Goal: Task Accomplishment & Management: Use online tool/utility

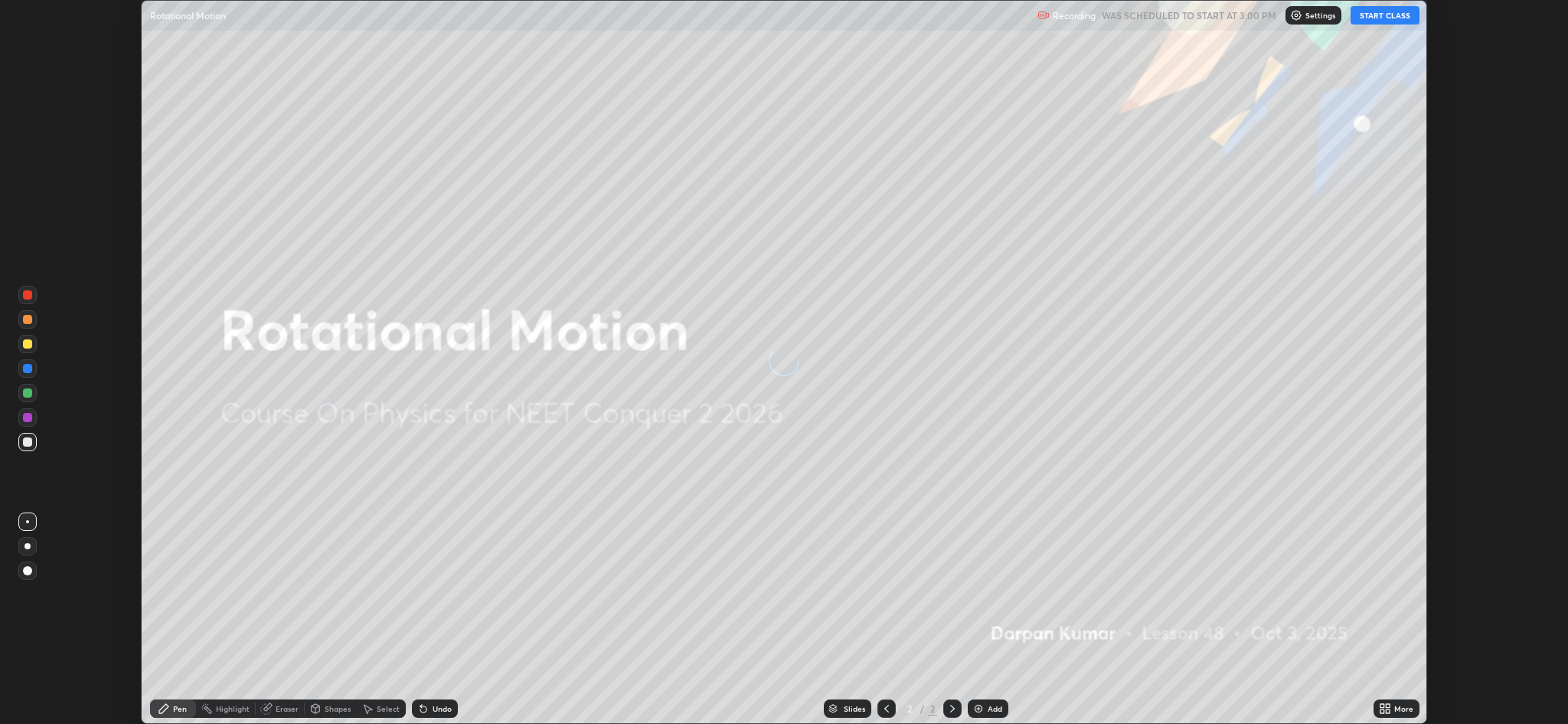
scroll to position [724, 1567]
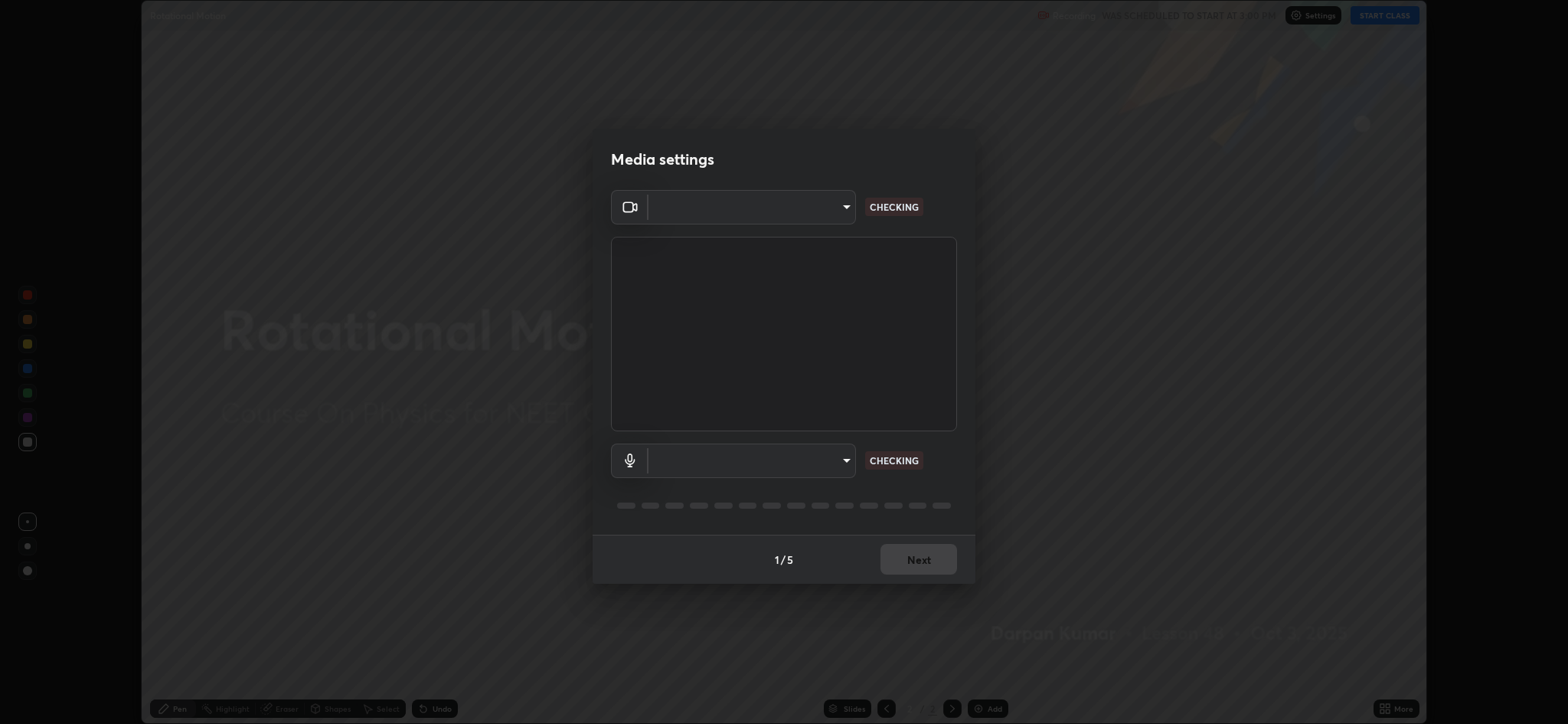
type input "8e34b32ae20a4f0b69f26c930565ddc5c539dbbcd65903d385f91d3a570b2700"
click at [838, 461] on body "Erase all Rotational Motion Recording WAS SCHEDULED TO START AT 3:00 PM Setting…" at bounding box center [784, 362] width 1568 height 724
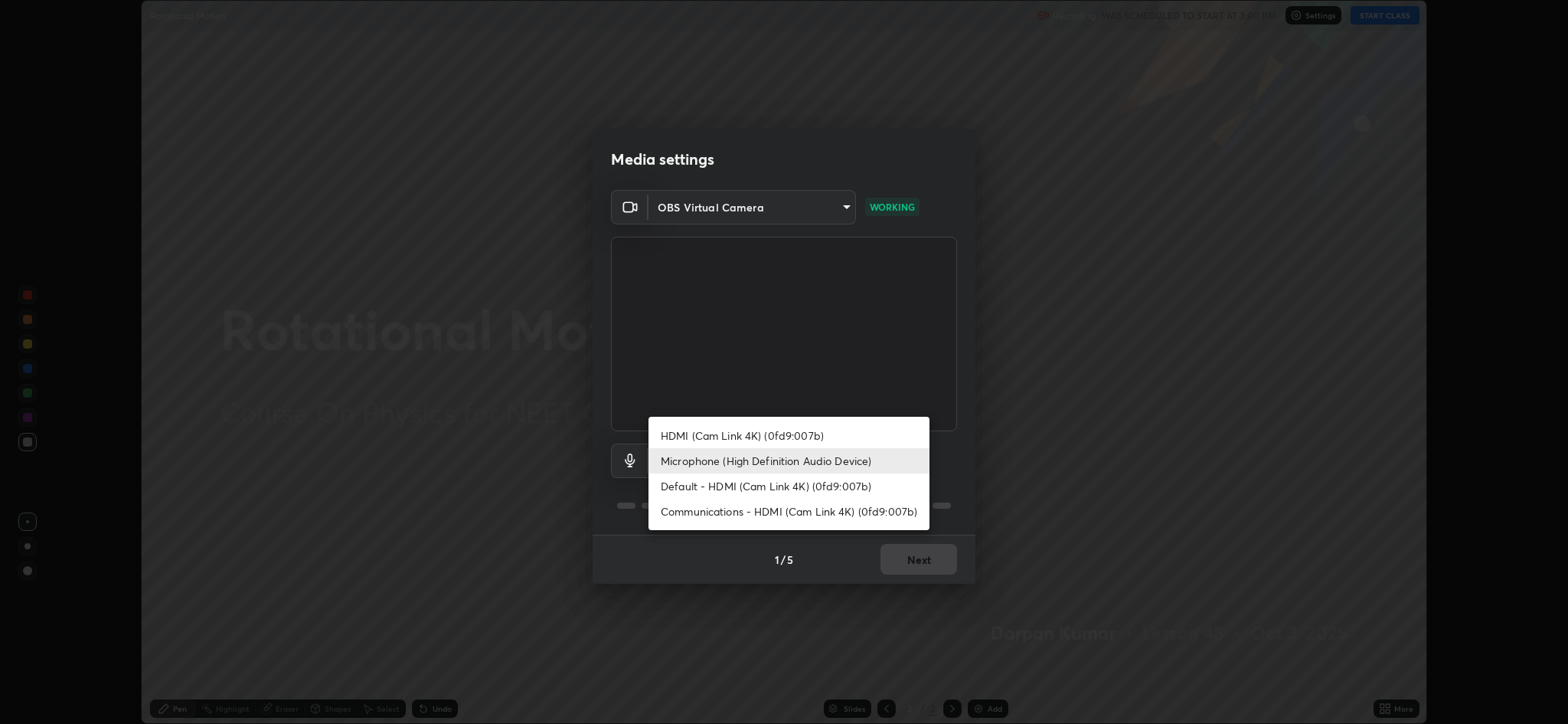
click at [790, 487] on li "Default - HDMI (Cam Link 4K) (0fd9:007b)" at bounding box center [789, 486] width 281 height 25
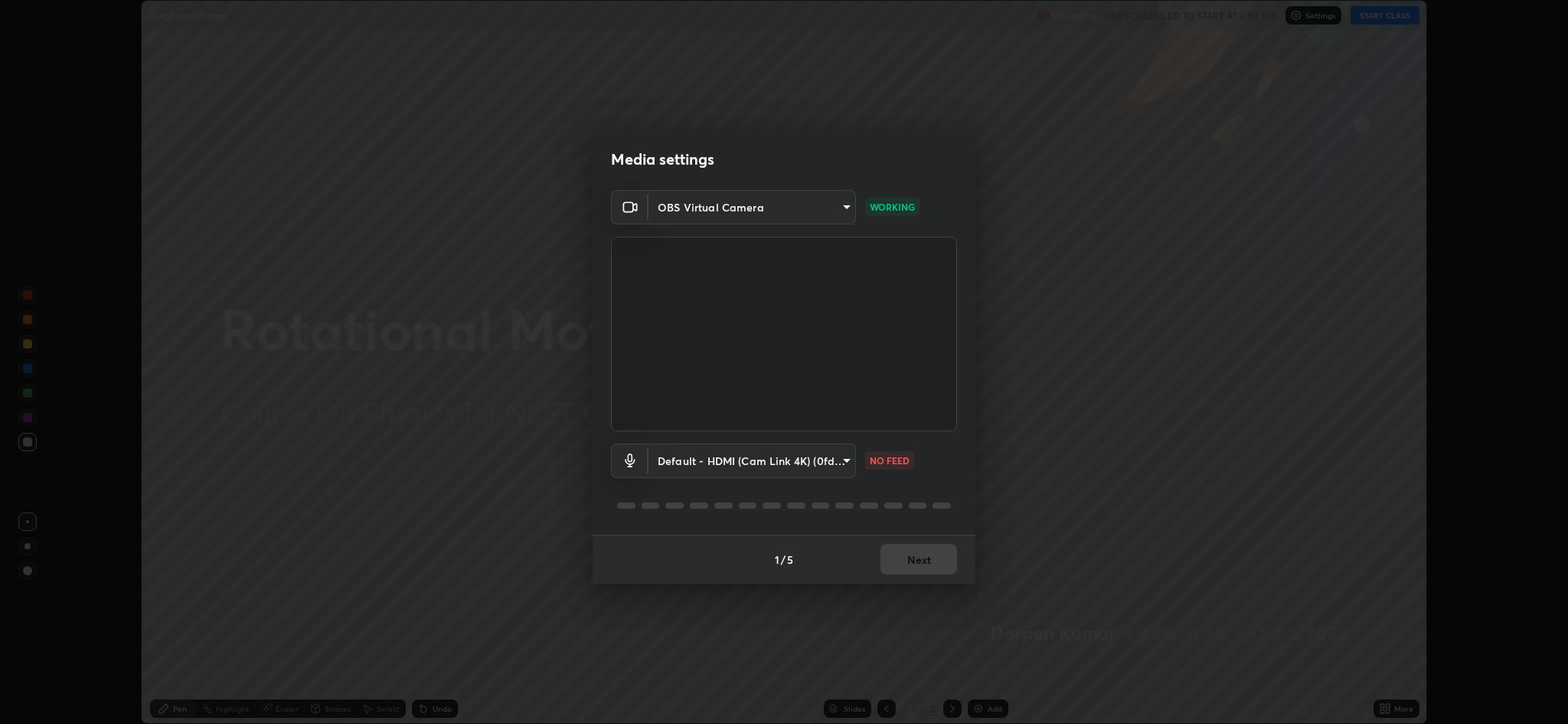
click at [799, 464] on body "Erase all Rotational Motion Recording WAS SCHEDULED TO START AT 3:00 PM Setting…" at bounding box center [784, 362] width 1568 height 724
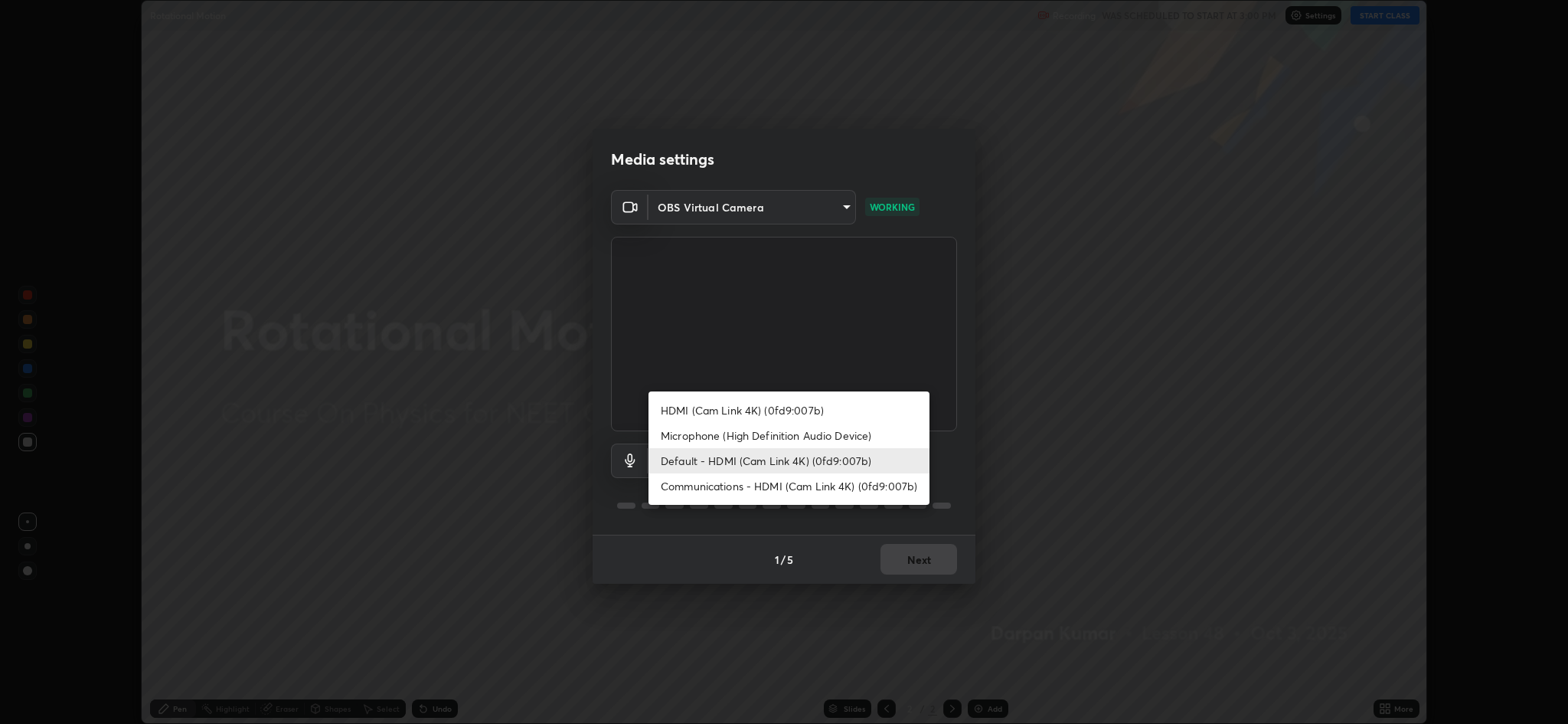
click at [792, 437] on li "Microphone (High Definition Audio Device)" at bounding box center [789, 435] width 281 height 25
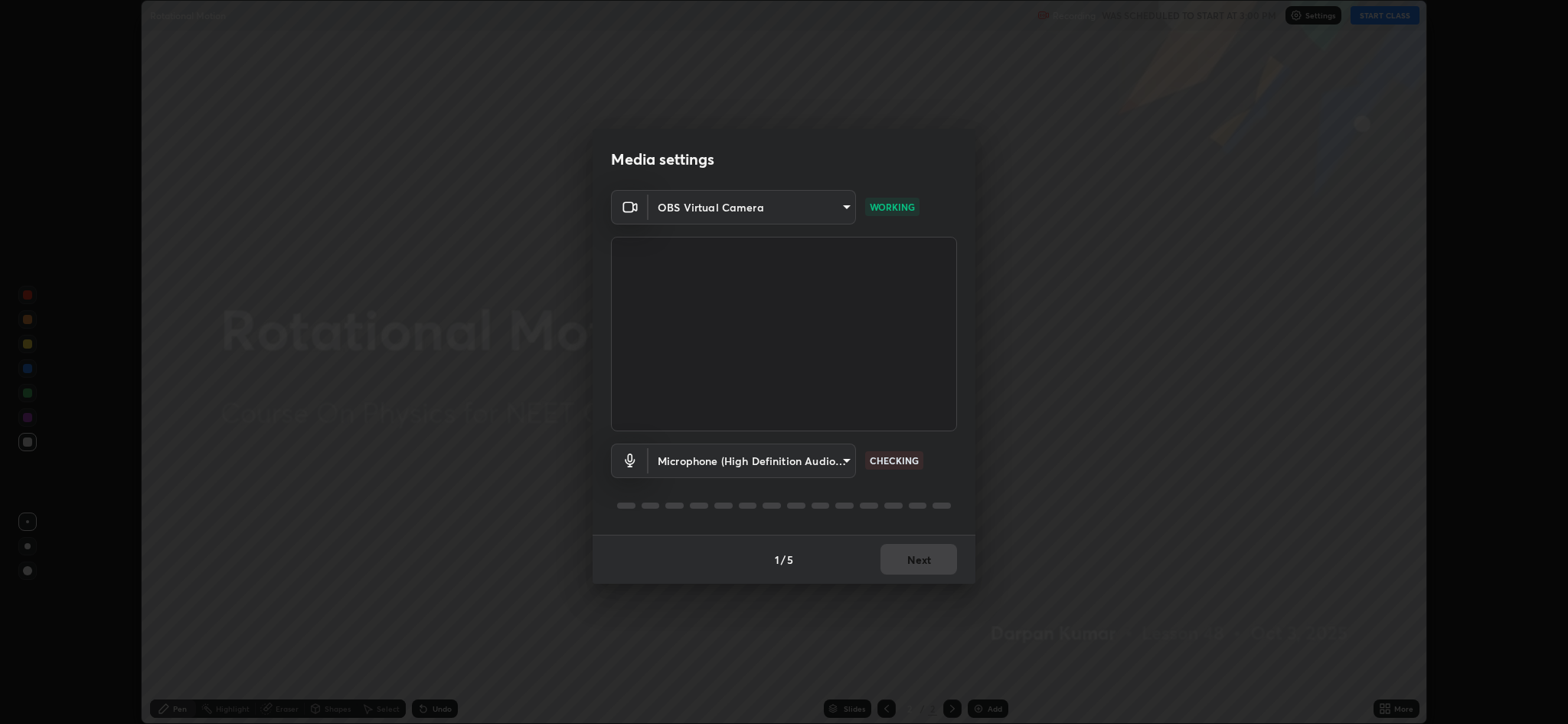
type input "664c4323d255d8e58a9214b6a9055a4be341b7fbfbb270b2ade32e56b3669ea3"
click at [947, 564] on button "Next" at bounding box center [918, 558] width 76 height 31
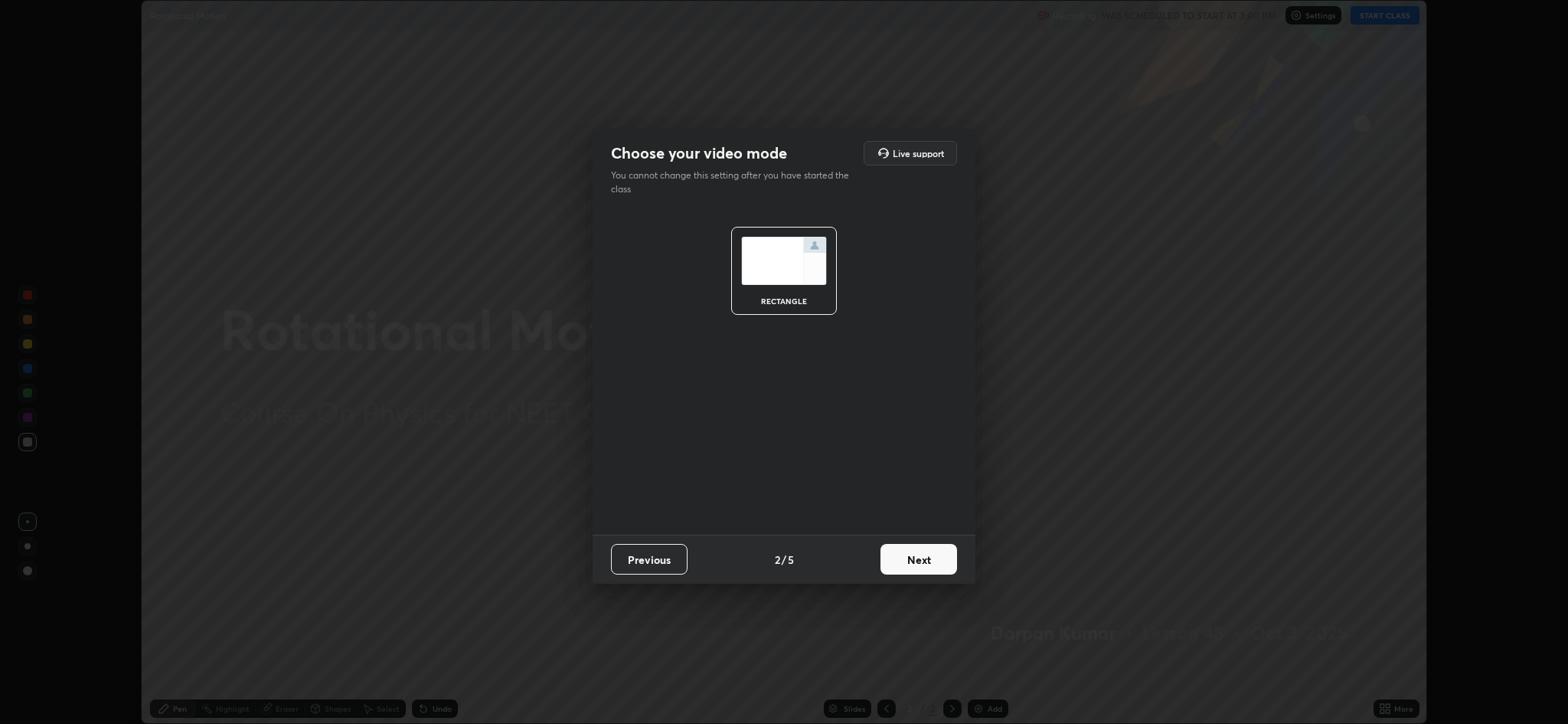
click at [936, 566] on button "Next" at bounding box center [918, 558] width 76 height 31
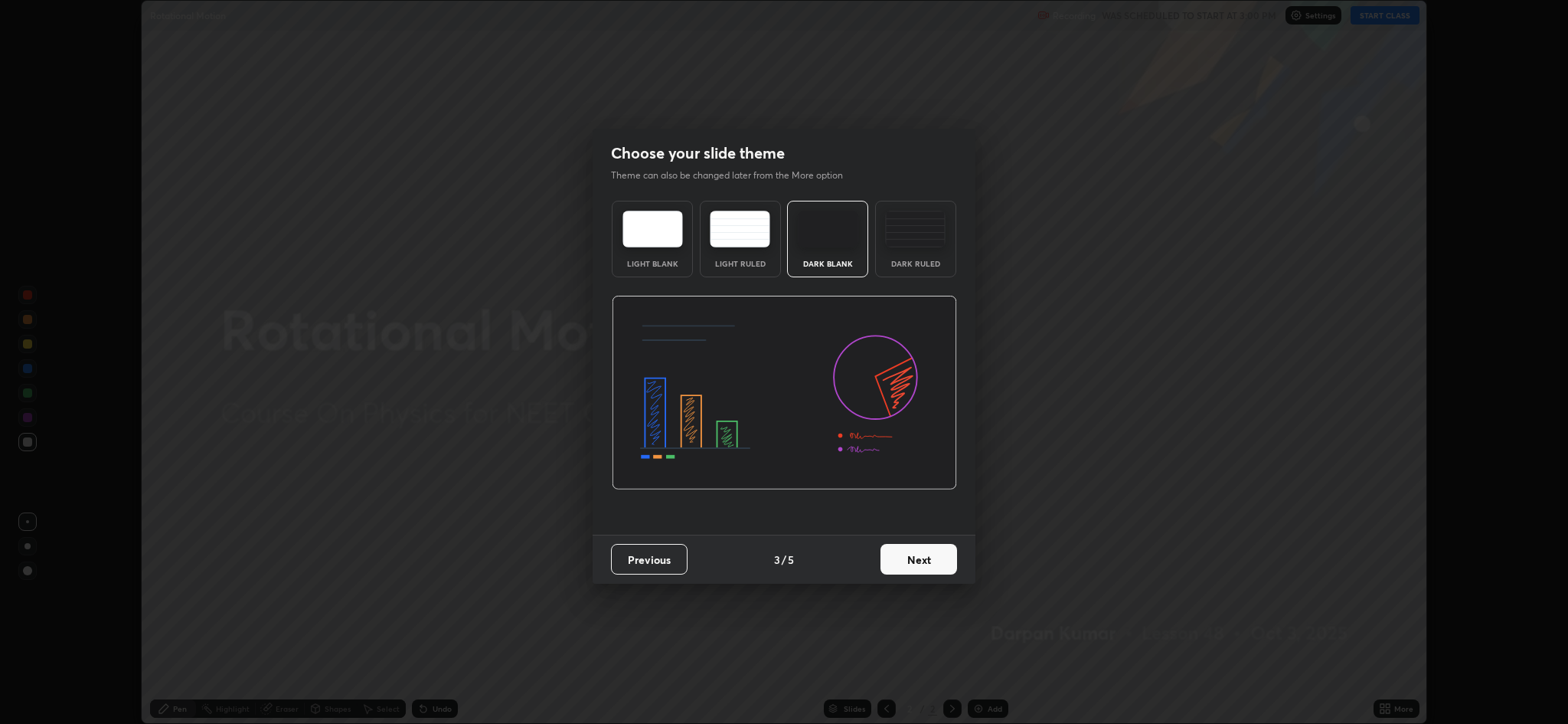
click at [931, 570] on button "Next" at bounding box center [918, 558] width 76 height 31
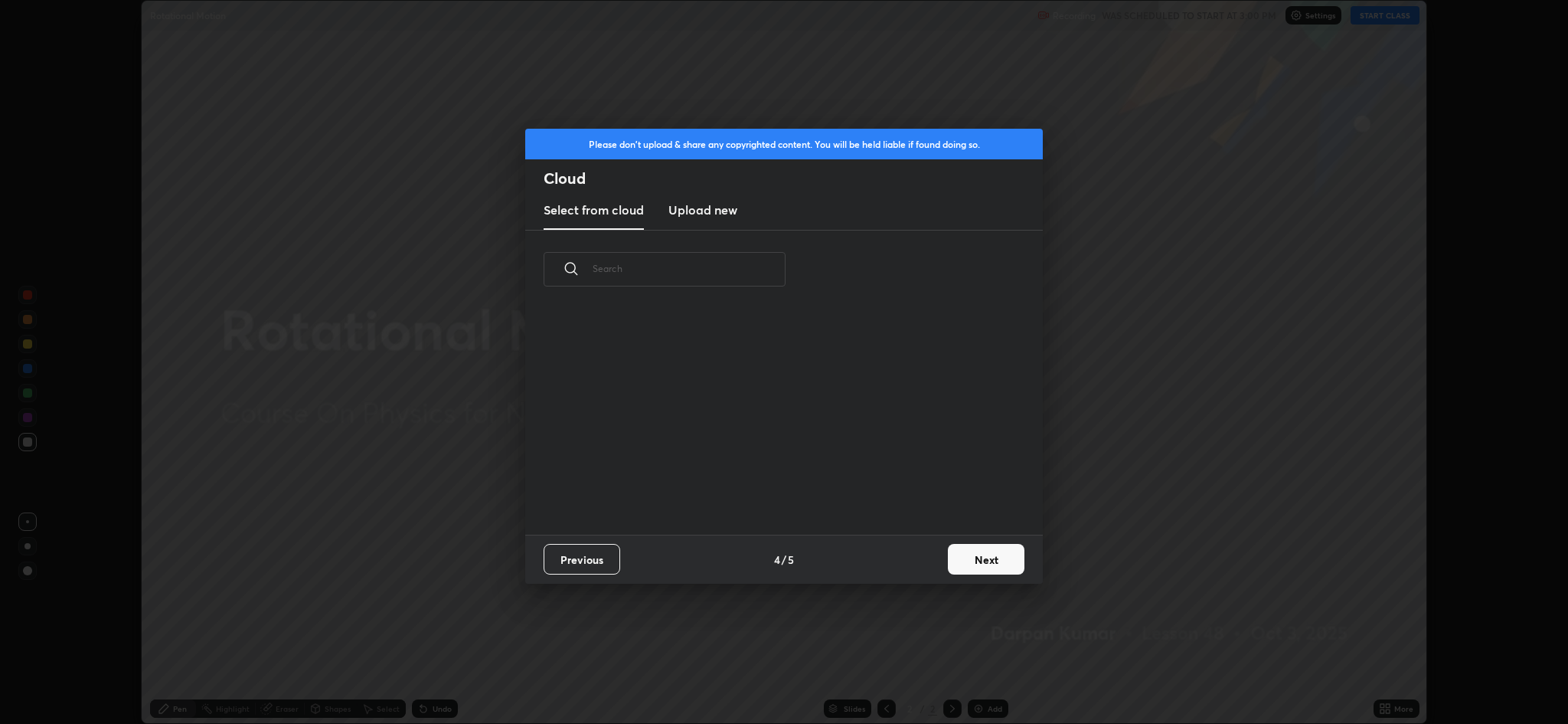
click at [950, 554] on button "Next" at bounding box center [986, 558] width 76 height 31
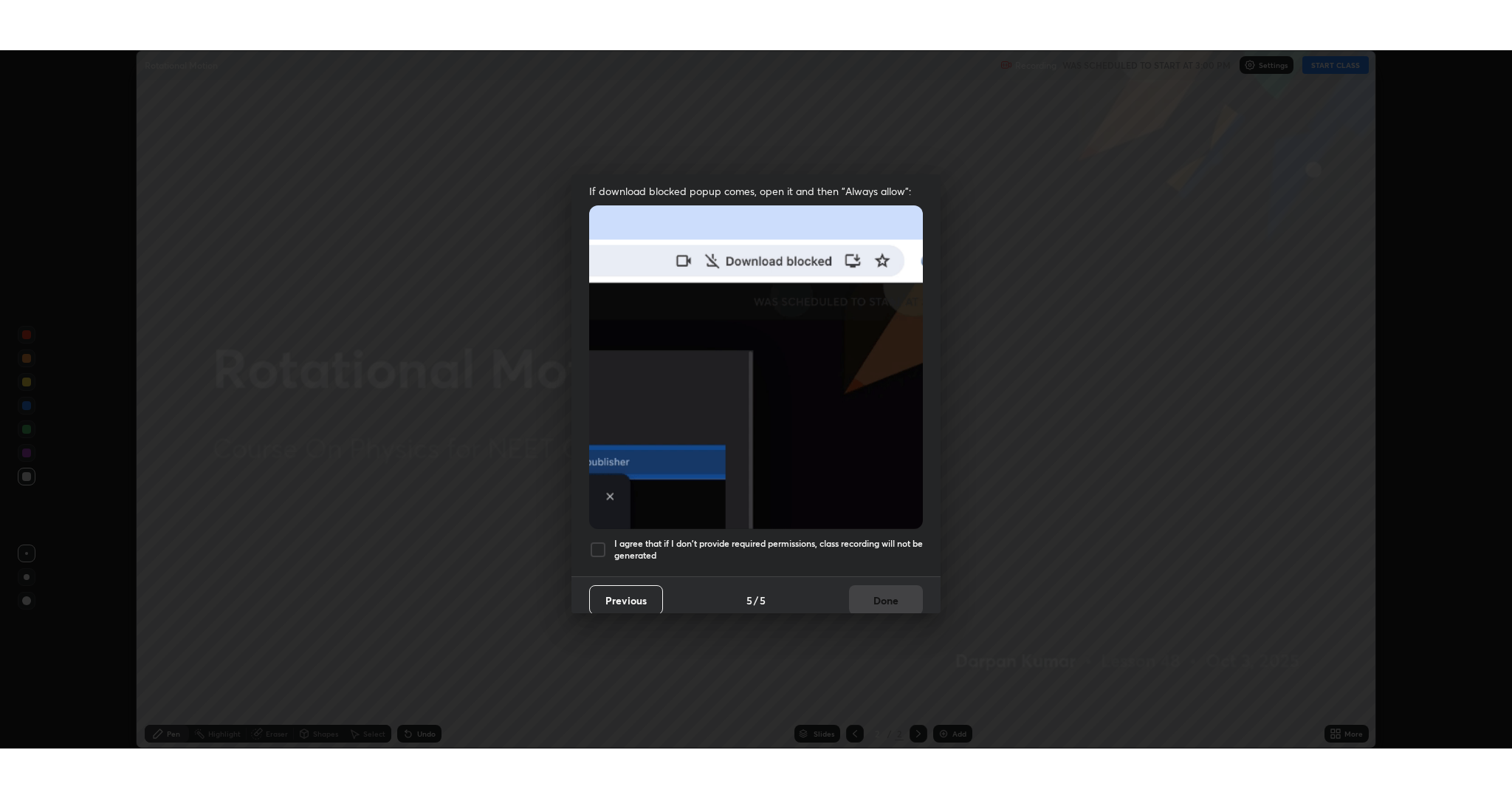
scroll to position [300, 0]
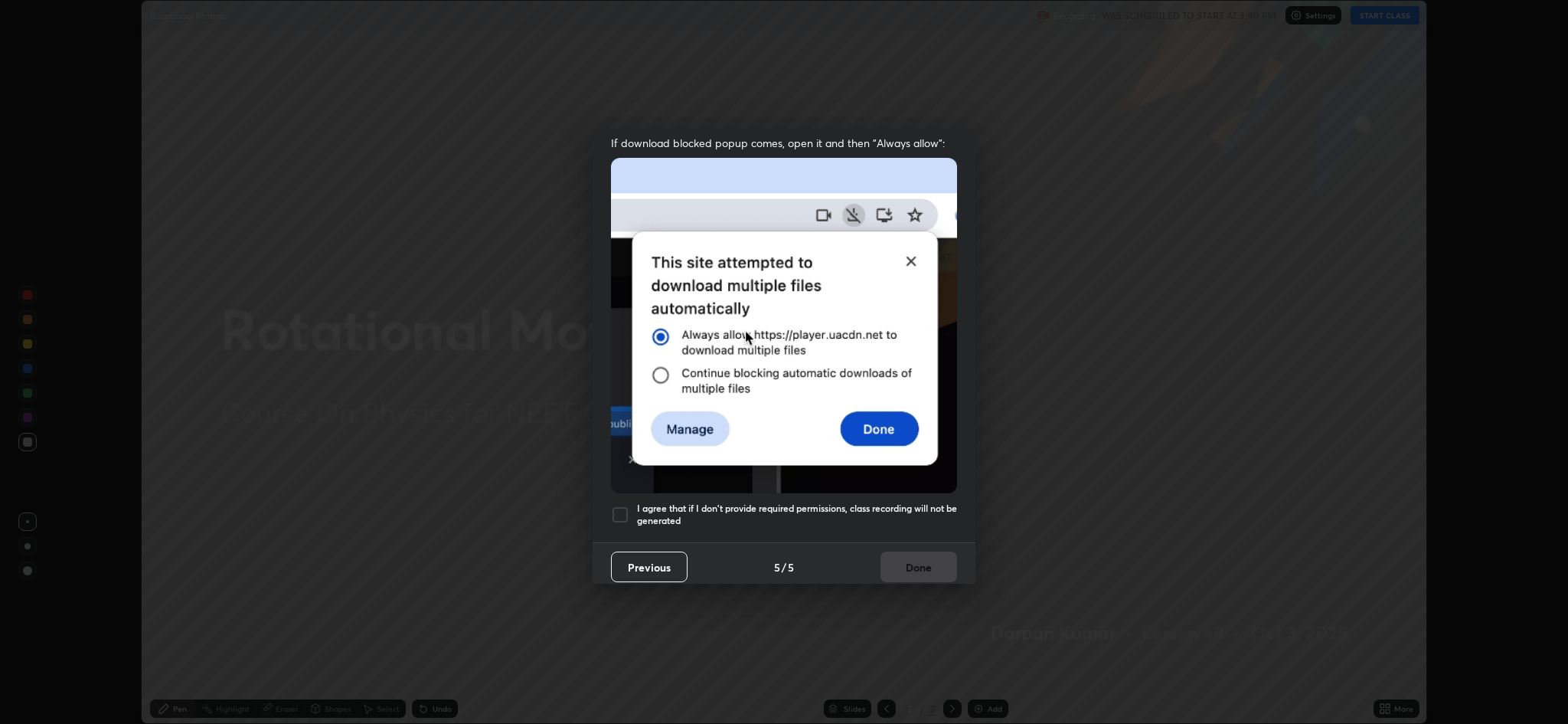
click at [924, 503] on h5 "I agree that if I don't provide required permissions, class recording will not …" at bounding box center [797, 515] width 320 height 24
click at [923, 563] on button "Done" at bounding box center [918, 566] width 76 height 31
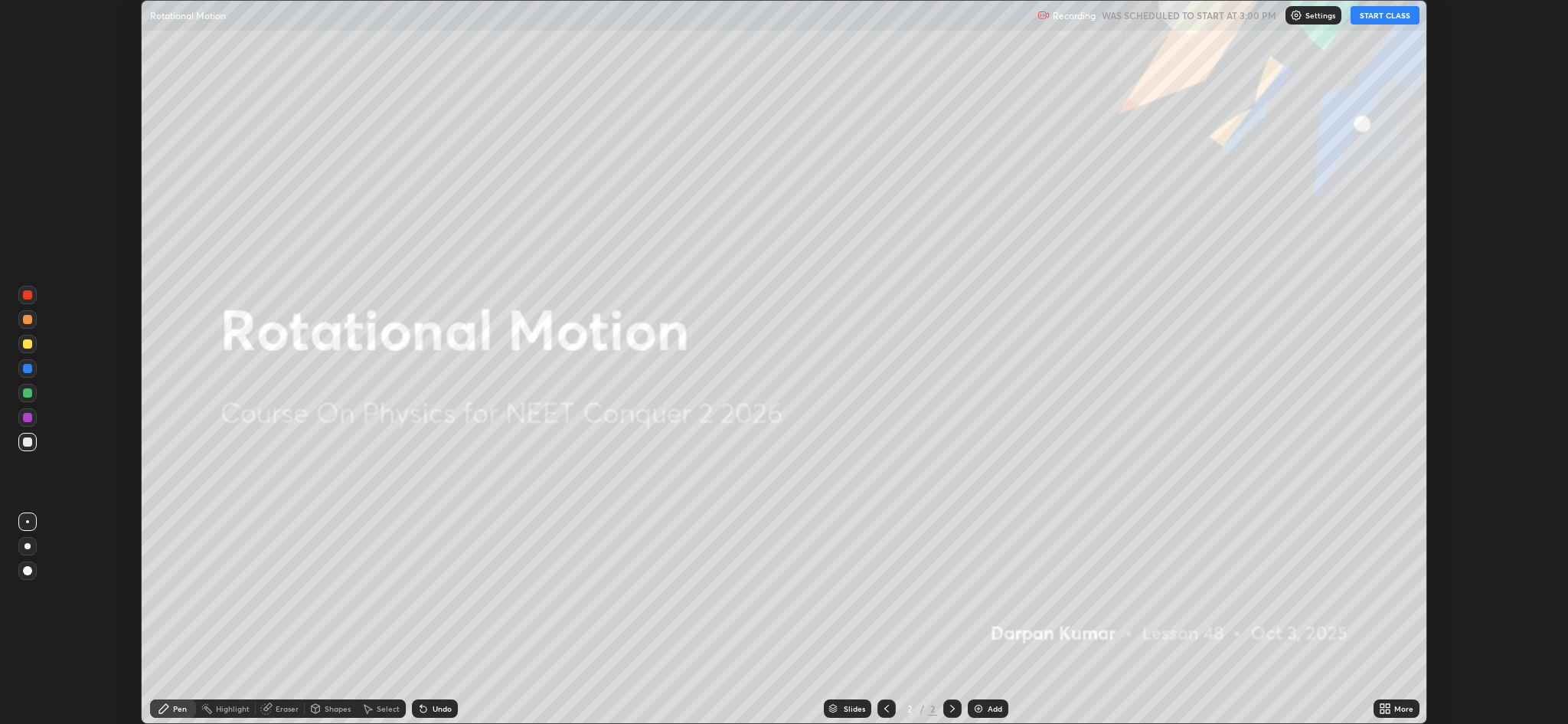
click at [1397, 705] on div "More" at bounding box center [1403, 708] width 20 height 7
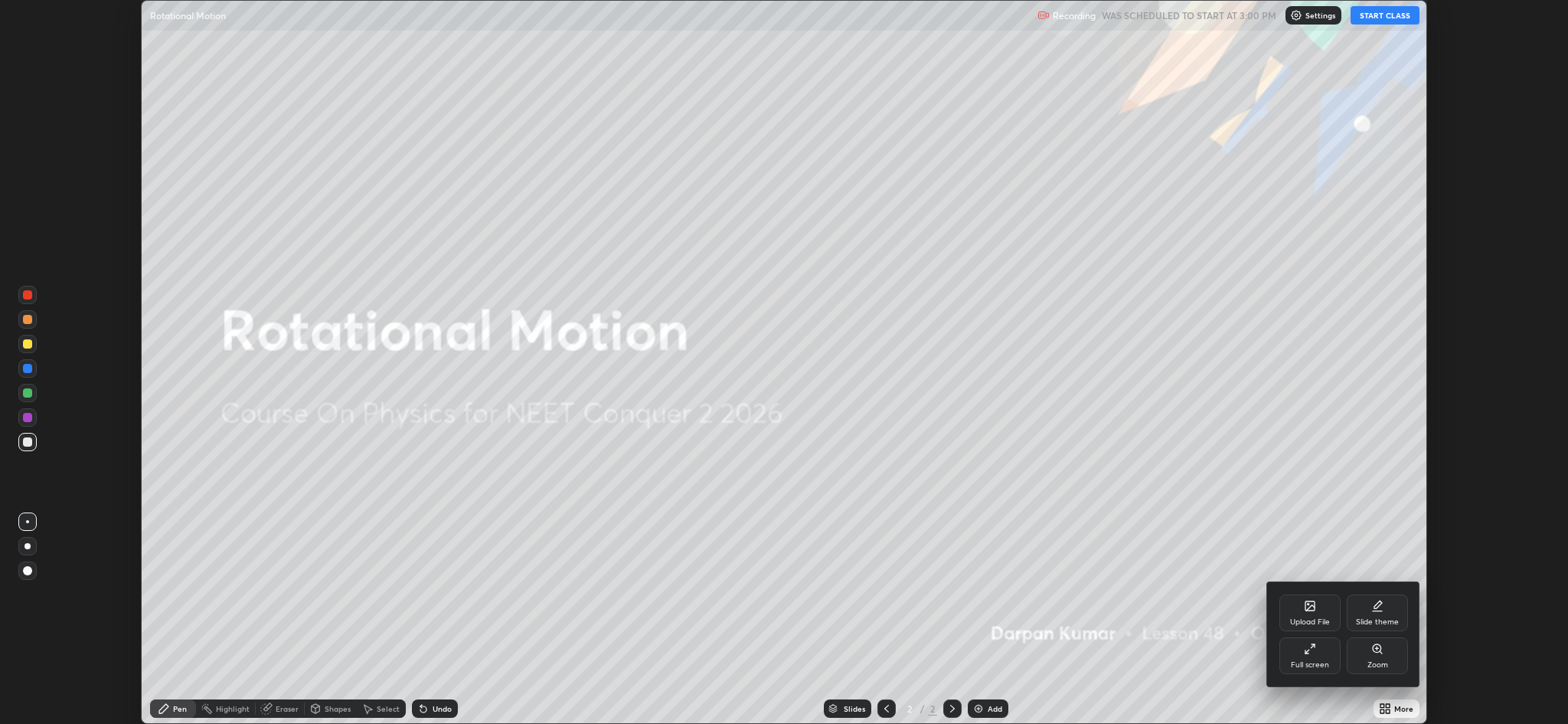
click at [1364, 24] on div at bounding box center [784, 362] width 1568 height 724
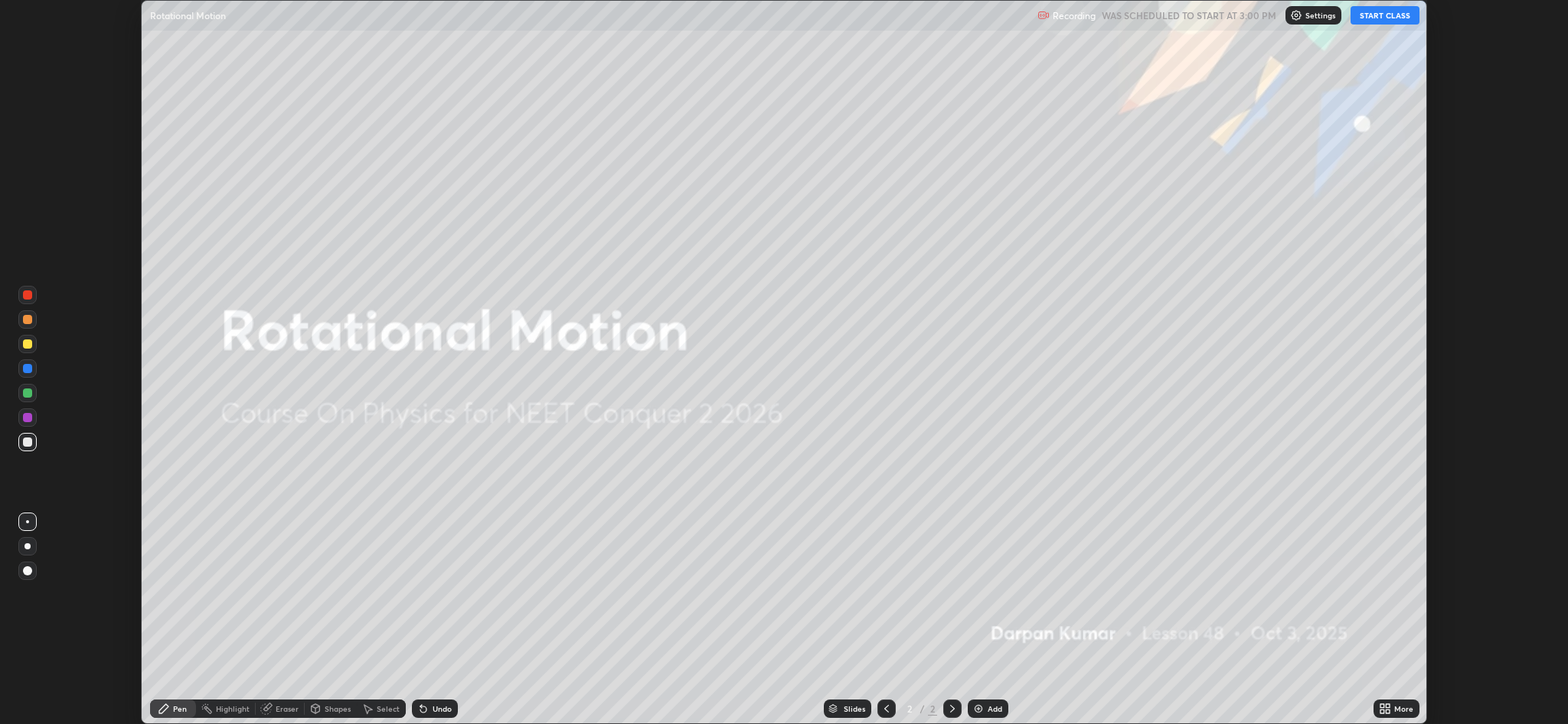
click at [1383, 14] on button "START CLASS" at bounding box center [1386, 16] width 69 height 19
click at [1388, 711] on icon at bounding box center [1387, 711] width 4 height 4
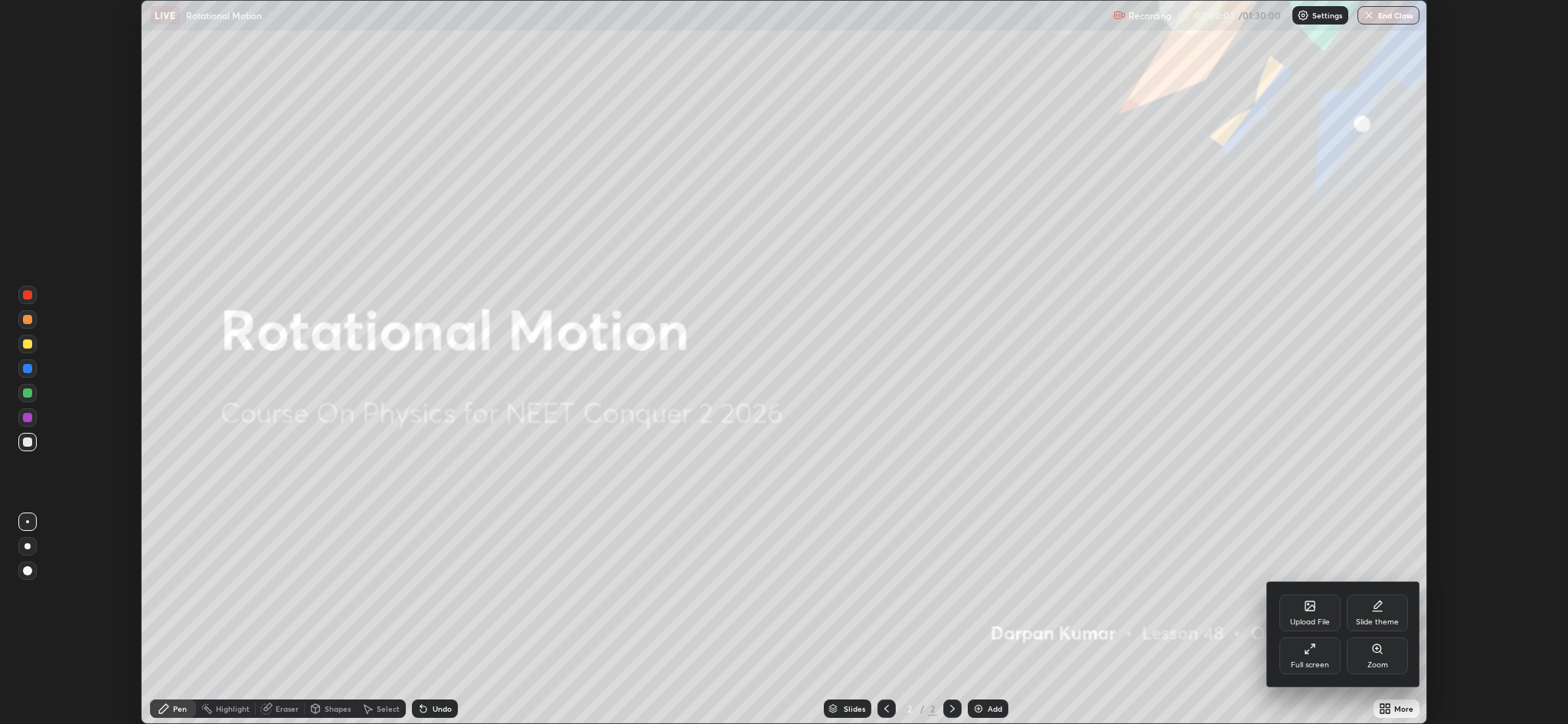
click at [1320, 657] on div "Full screen" at bounding box center [1310, 655] width 61 height 36
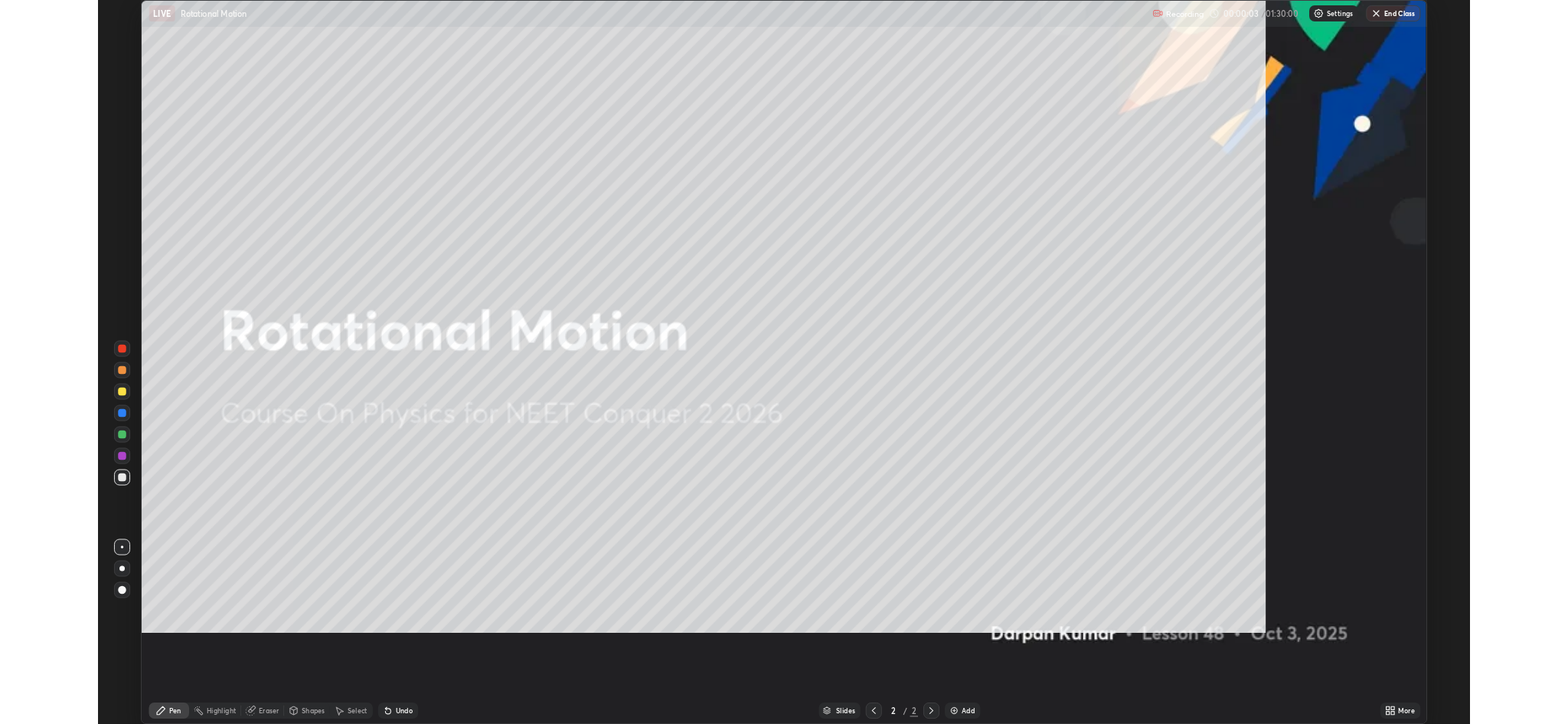
scroll to position [827, 1568]
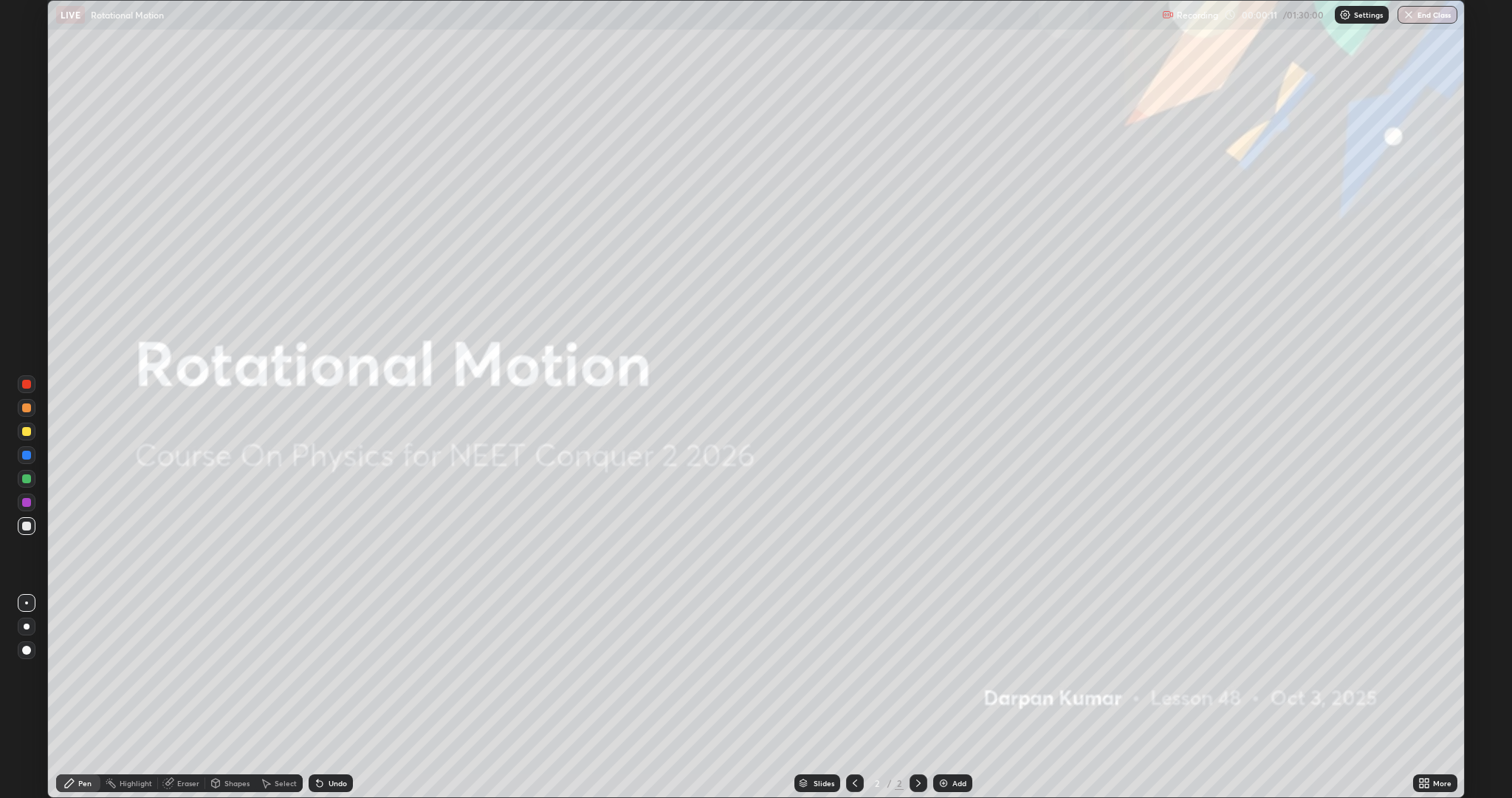
click at [1442, 697] on div "More" at bounding box center [1442, 783] width 19 height 7
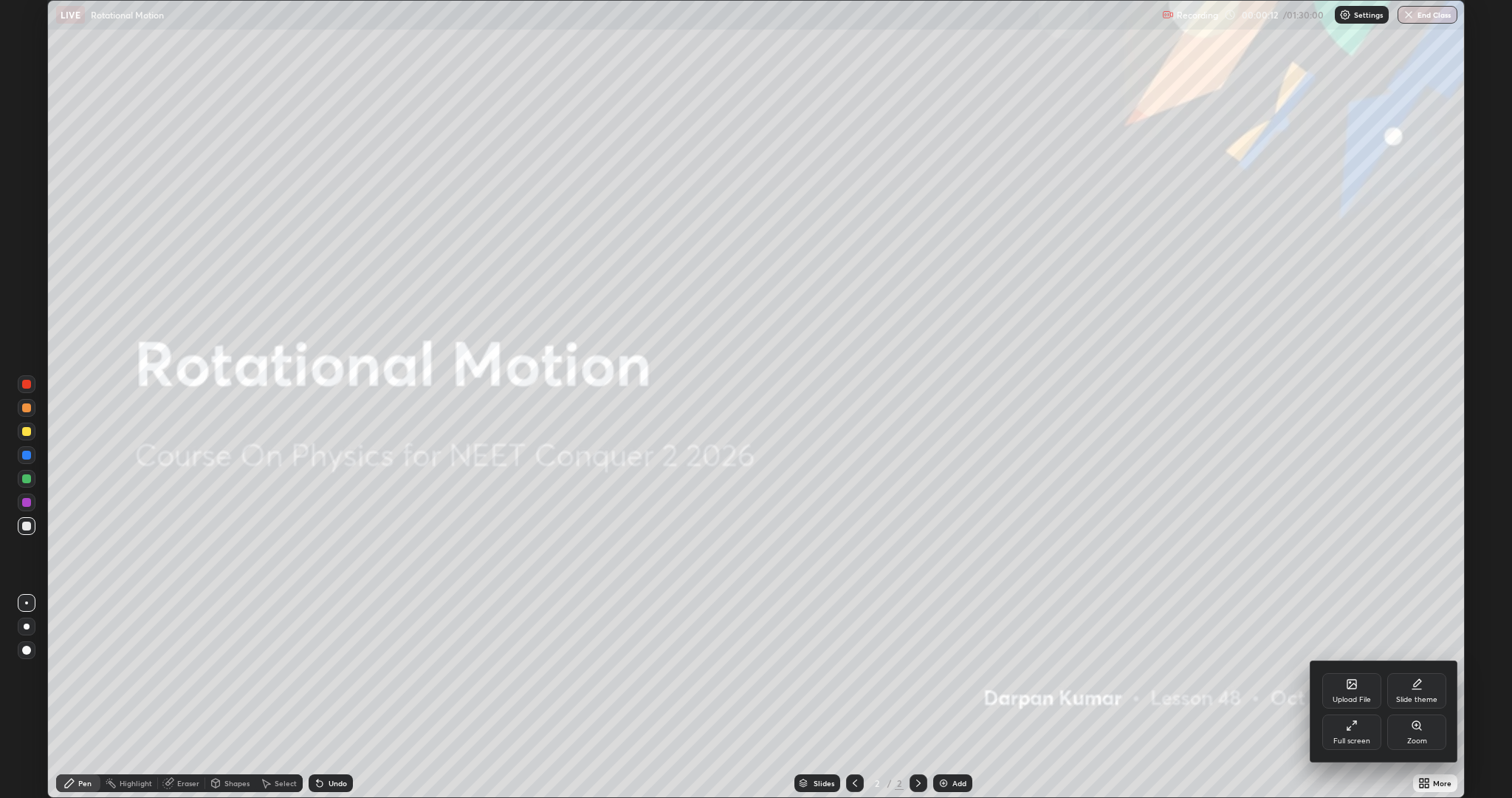
click at [1336, 697] on div "Full screen" at bounding box center [1352, 732] width 59 height 35
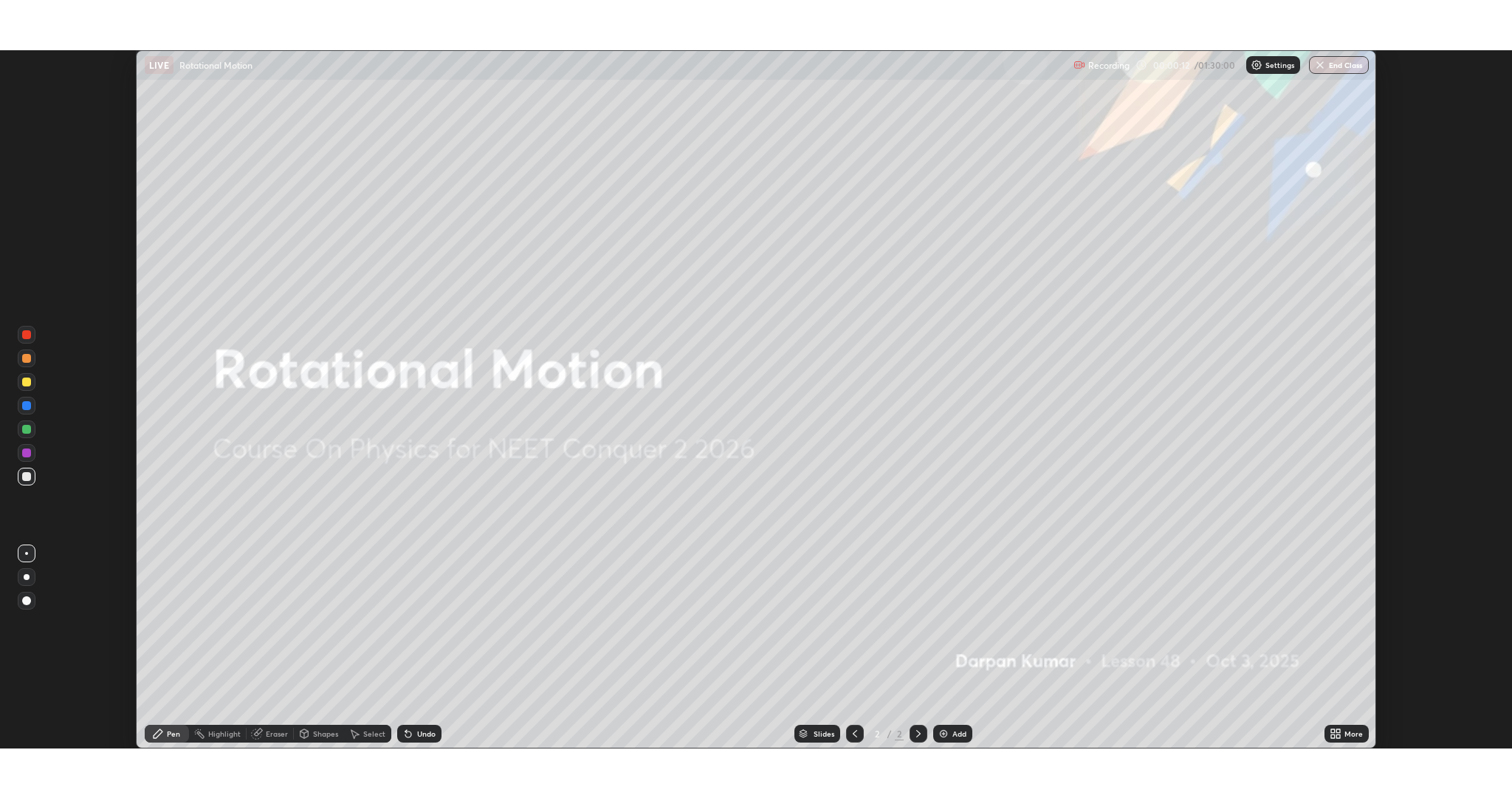
scroll to position [73167, 72327]
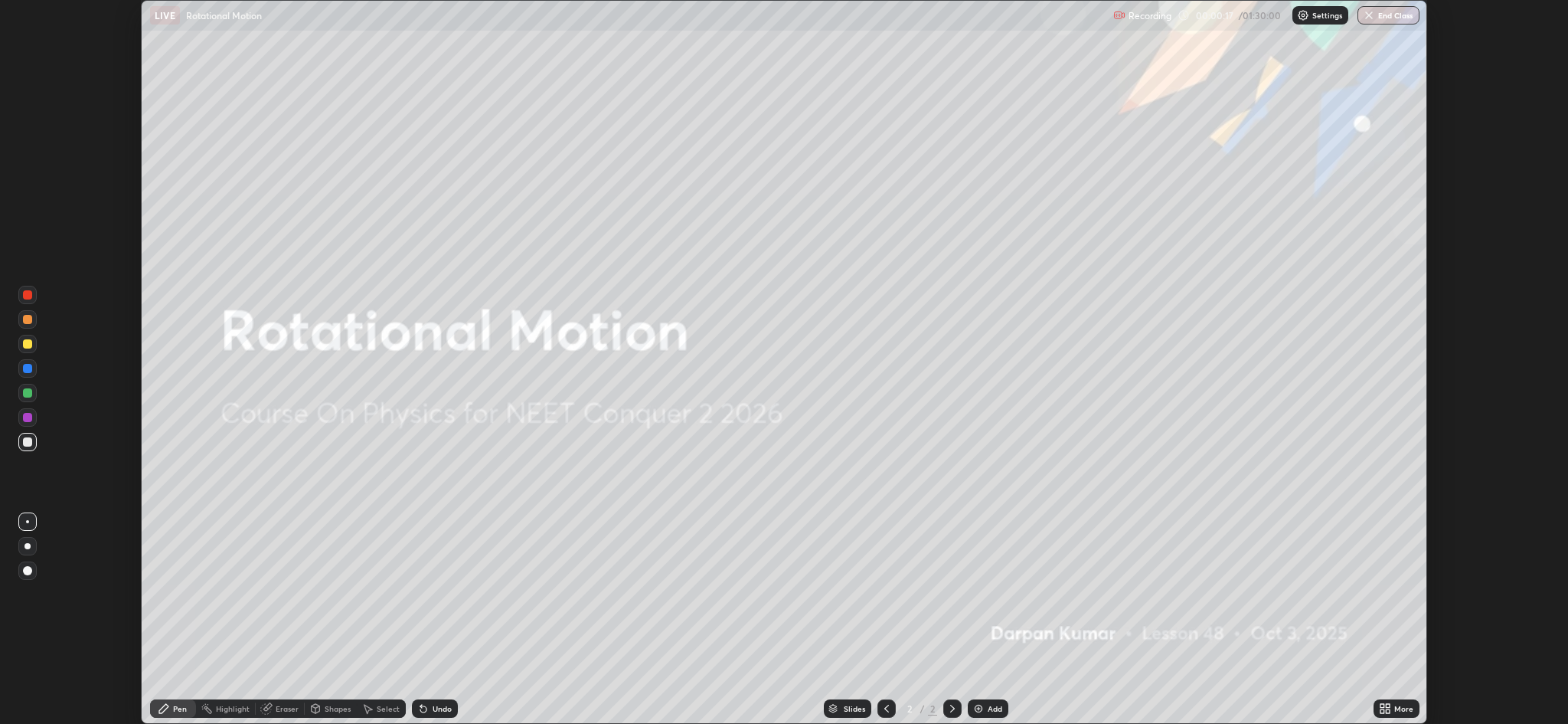
click at [335, 709] on div "Shapes" at bounding box center [338, 708] width 26 height 7
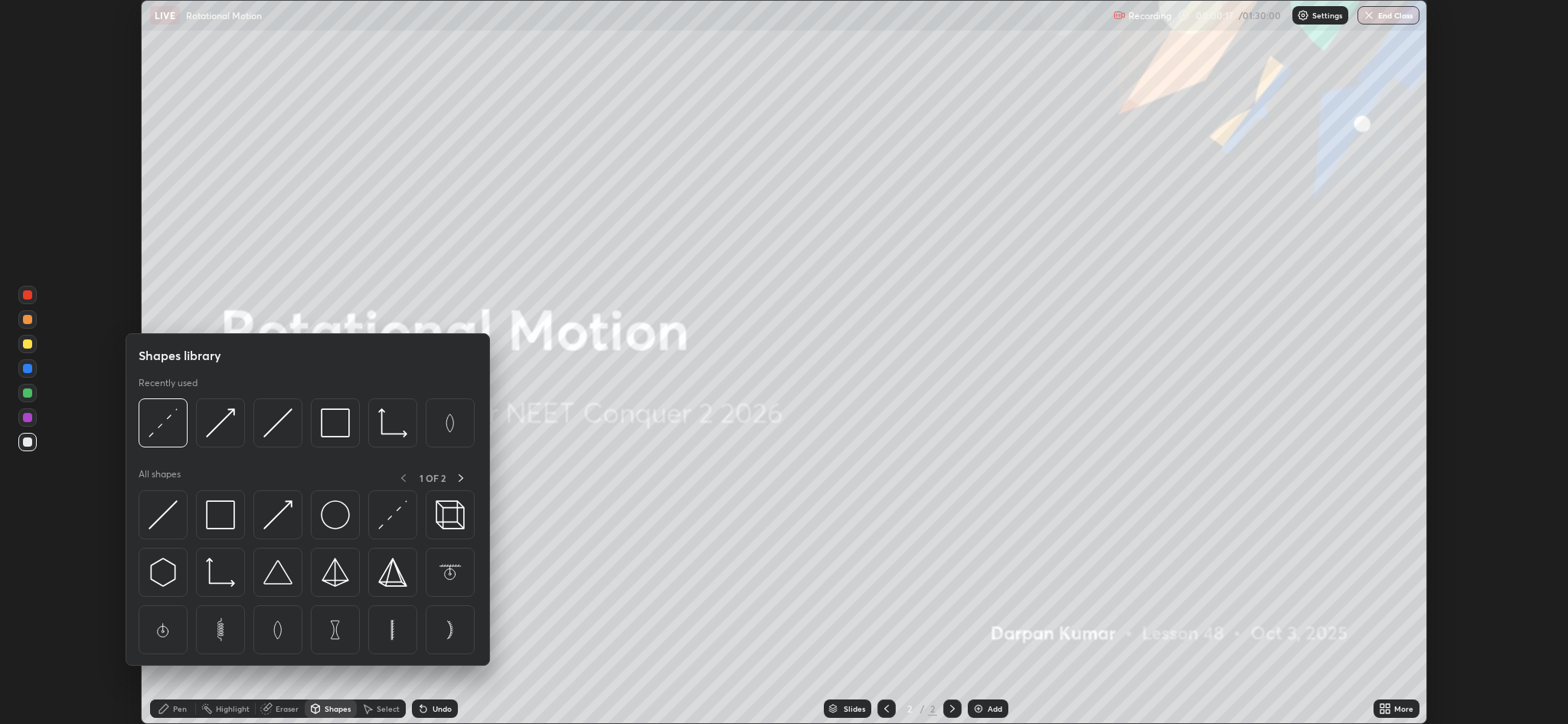
click at [368, 714] on icon at bounding box center [367, 708] width 12 height 12
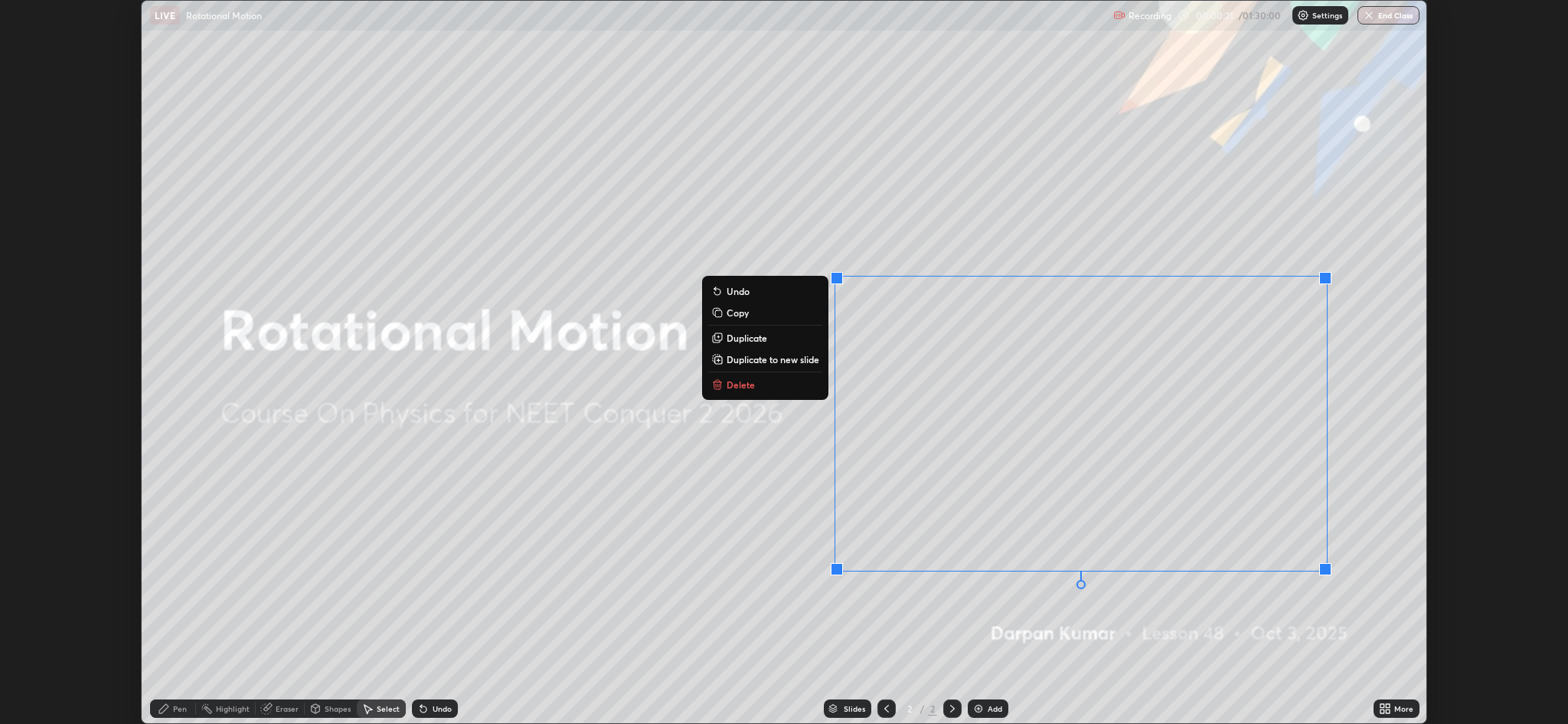
click at [733, 382] on p "Delete" at bounding box center [741, 384] width 28 height 12
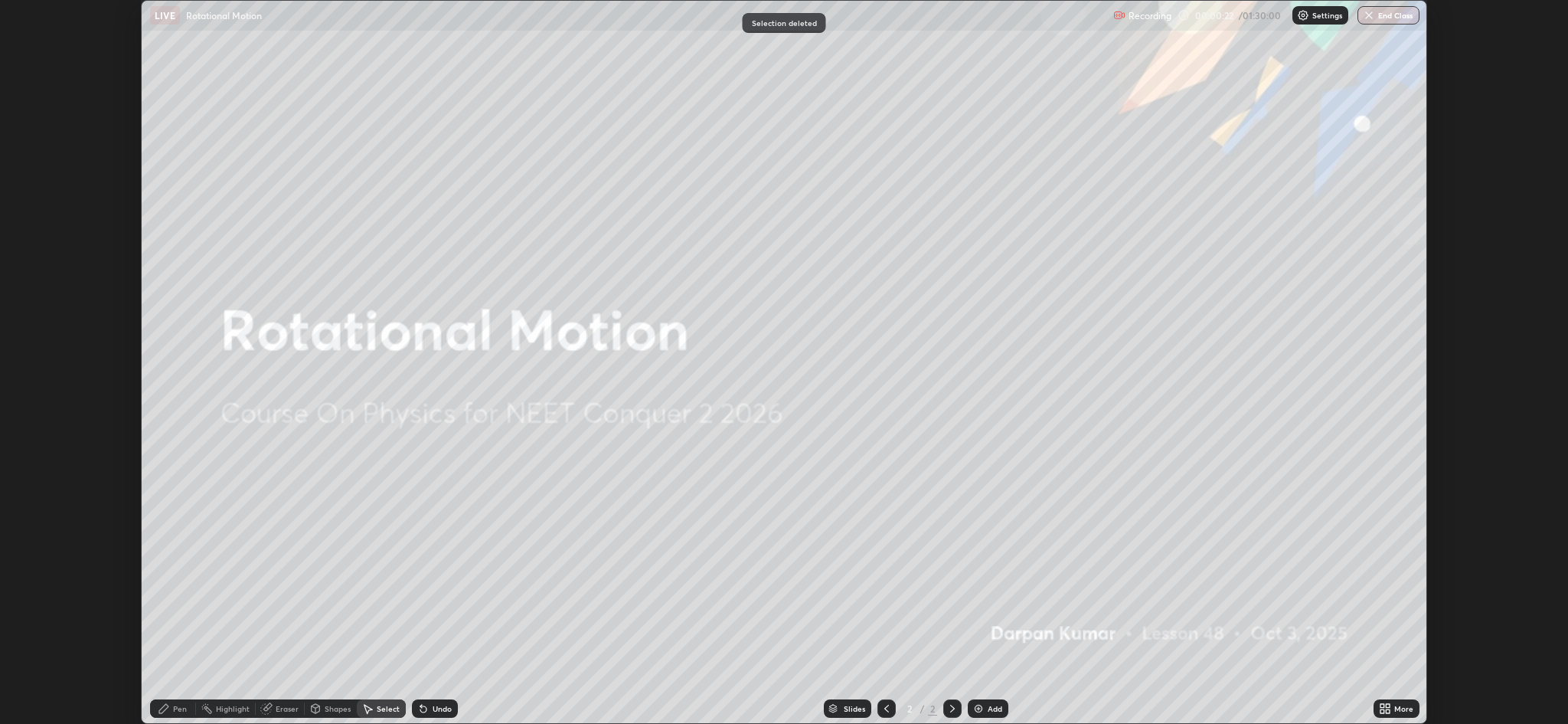
click at [984, 713] on img at bounding box center [978, 708] width 12 height 12
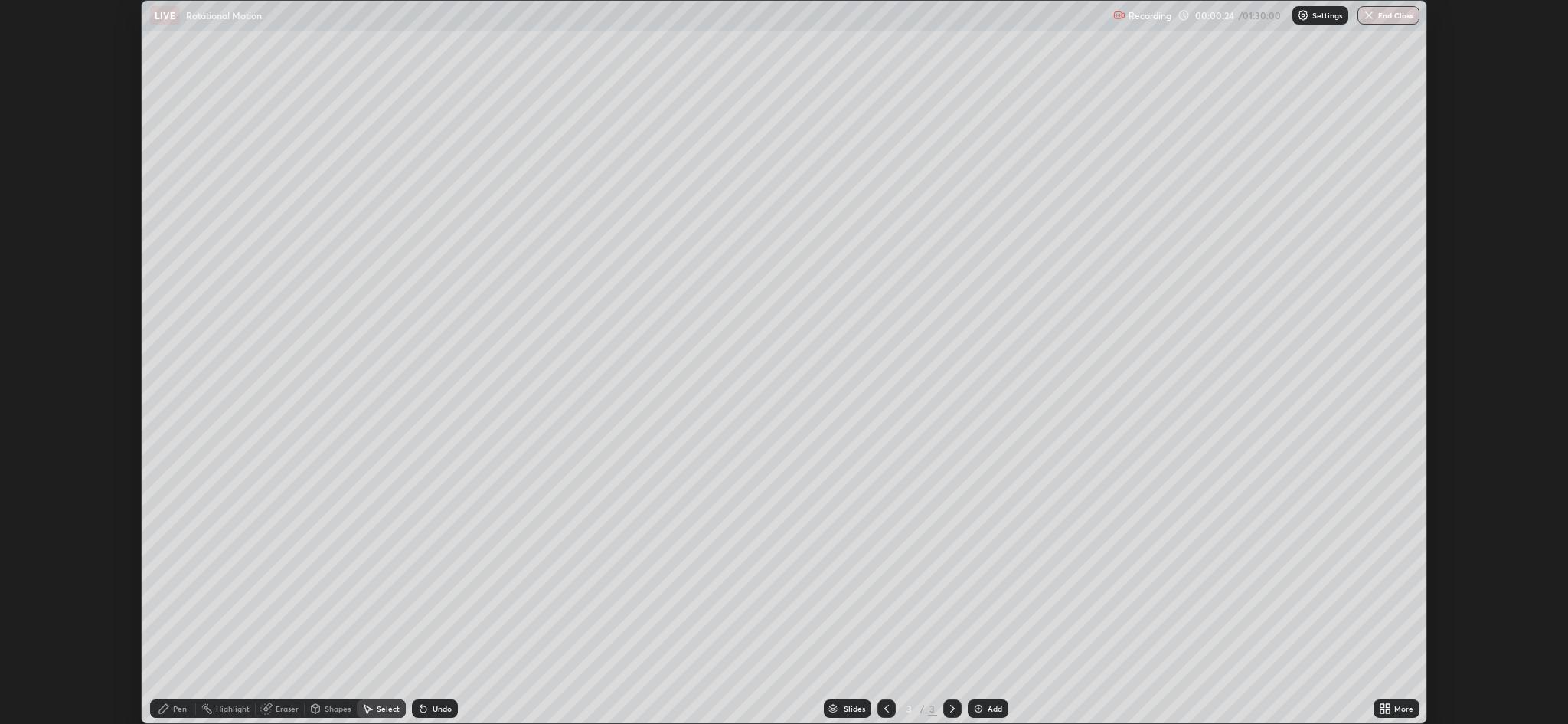
click at [180, 708] on div "Pen" at bounding box center [180, 708] width 14 height 7
click at [430, 708] on div "Undo" at bounding box center [435, 708] width 46 height 19
click at [439, 708] on div "Undo" at bounding box center [442, 708] width 20 height 7
click at [1402, 712] on div "More" at bounding box center [1403, 708] width 20 height 7
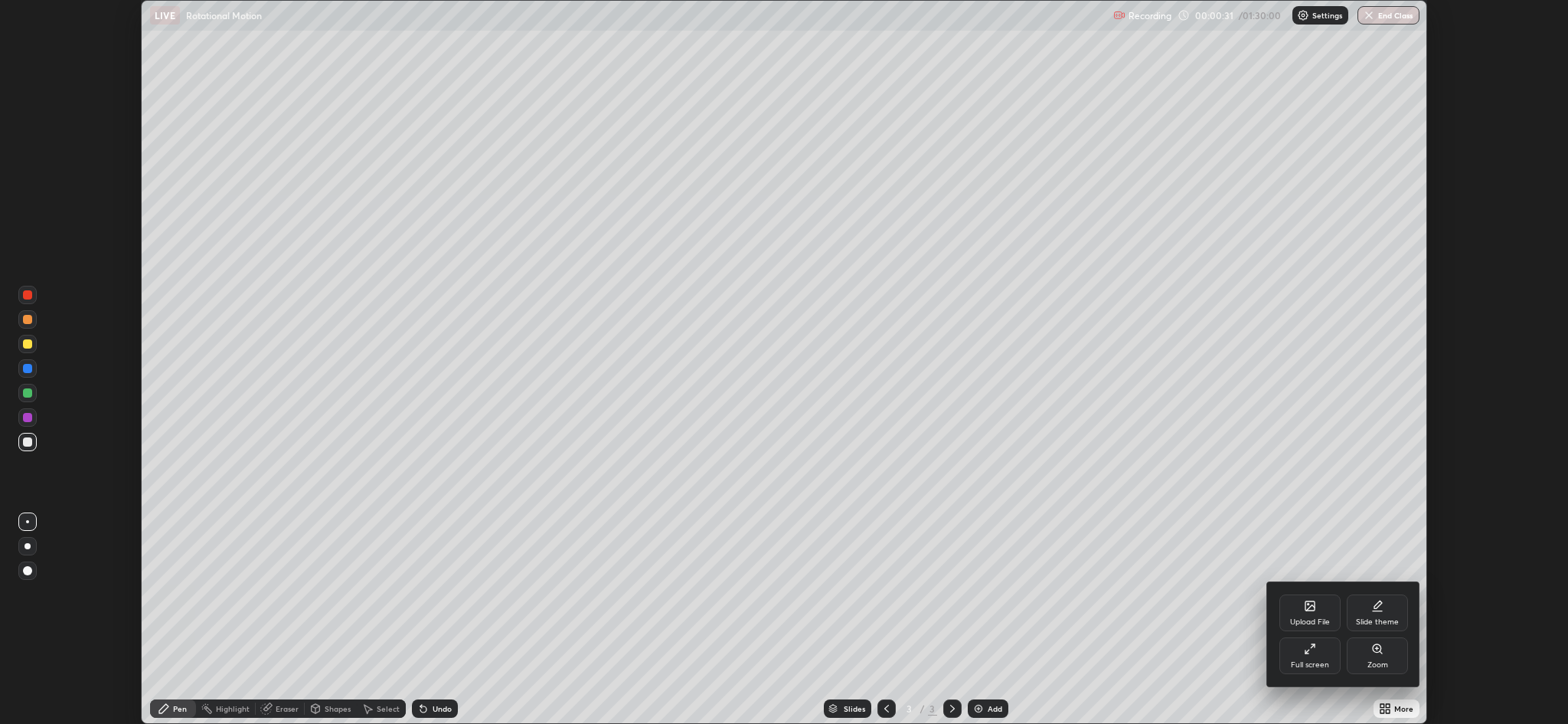
click at [1307, 658] on div "Full screen" at bounding box center [1310, 655] width 61 height 36
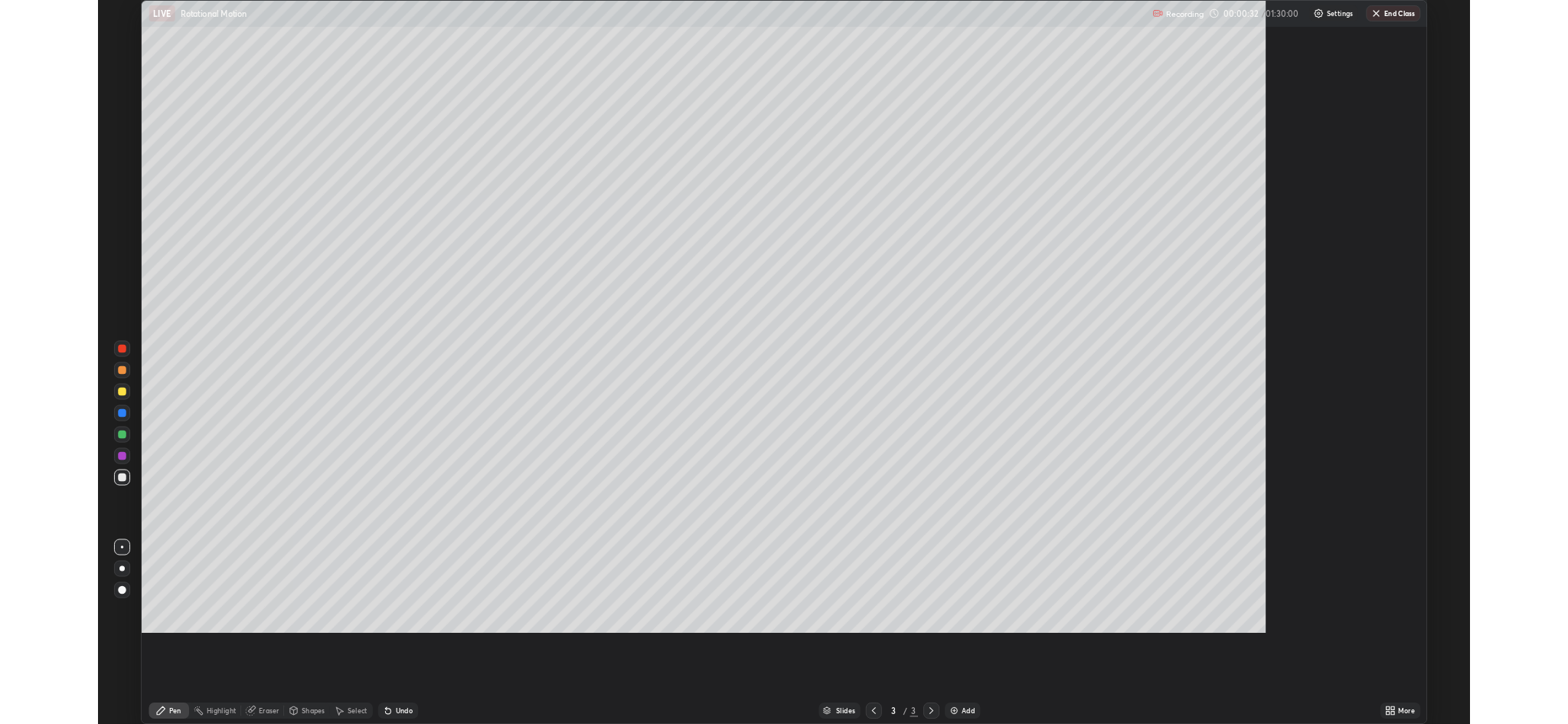
scroll to position [827, 1568]
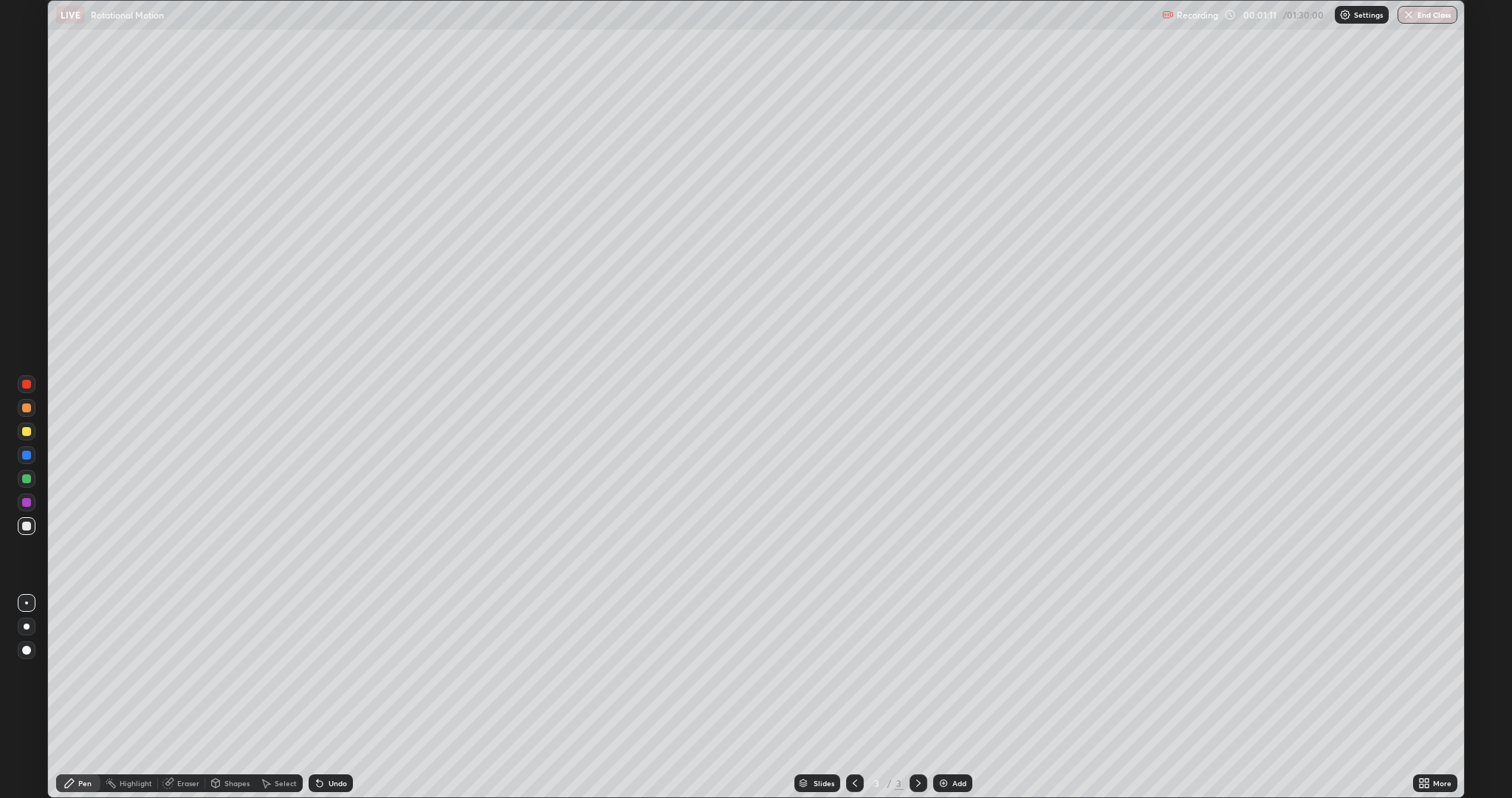
click at [26, 477] on div at bounding box center [27, 478] width 9 height 9
click at [232, 697] on div "Shapes" at bounding box center [237, 783] width 25 height 7
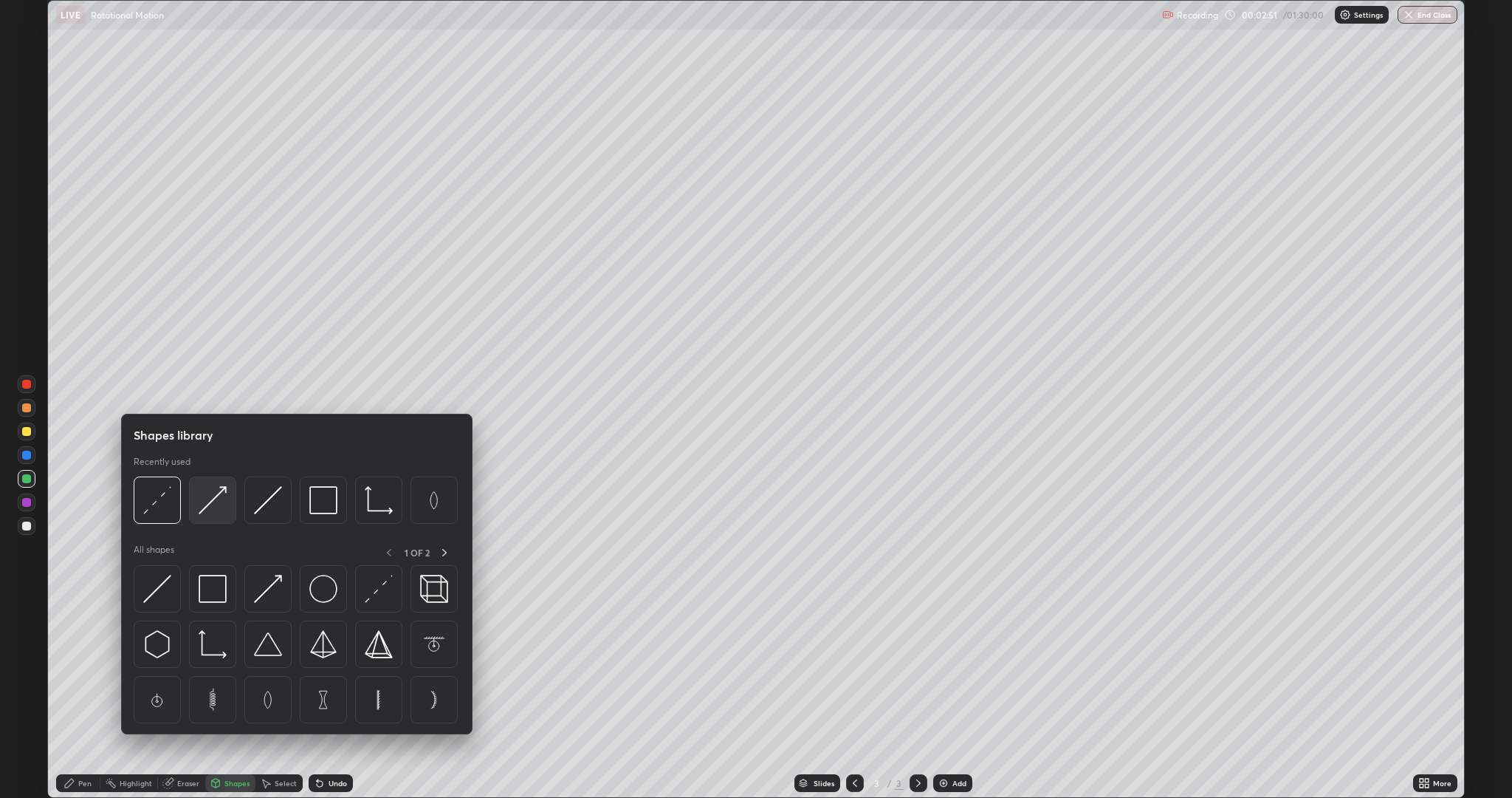
click at [221, 500] on img at bounding box center [212, 499] width 28 height 28
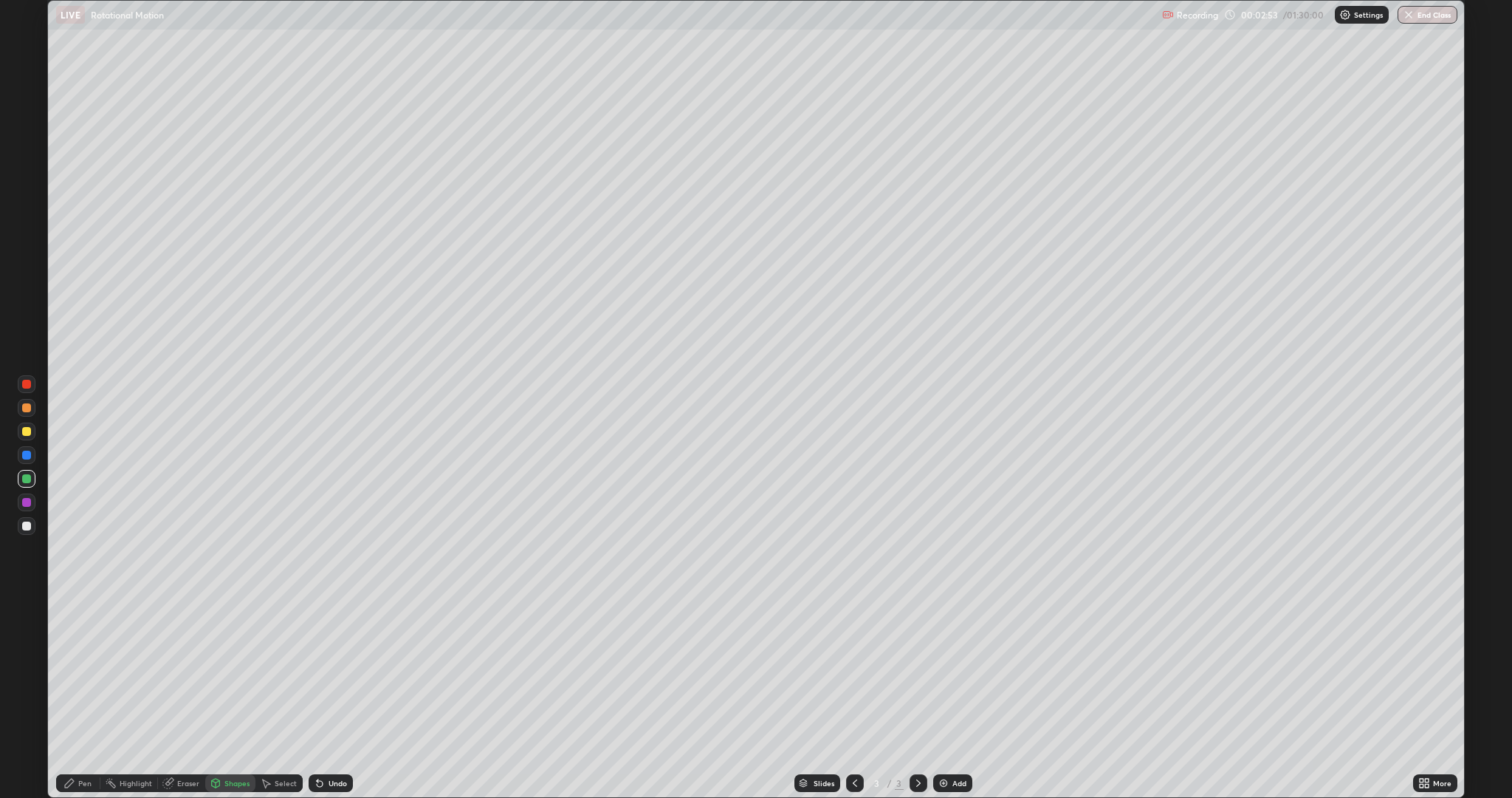
click at [223, 697] on div "Shapes" at bounding box center [231, 783] width 50 height 18
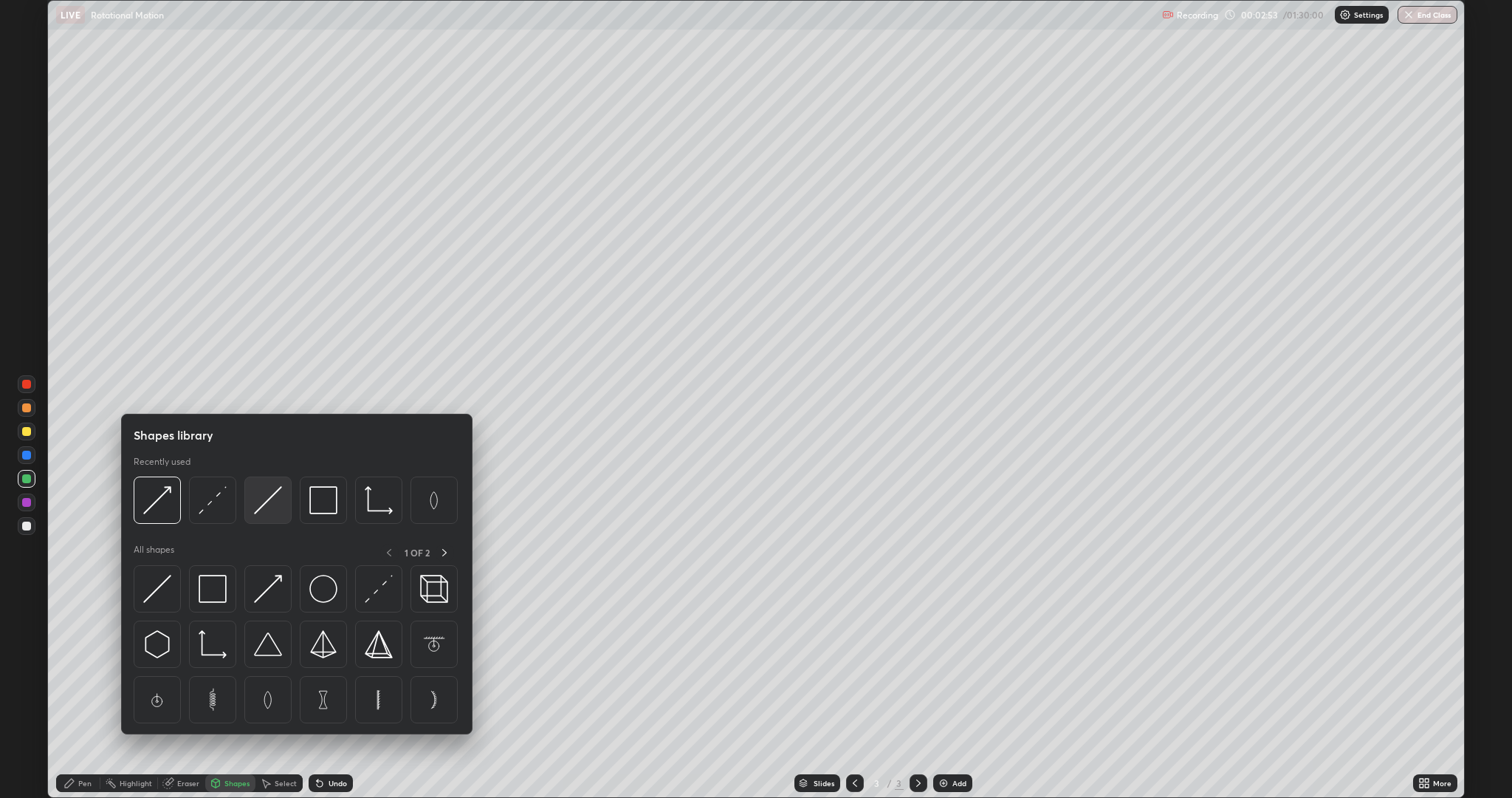
click at [278, 503] on img at bounding box center [267, 499] width 28 height 28
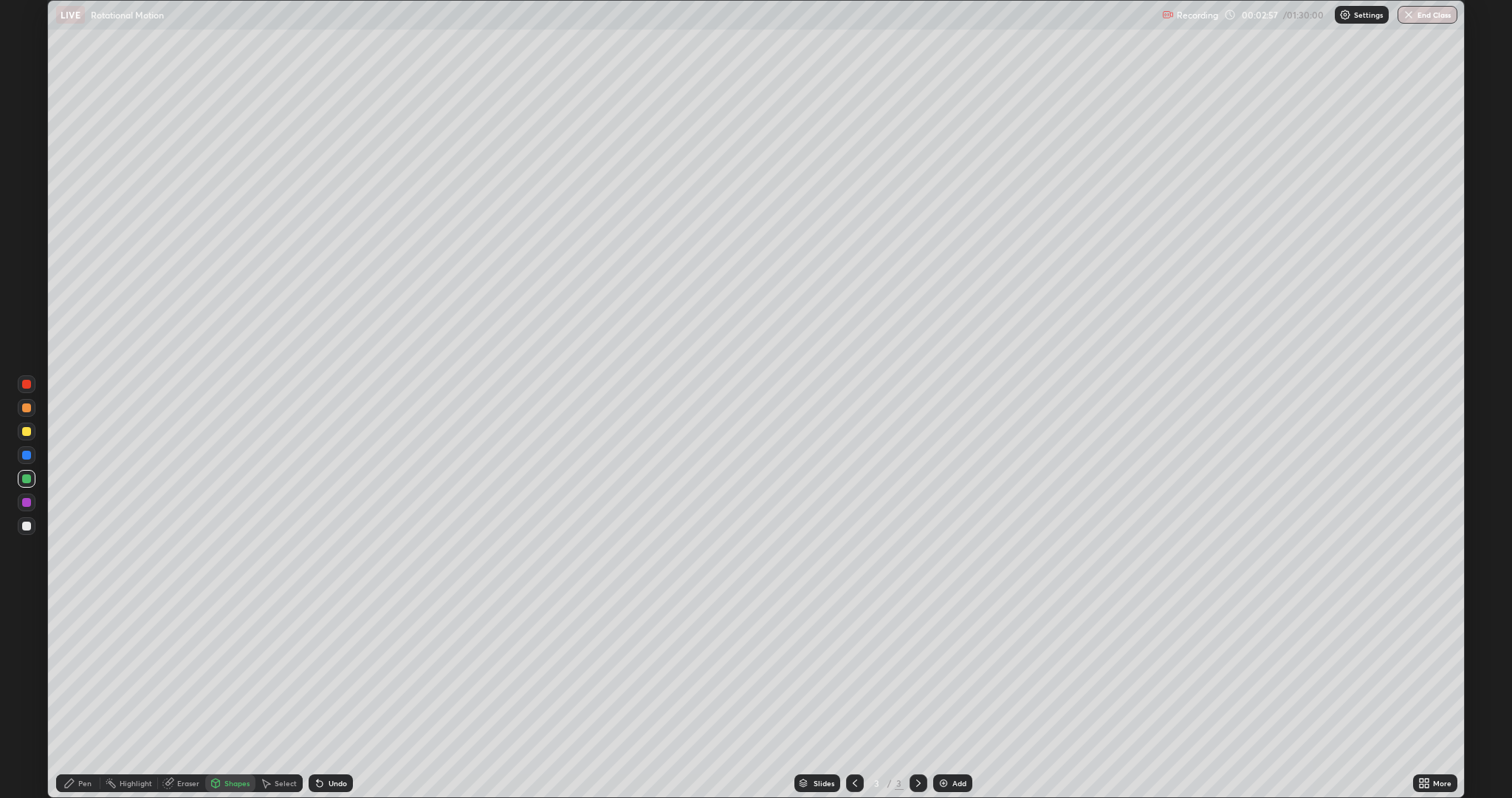
click at [23, 505] on div at bounding box center [27, 503] width 9 height 9
click at [229, 697] on div "Shapes" at bounding box center [231, 783] width 50 height 18
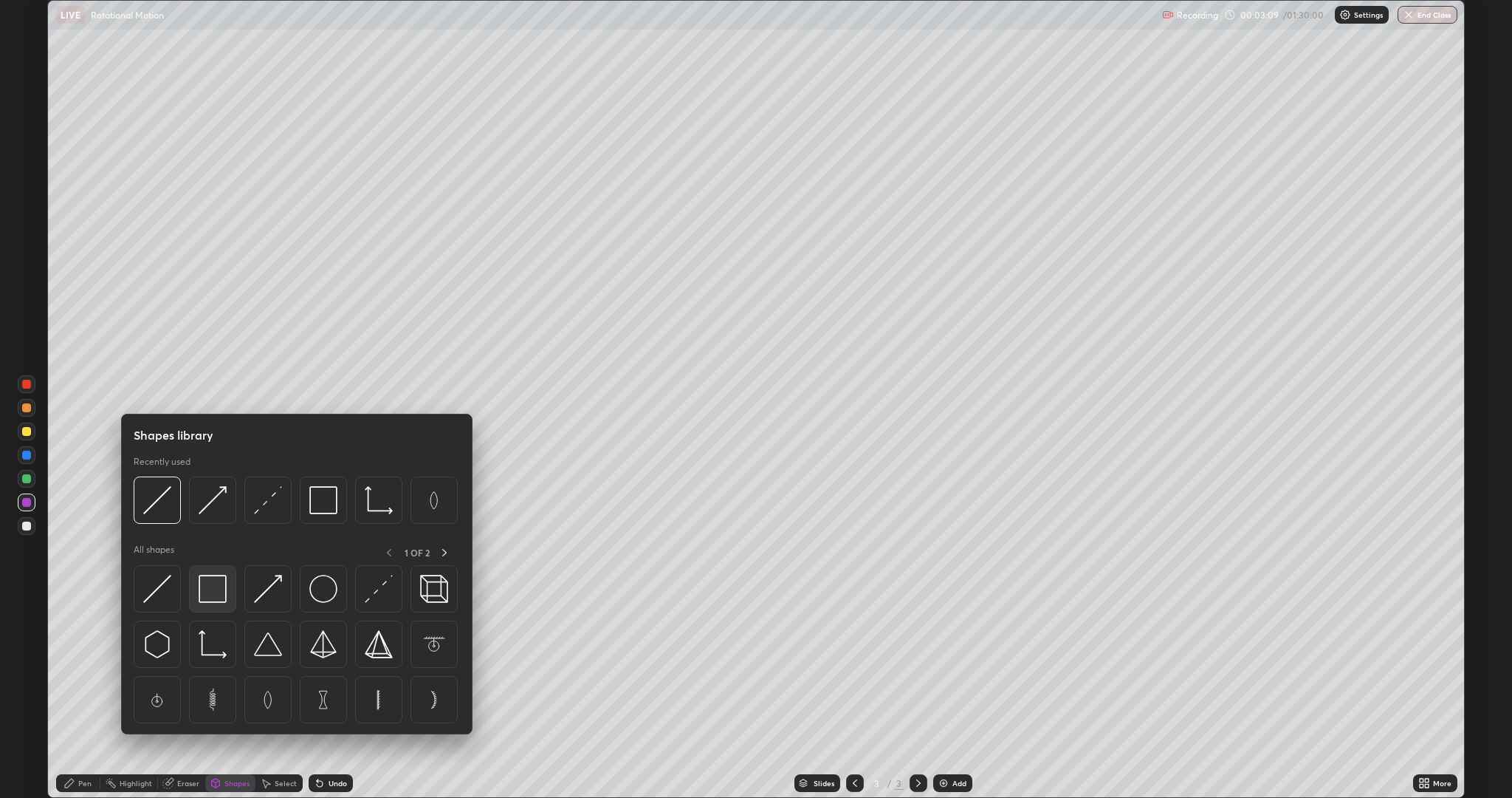
click at [202, 592] on img at bounding box center [212, 588] width 28 height 28
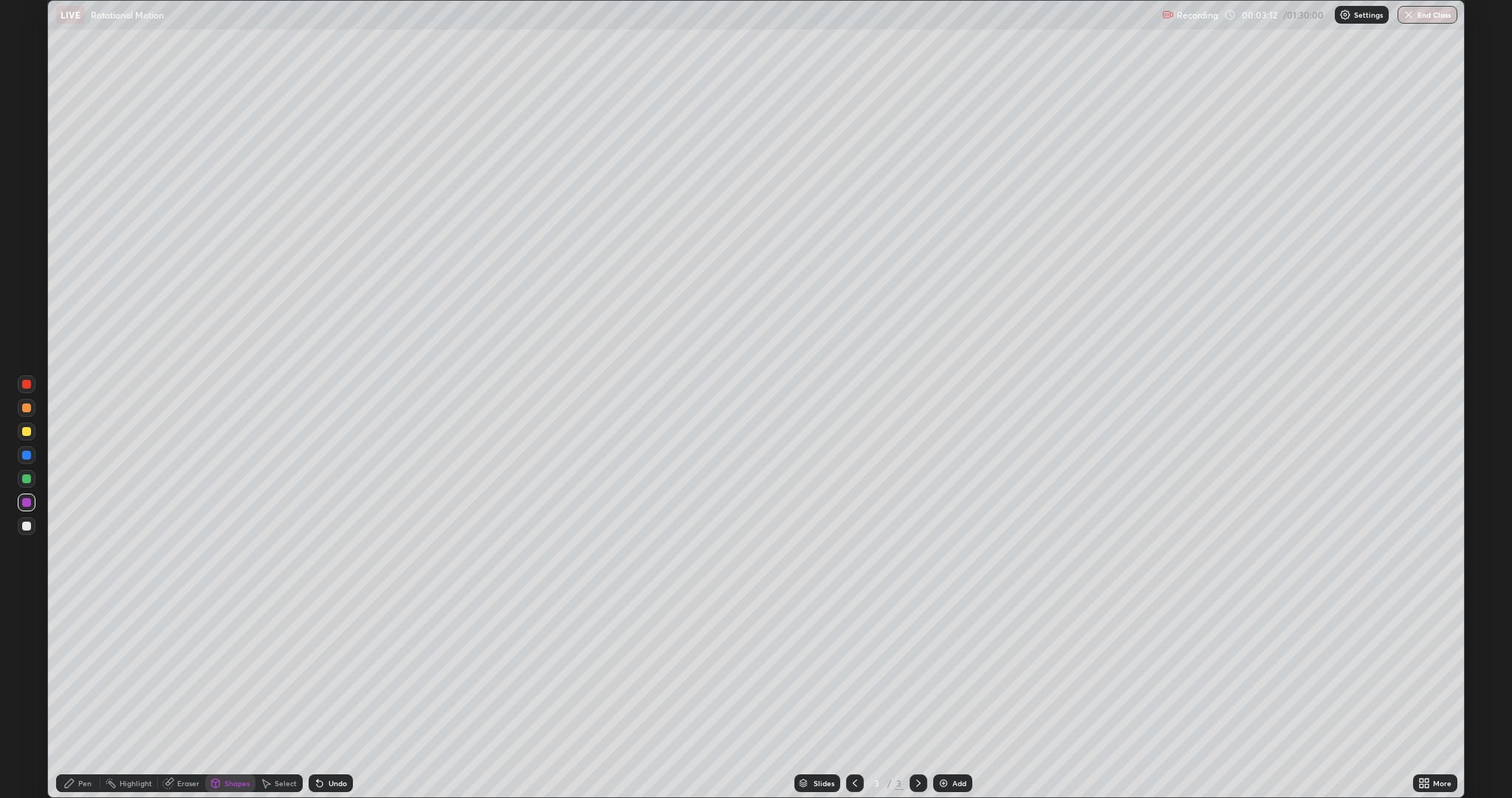
click at [79, 697] on div "Pen" at bounding box center [84, 783] width 13 height 7
click at [27, 432] on div at bounding box center [27, 432] width 9 height 9
click at [958, 697] on div "Add" at bounding box center [960, 783] width 14 height 7
click at [240, 697] on div "Shapes" at bounding box center [237, 783] width 25 height 7
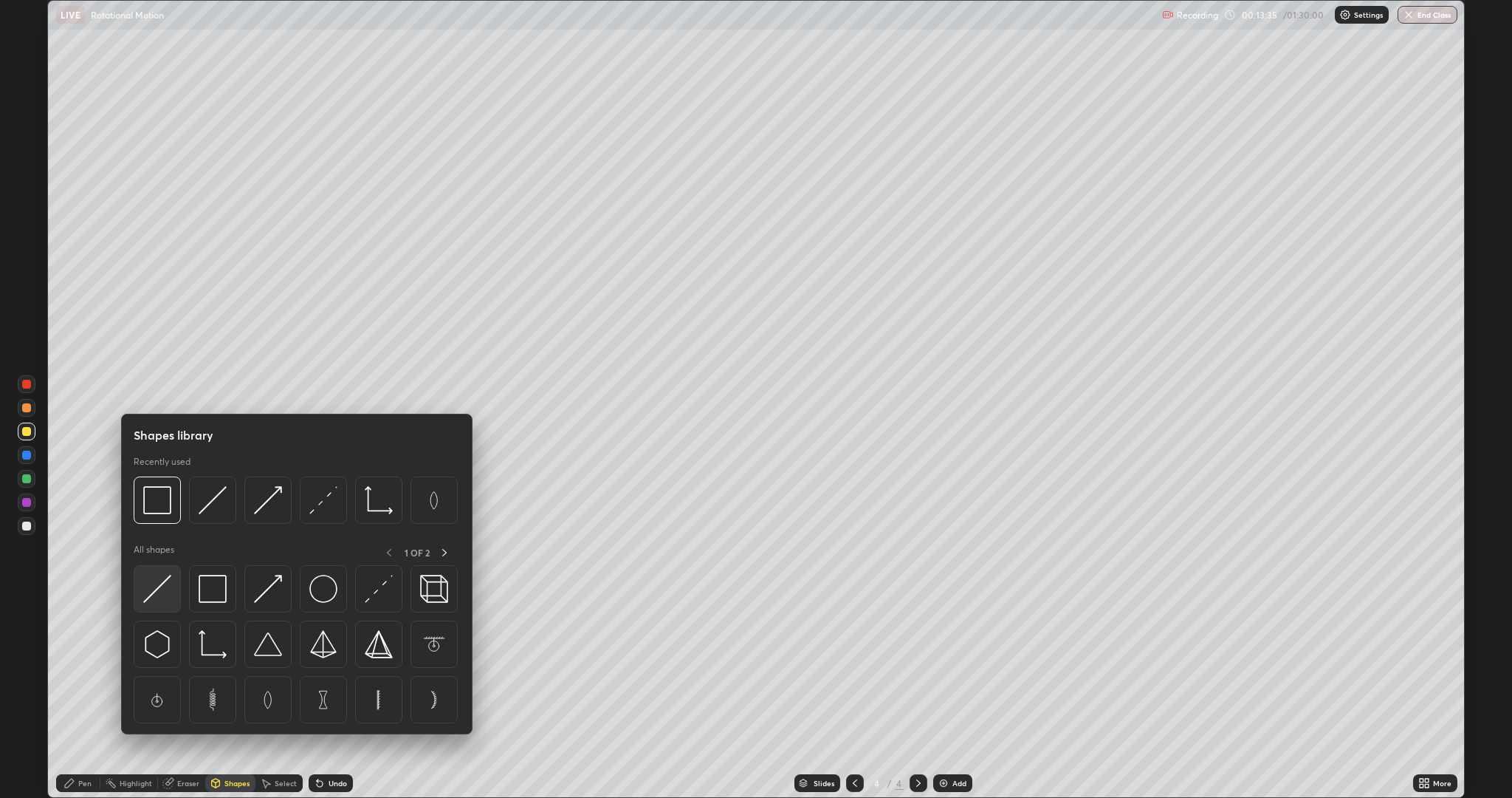
click at [162, 583] on img at bounding box center [157, 588] width 28 height 28
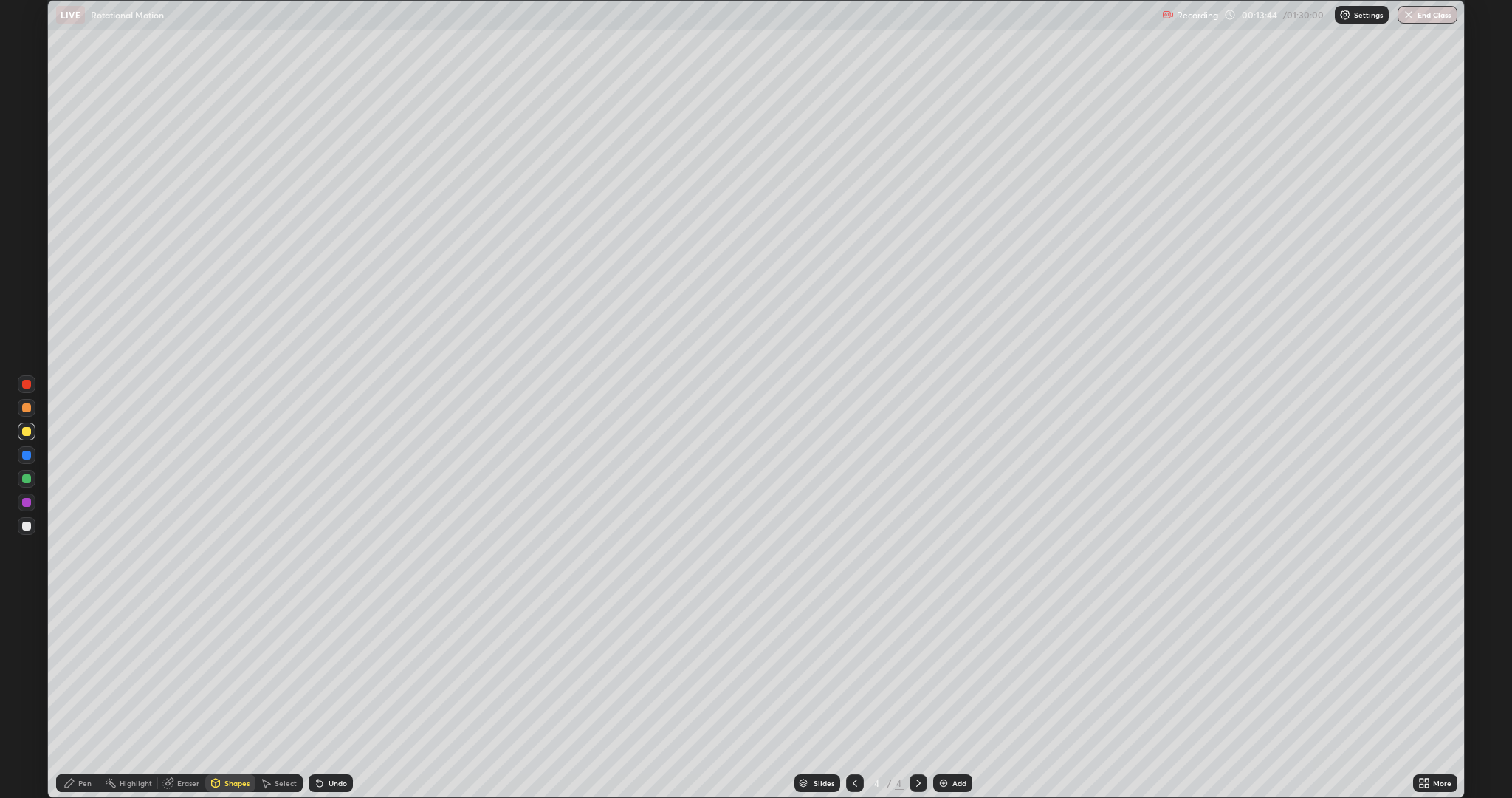
click at [227, 697] on div "Shapes" at bounding box center [237, 783] width 25 height 7
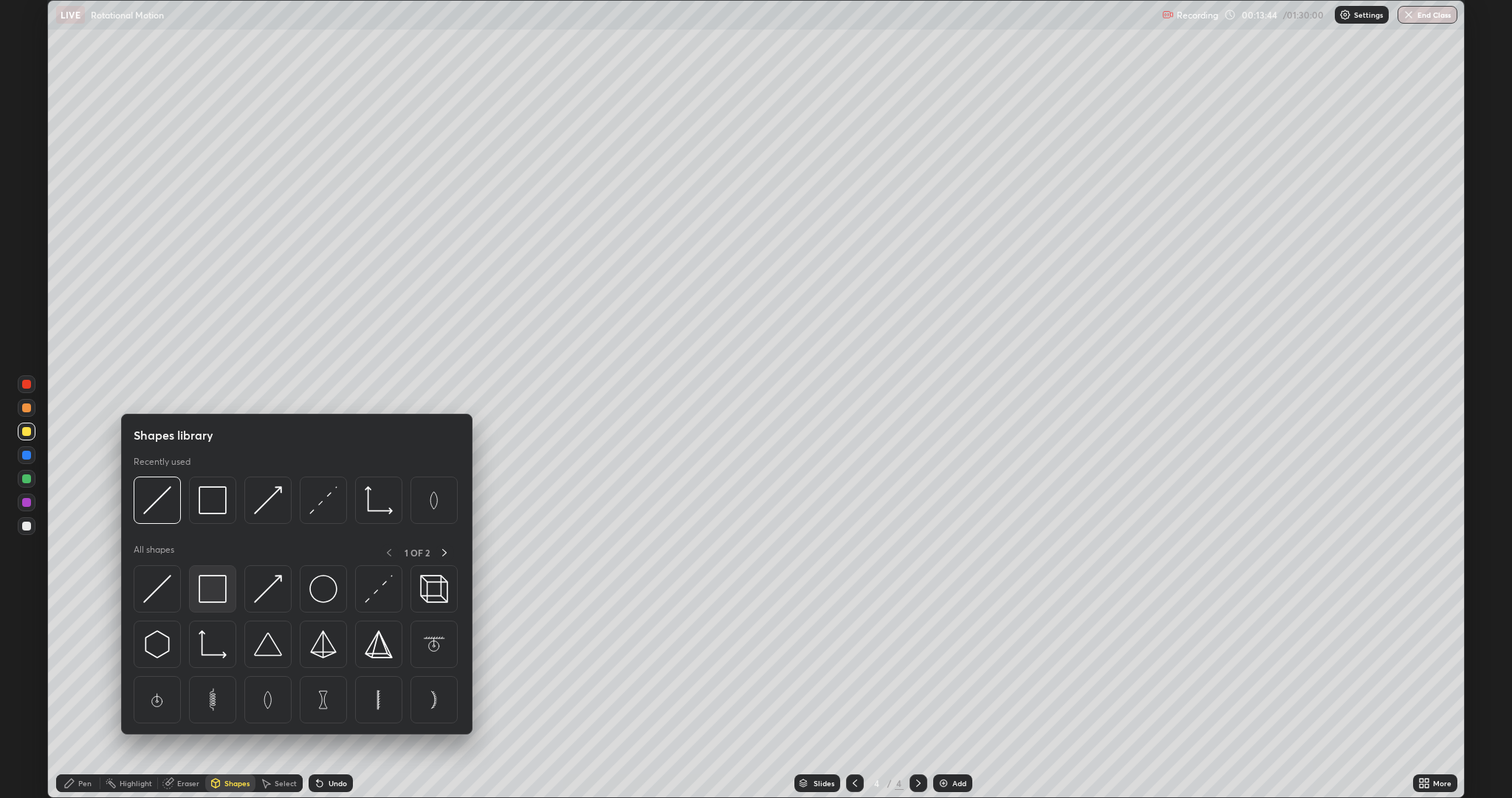
click at [211, 589] on img at bounding box center [212, 588] width 28 height 28
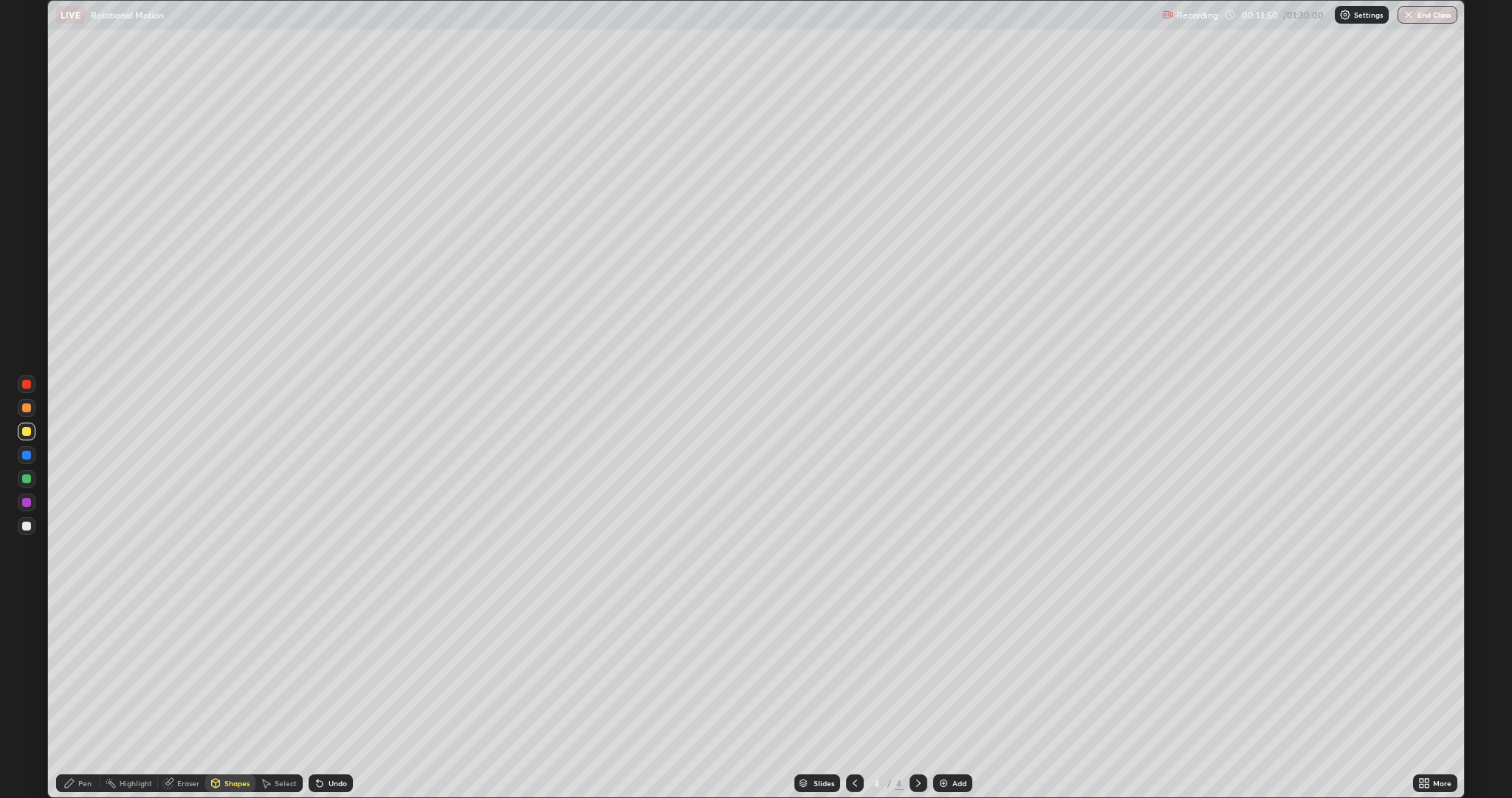
click at [232, 697] on div "Shapes" at bounding box center [237, 783] width 25 height 7
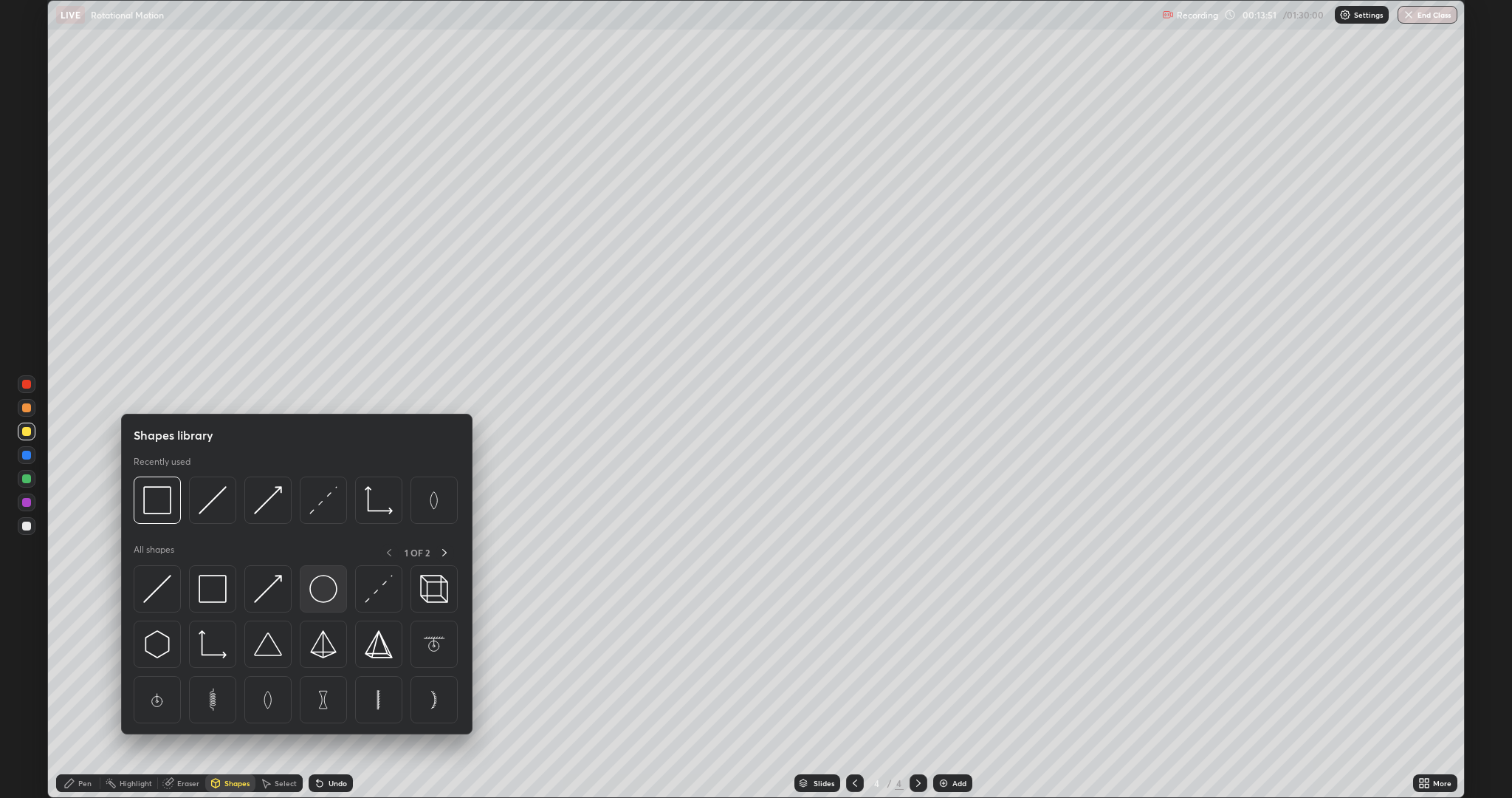
click at [307, 589] on div at bounding box center [323, 589] width 48 height 48
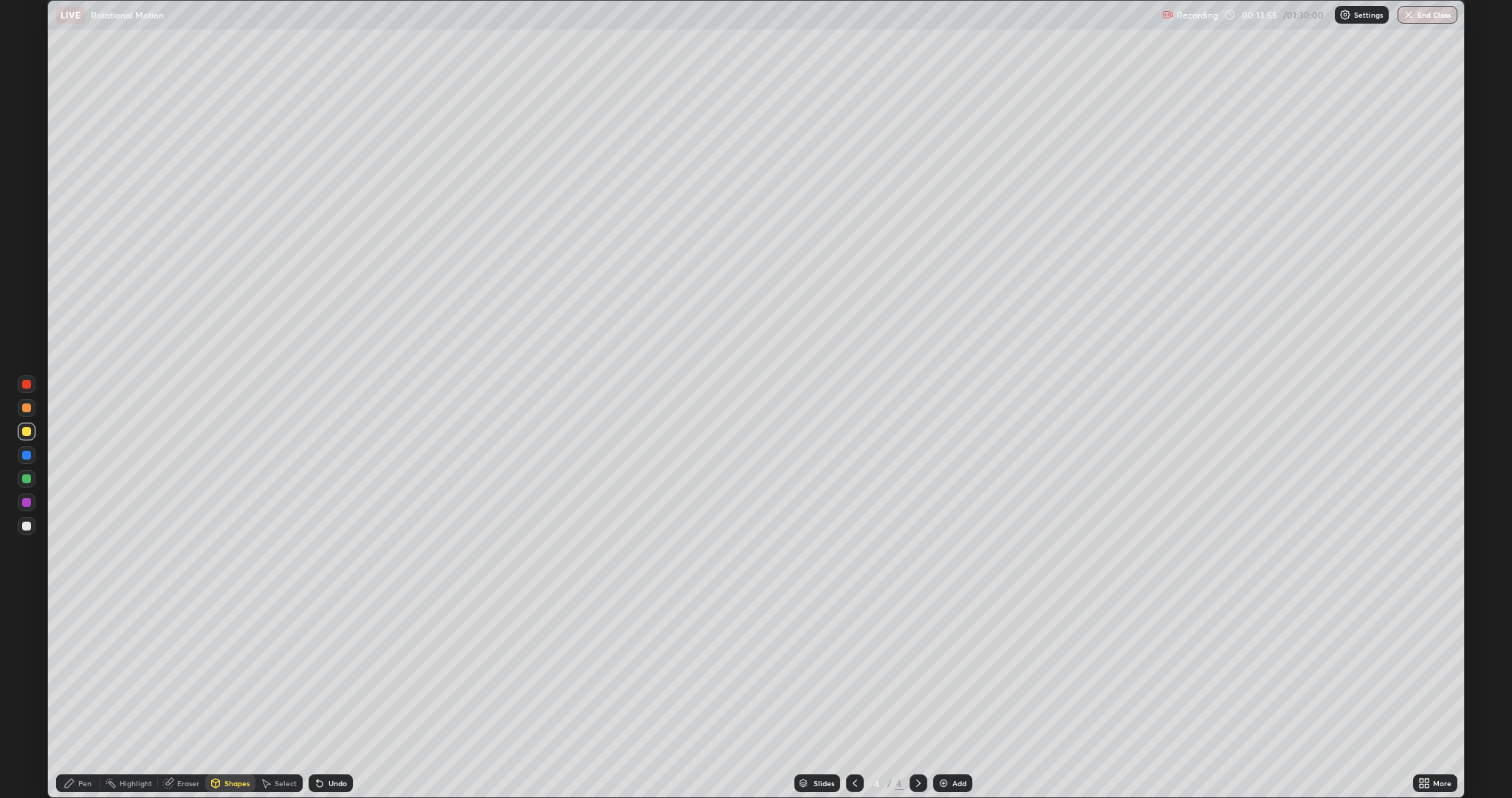
click at [228, 697] on div "Shapes" at bounding box center [237, 783] width 25 height 7
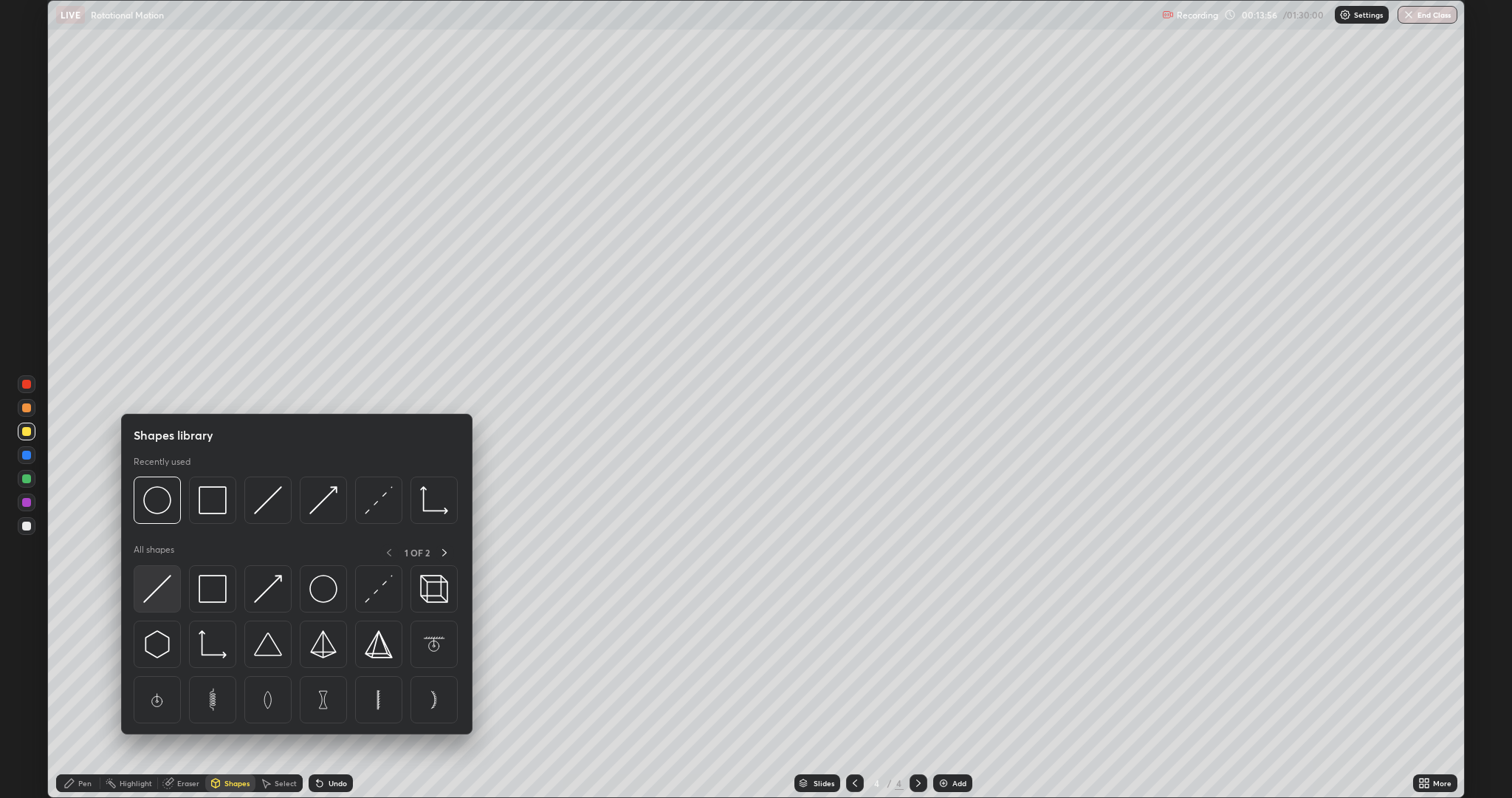
click at [163, 586] on img at bounding box center [157, 588] width 28 height 28
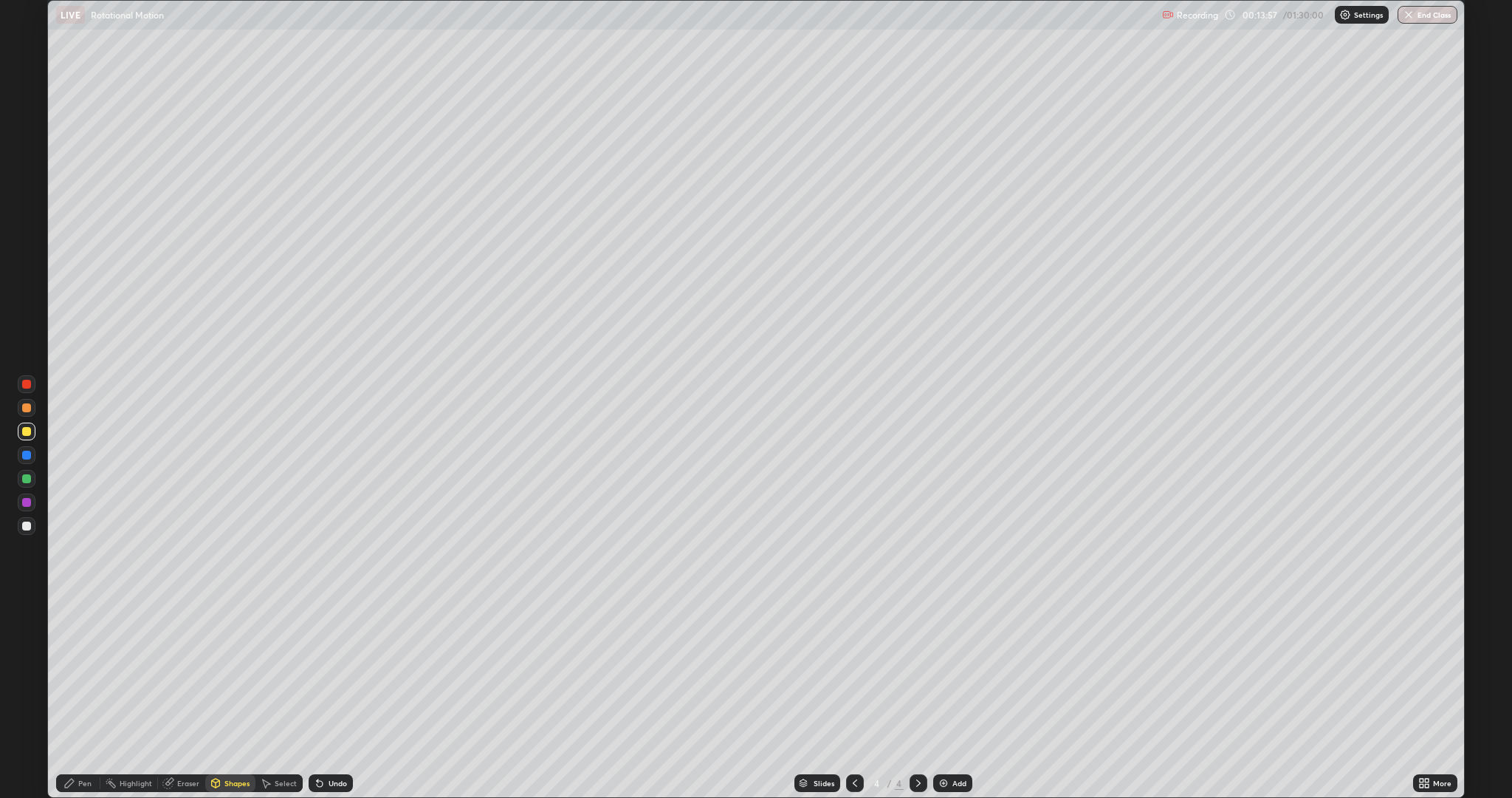
click at [31, 526] on div at bounding box center [27, 526] width 9 height 9
click at [84, 697] on div "Pen" at bounding box center [84, 783] width 13 height 7
click at [32, 503] on div at bounding box center [27, 503] width 18 height 18
click at [22, 526] on div at bounding box center [27, 526] width 18 height 18
click at [323, 697] on icon at bounding box center [319, 783] width 12 height 12
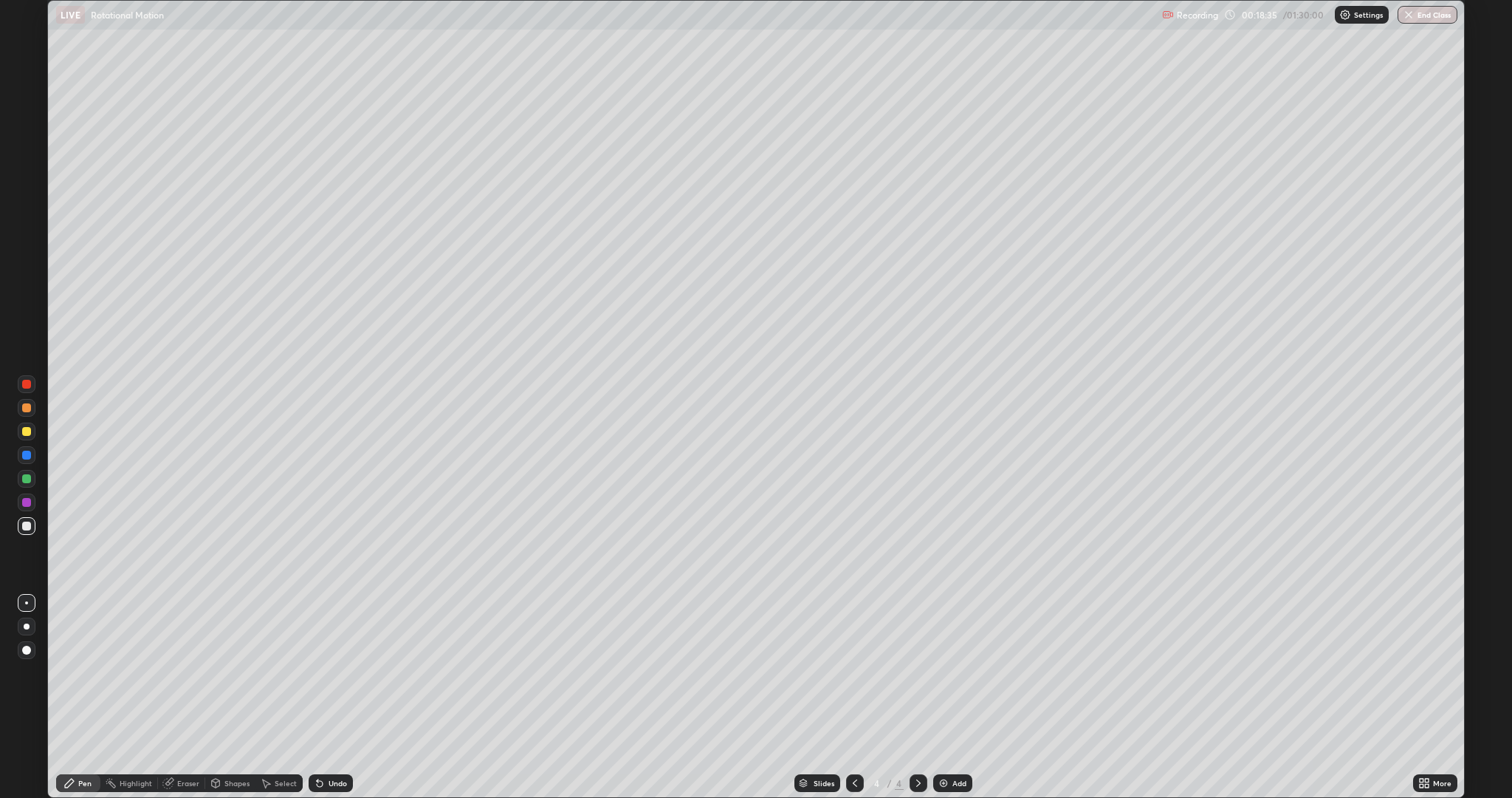
click at [942, 697] on img at bounding box center [943, 783] width 12 height 12
click at [22, 457] on div at bounding box center [27, 455] width 9 height 9
click at [229, 697] on div "Shapes" at bounding box center [237, 783] width 25 height 7
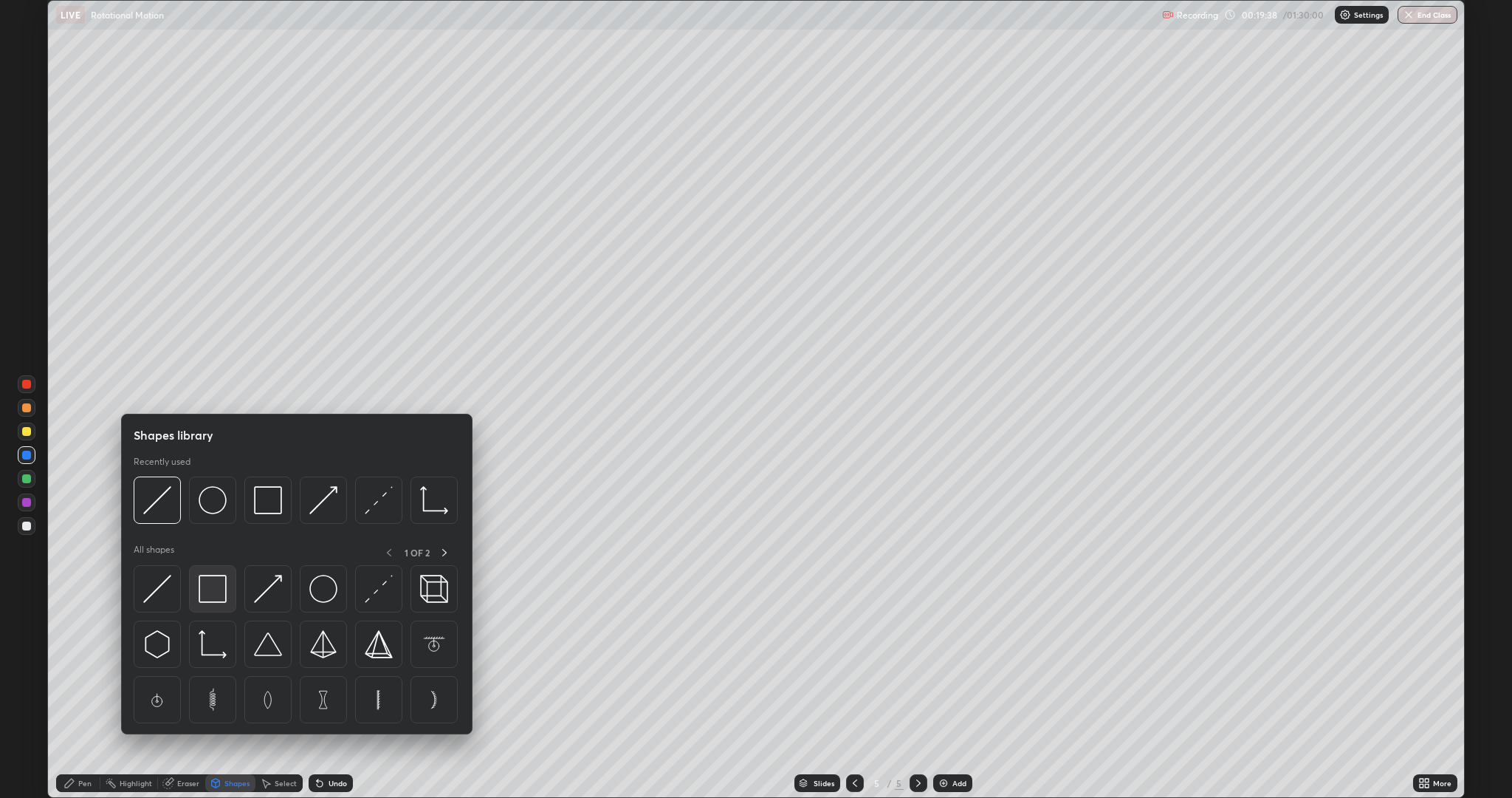
click at [211, 586] on img at bounding box center [212, 588] width 28 height 28
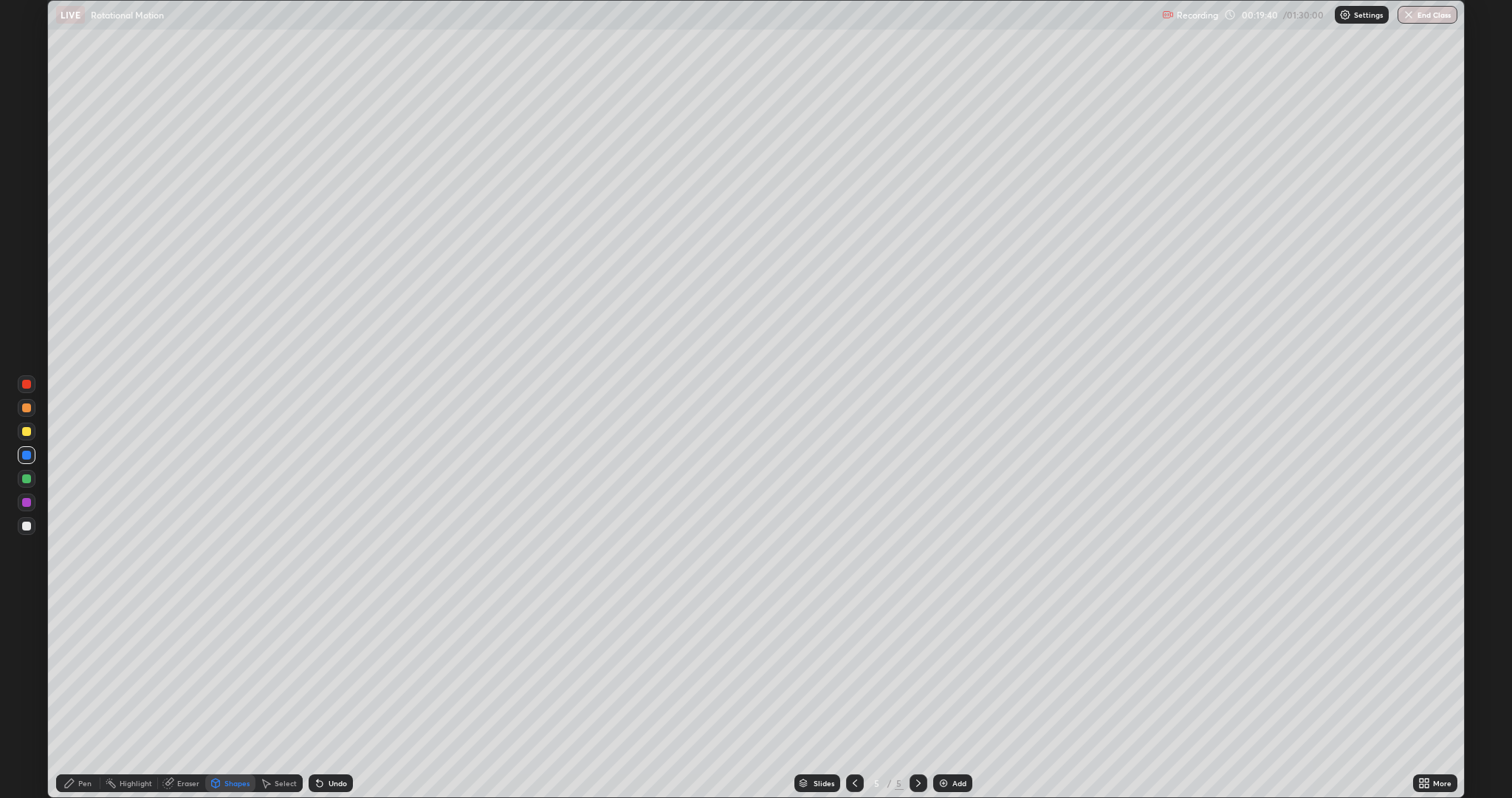
click at [27, 478] on div at bounding box center [27, 478] width 9 height 9
click at [236, 697] on div "Shapes" at bounding box center [237, 783] width 25 height 7
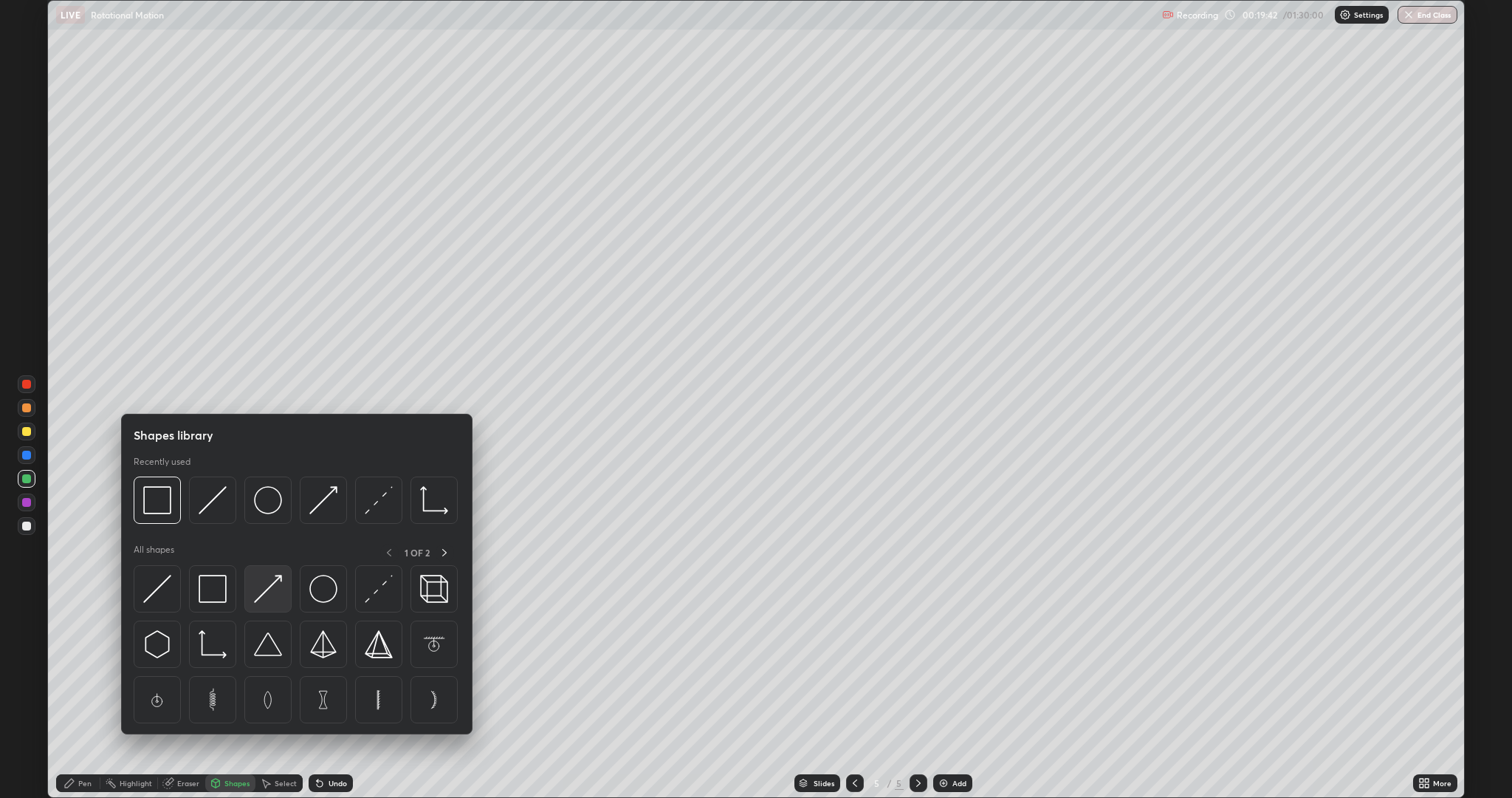
click at [278, 588] on img at bounding box center [267, 588] width 28 height 28
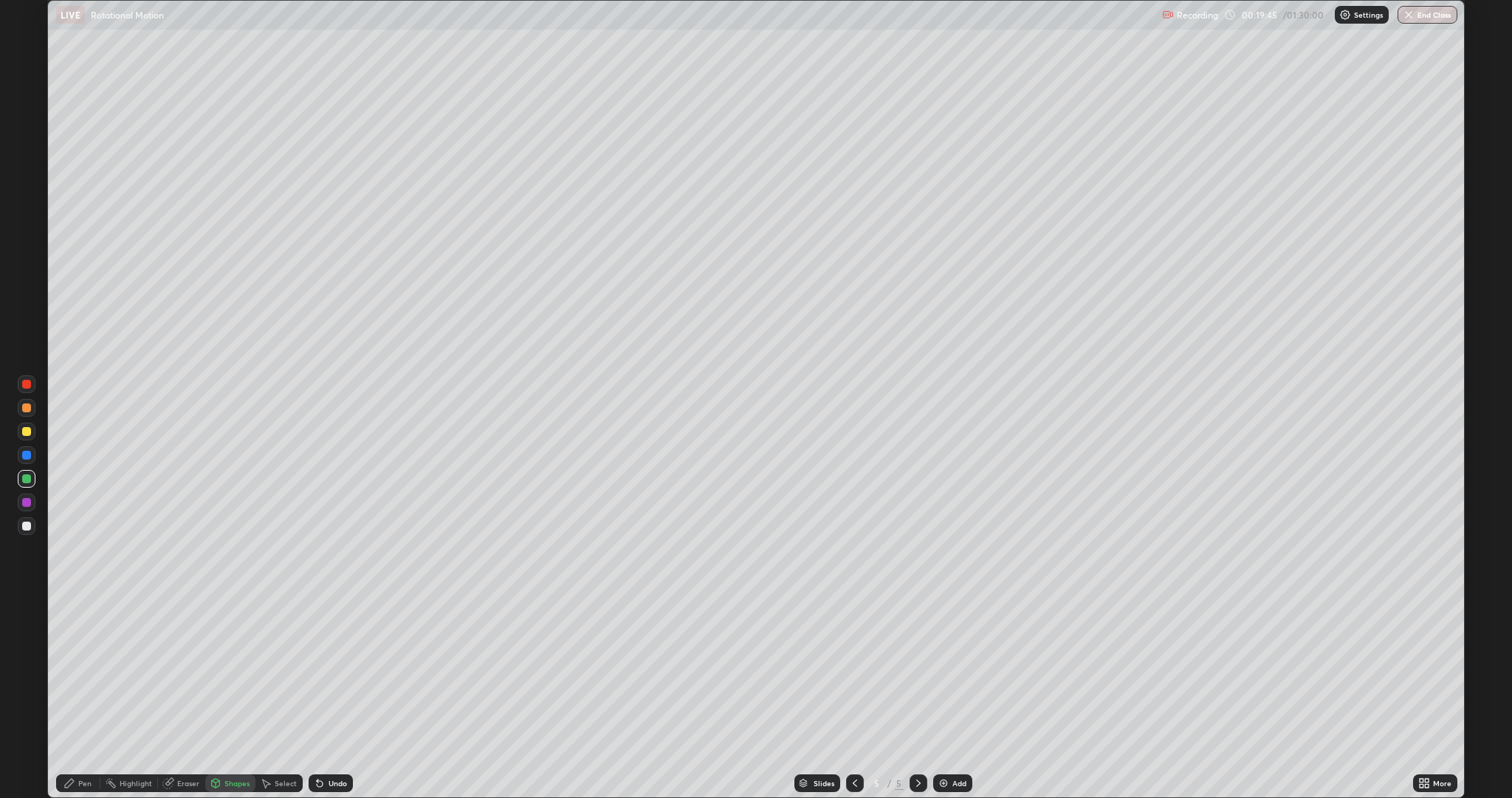
click at [77, 697] on div "Pen" at bounding box center [78, 783] width 44 height 18
click at [179, 697] on div "Eraser" at bounding box center [188, 783] width 22 height 7
click at [94, 697] on div "Pen" at bounding box center [78, 783] width 44 height 18
click at [322, 697] on icon at bounding box center [319, 783] width 12 height 12
click at [263, 697] on icon at bounding box center [267, 784] width 8 height 9
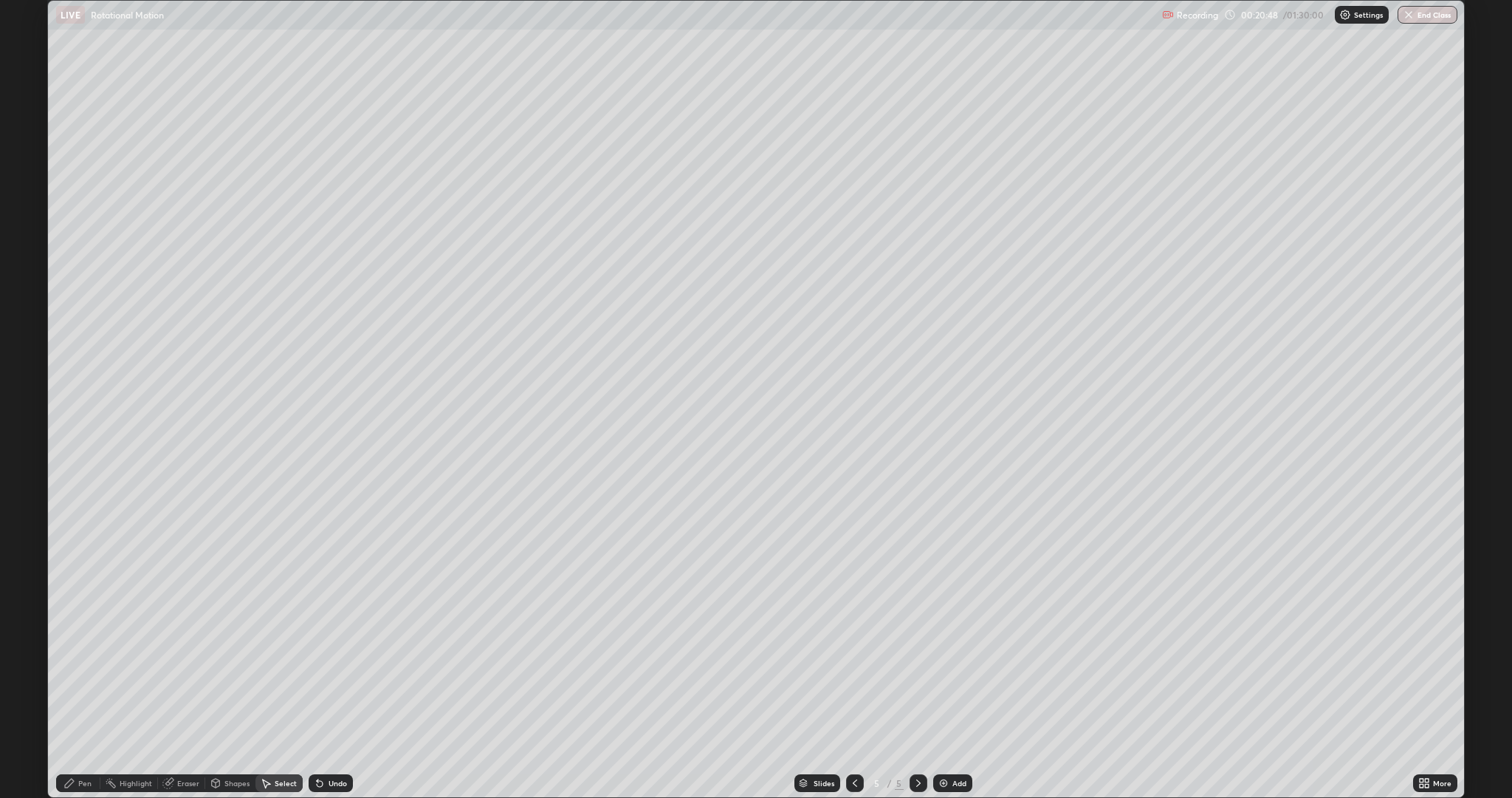
click at [224, 697] on div "Shapes" at bounding box center [237, 783] width 25 height 7
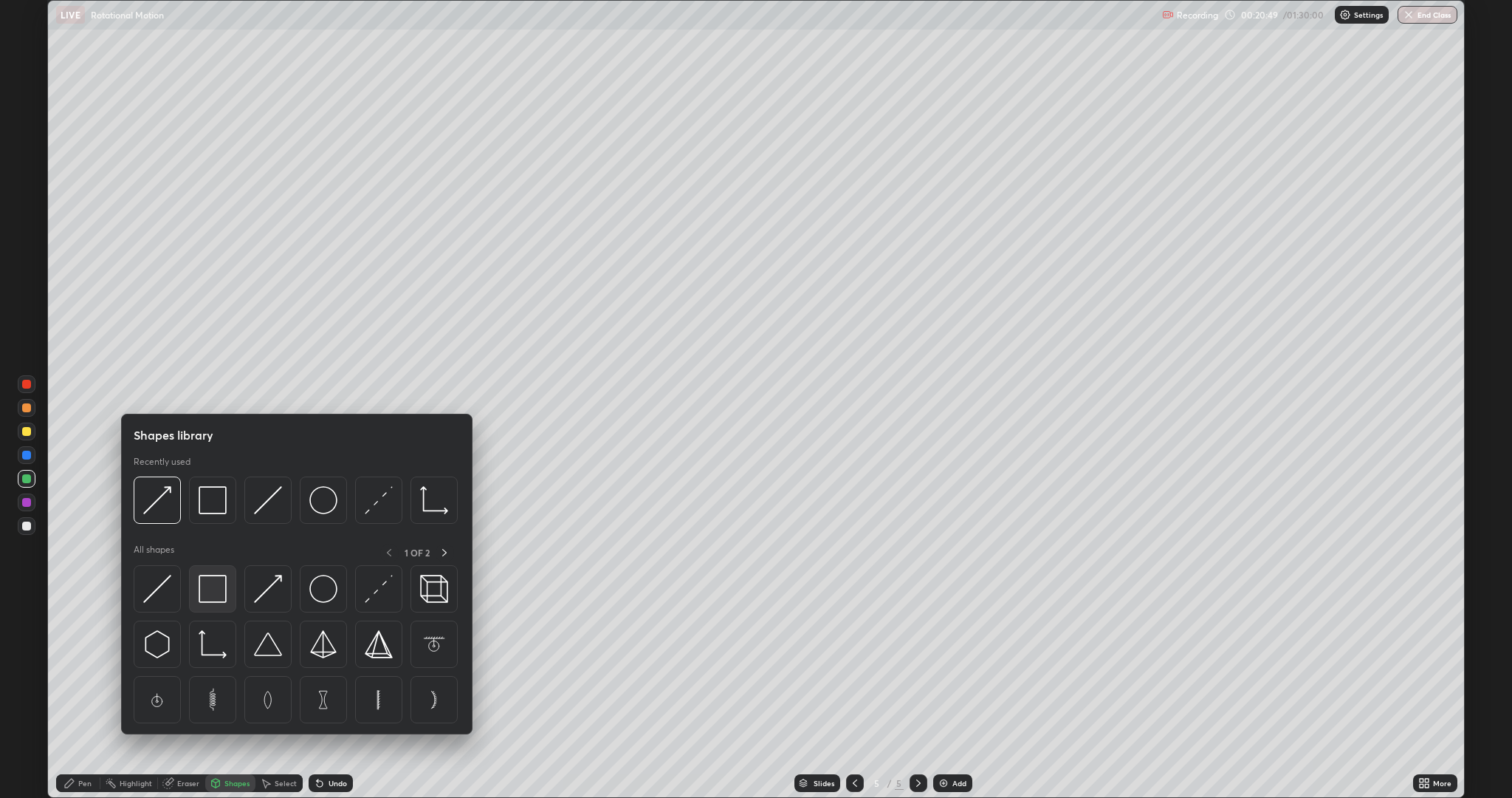
click at [213, 590] on img at bounding box center [212, 588] width 28 height 28
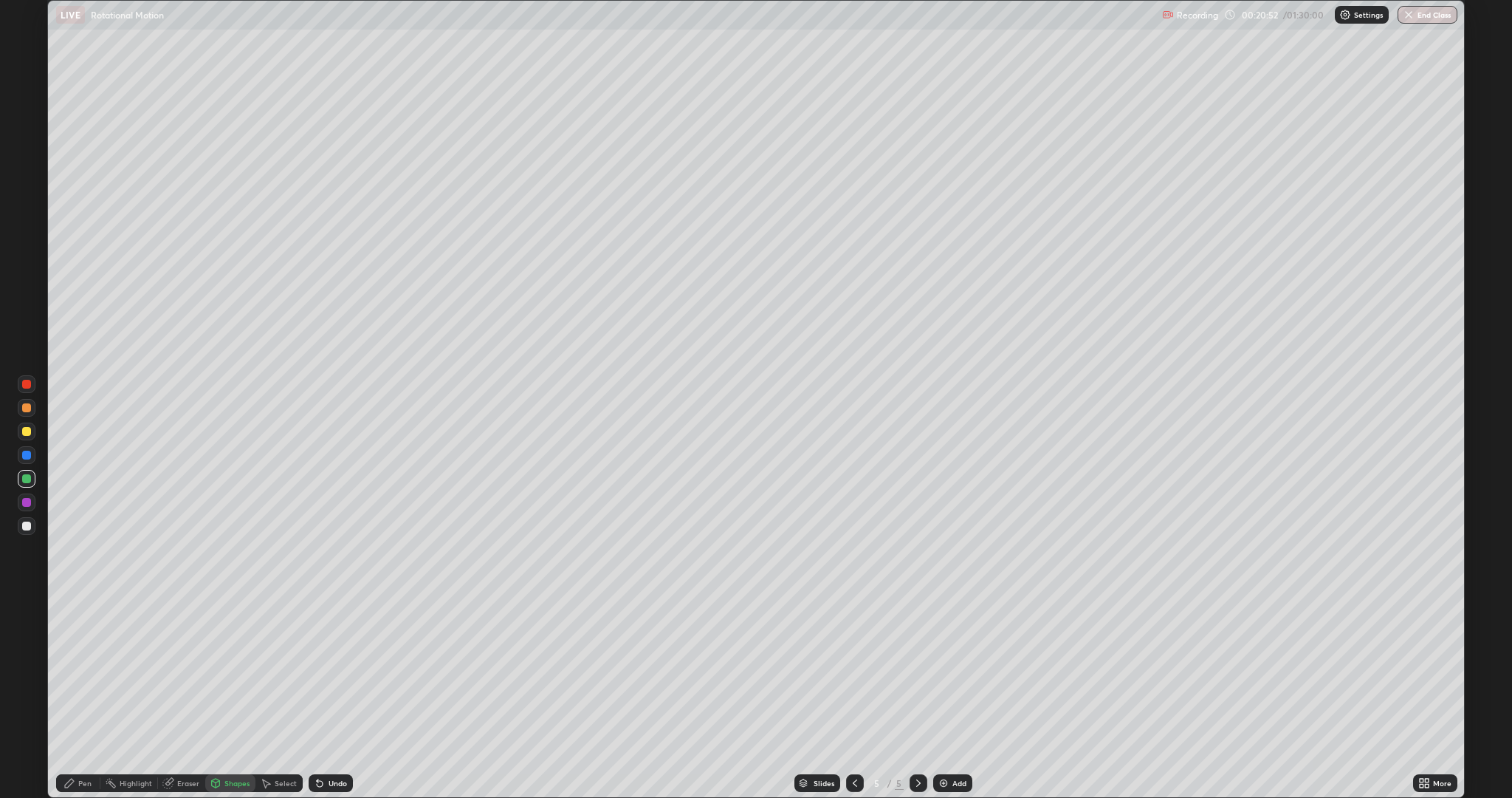
click at [31, 431] on div at bounding box center [27, 432] width 9 height 9
click at [88, 697] on div "Pen" at bounding box center [84, 783] width 13 height 7
click at [968, 697] on div "Add" at bounding box center [953, 783] width 39 height 18
click at [215, 697] on icon at bounding box center [215, 785] width 0 height 5
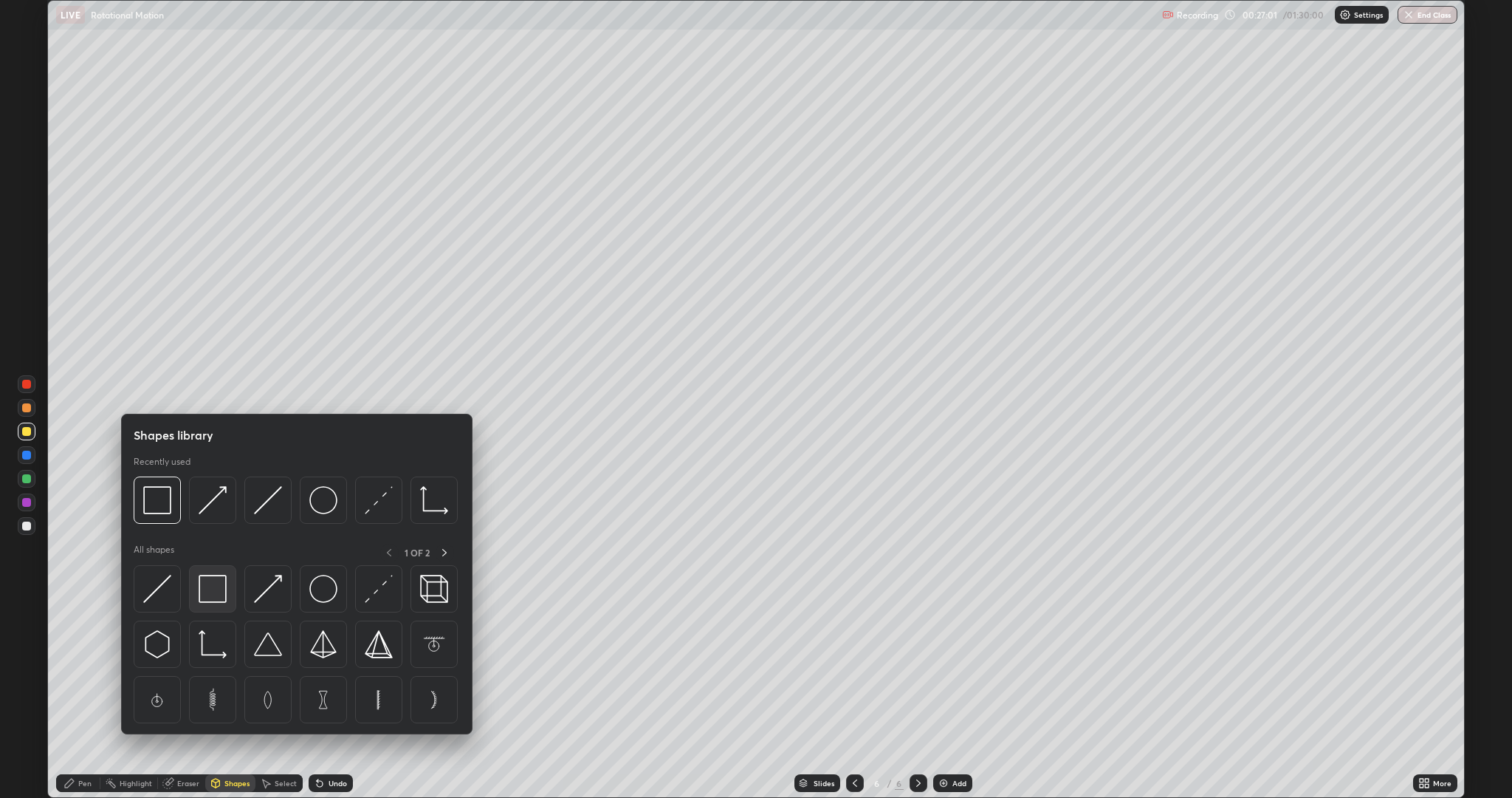
click at [226, 609] on div at bounding box center [213, 589] width 48 height 48
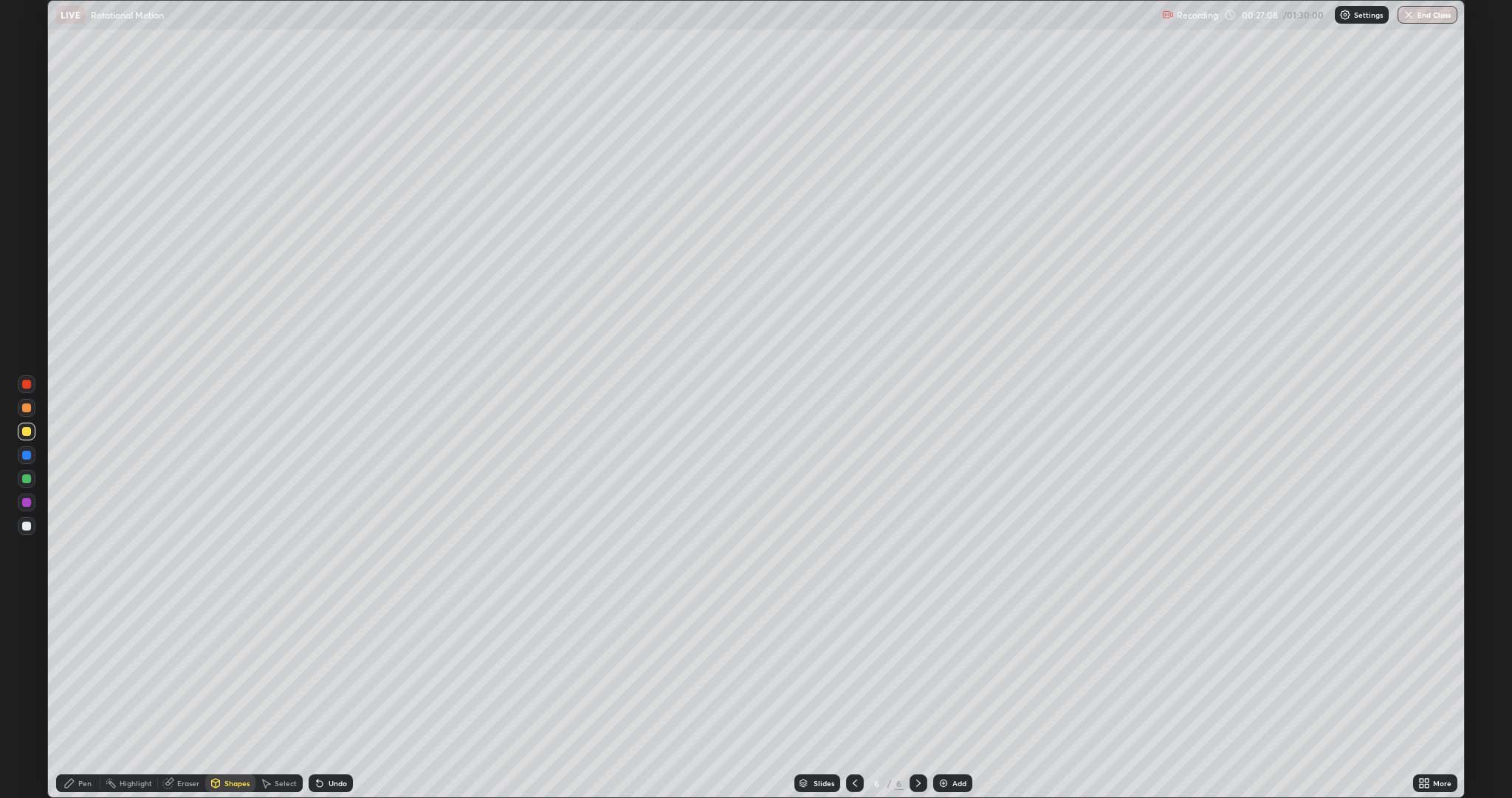
click at [78, 697] on div "Pen" at bounding box center [84, 783] width 13 height 7
click at [30, 499] on div at bounding box center [27, 503] width 9 height 9
click at [27, 478] on div at bounding box center [27, 478] width 9 height 9
click at [236, 697] on div "Shapes" at bounding box center [237, 783] width 25 height 7
click at [240, 697] on div "Shapes" at bounding box center [237, 783] width 25 height 7
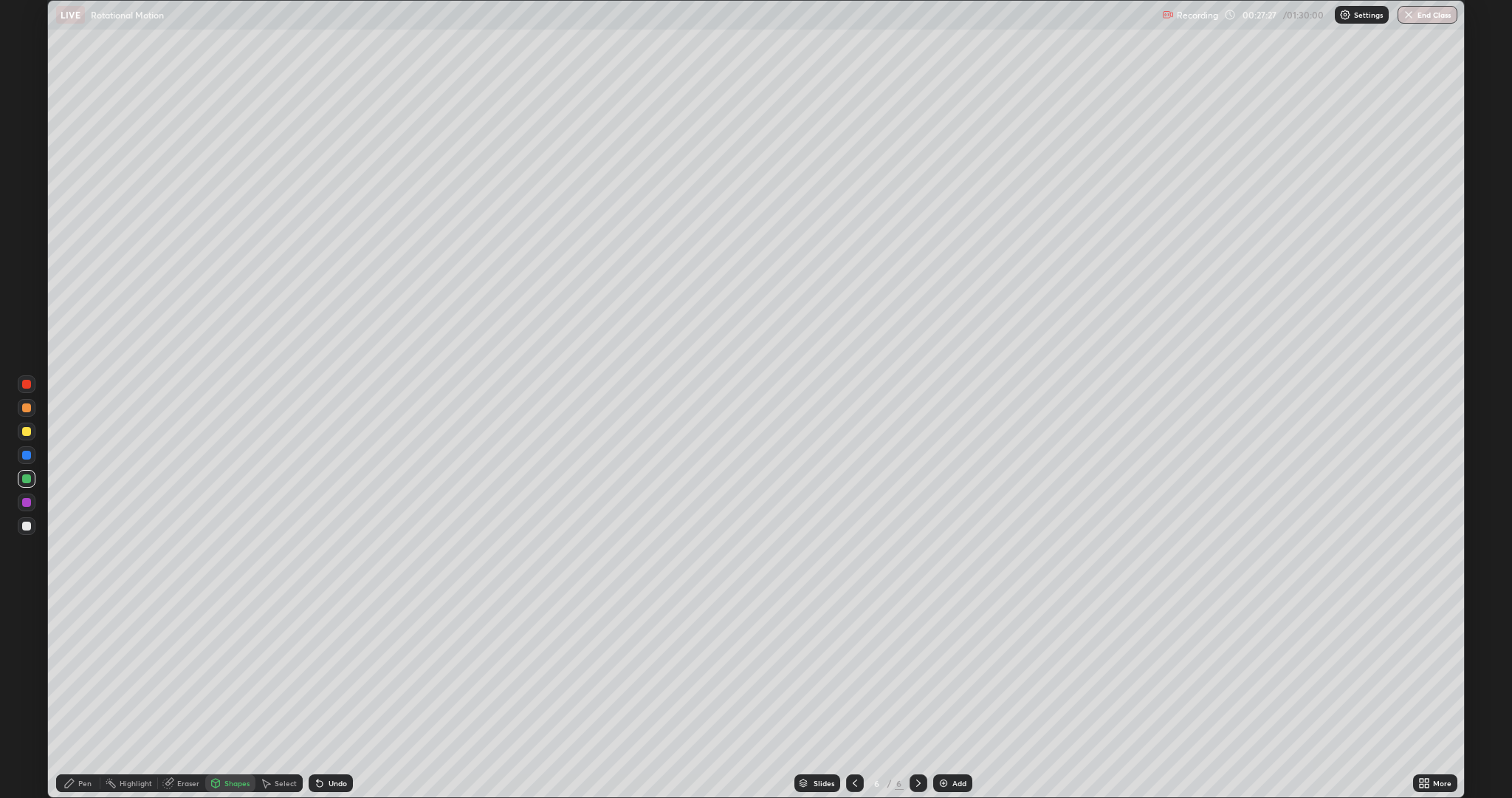
click at [236, 697] on div "Shapes" at bounding box center [237, 783] width 25 height 7
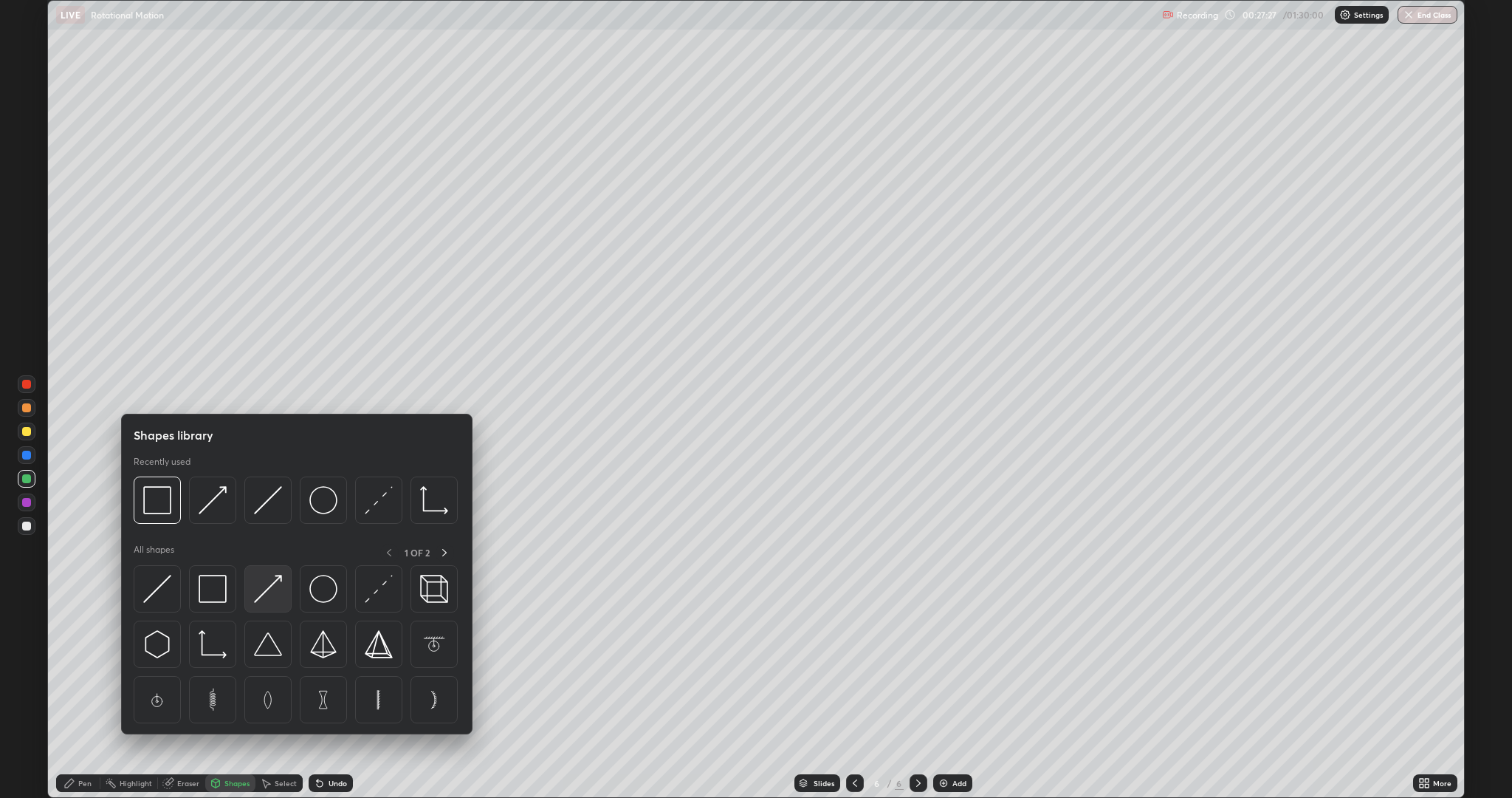
click at [269, 587] on img at bounding box center [267, 588] width 28 height 28
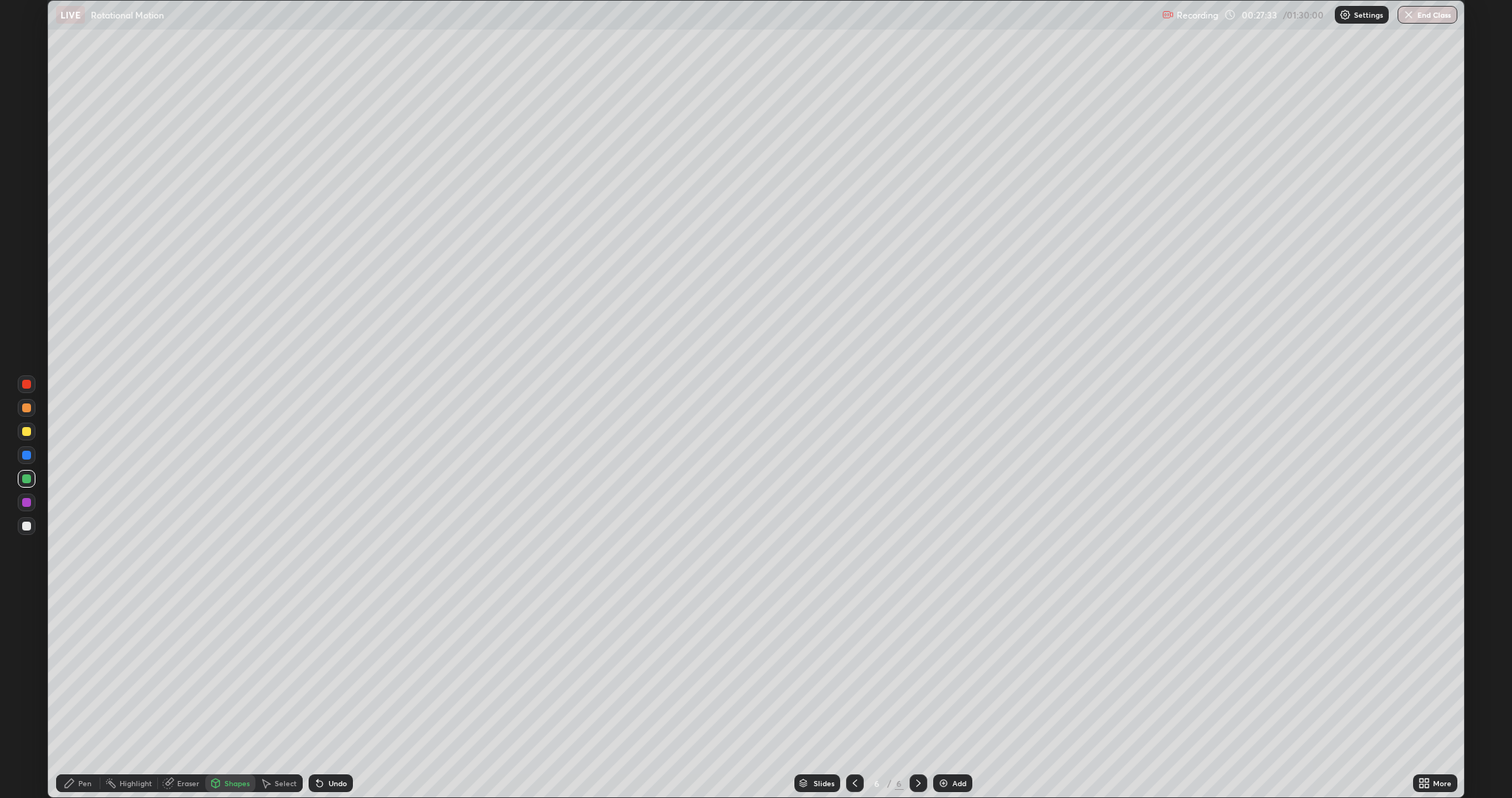
click at [85, 697] on div "Pen" at bounding box center [84, 783] width 13 height 7
click at [32, 432] on div at bounding box center [27, 432] width 18 height 18
click at [27, 408] on div at bounding box center [27, 408] width 9 height 9
click at [27, 526] on div at bounding box center [27, 526] width 9 height 9
click at [333, 697] on div "Undo" at bounding box center [337, 783] width 19 height 7
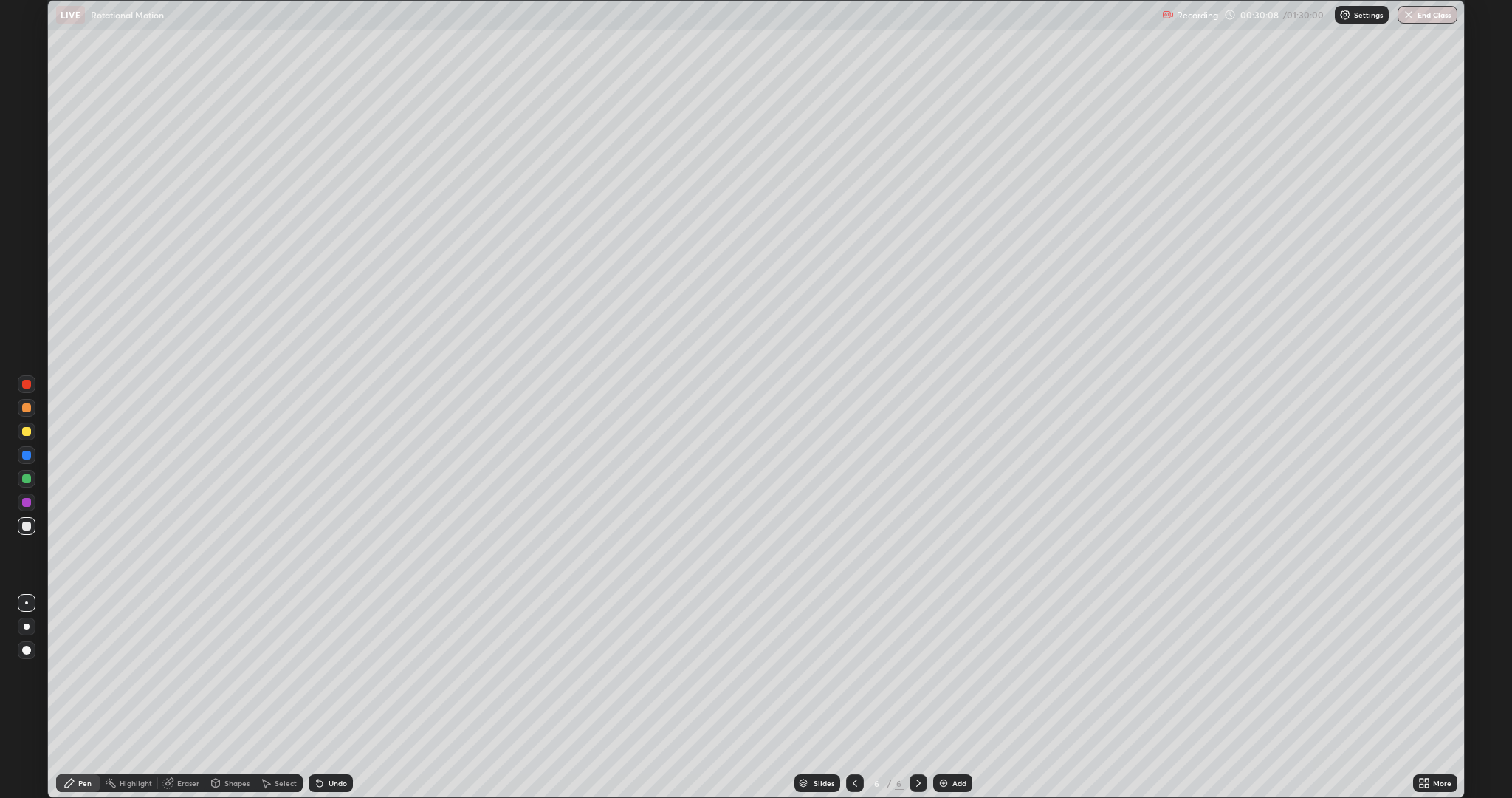
click at [333, 697] on div "Undo" at bounding box center [337, 783] width 19 height 7
click at [328, 697] on div "Undo" at bounding box center [337, 783] width 19 height 7
click at [26, 503] on div at bounding box center [27, 503] width 9 height 9
click at [957, 697] on div "Add" at bounding box center [960, 783] width 14 height 7
click at [27, 478] on div at bounding box center [27, 478] width 9 height 9
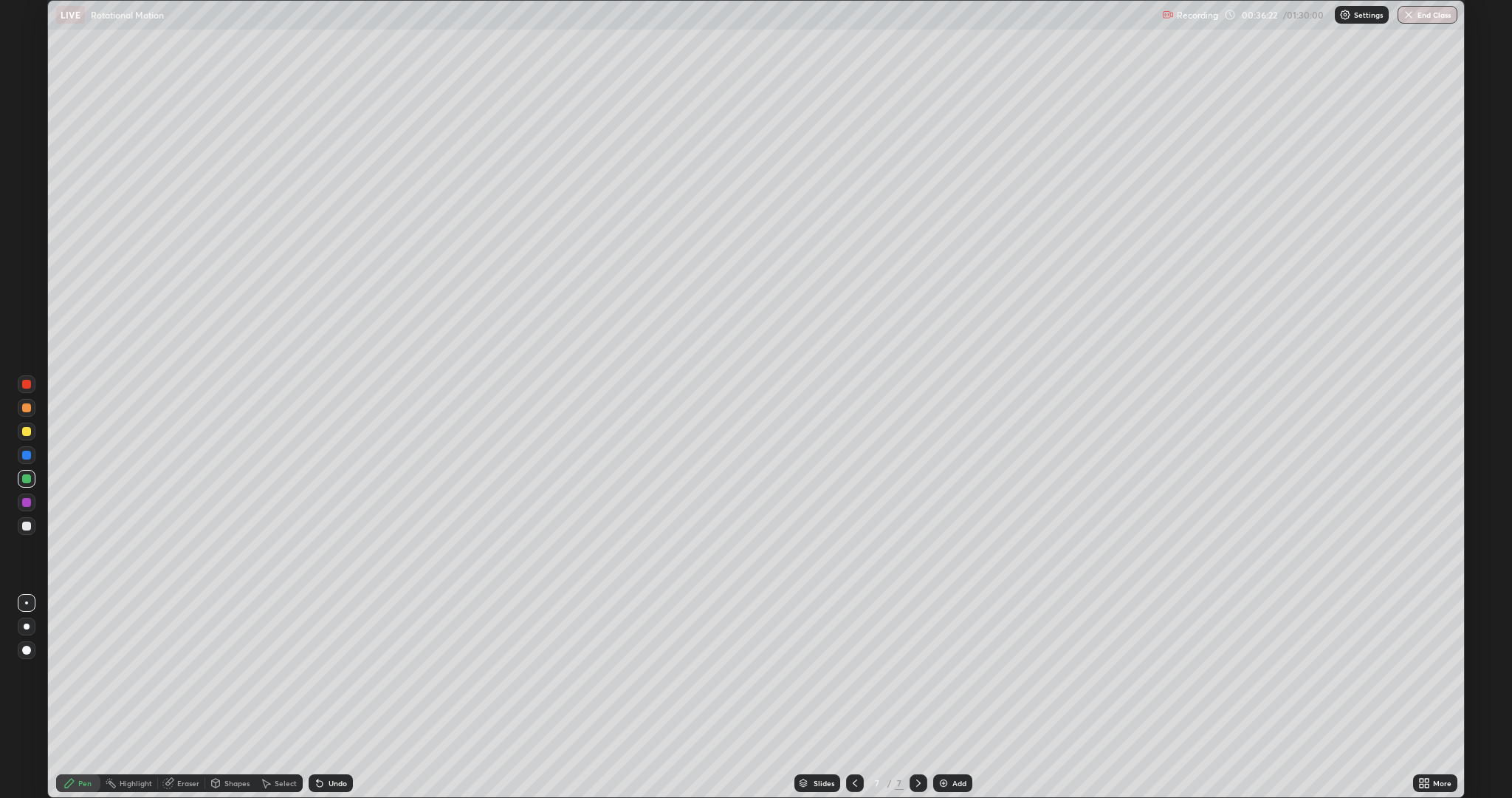
click at [27, 408] on div at bounding box center [27, 408] width 9 height 9
click at [337, 697] on div "Undo" at bounding box center [337, 783] width 19 height 7
click at [179, 697] on div "Eraser" at bounding box center [181, 783] width 48 height 18
click at [85, 697] on div "Pen" at bounding box center [84, 783] width 13 height 7
click at [27, 526] on div at bounding box center [27, 526] width 9 height 9
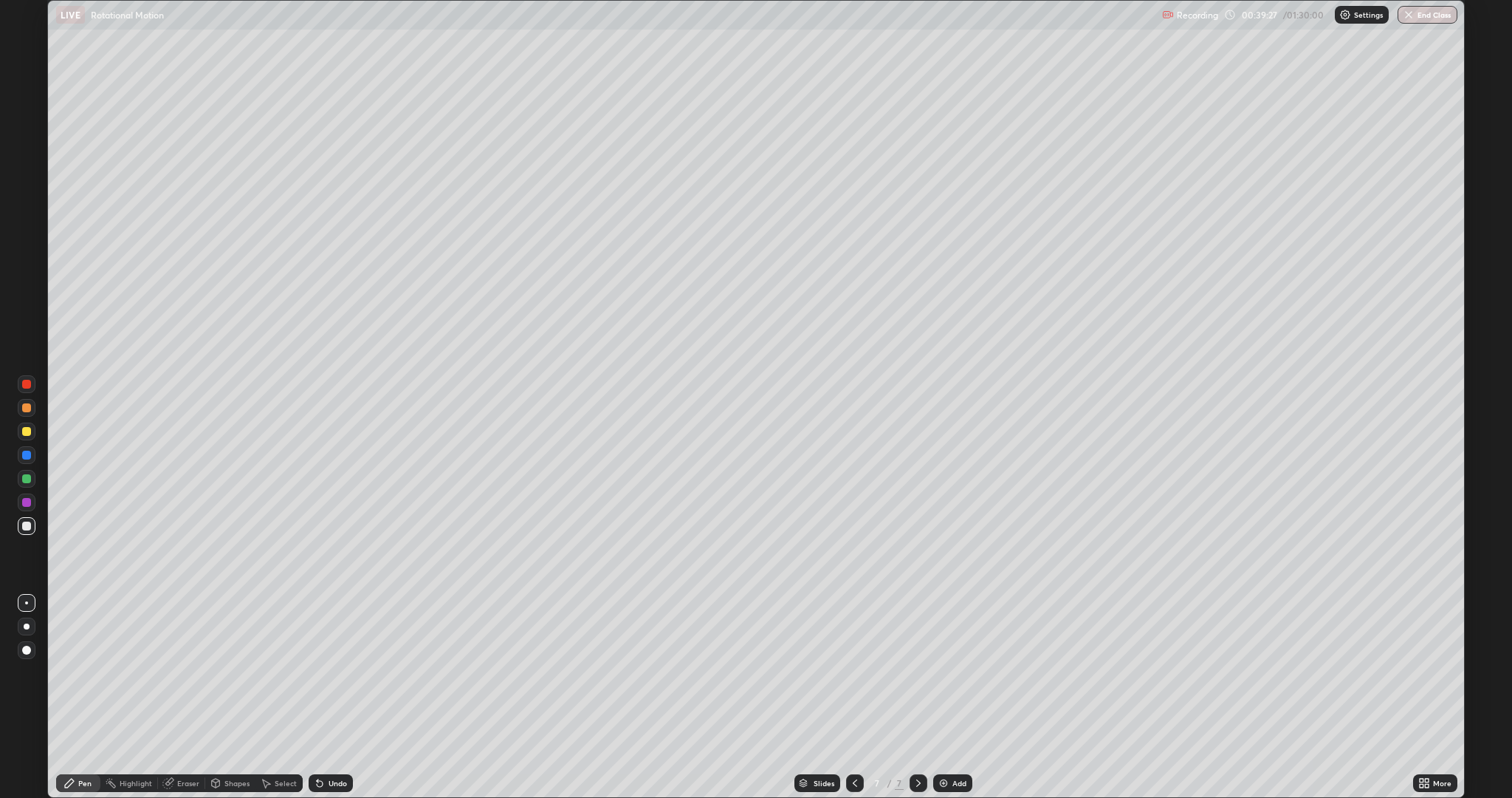
click at [236, 697] on div "Shapes" at bounding box center [237, 783] width 25 height 7
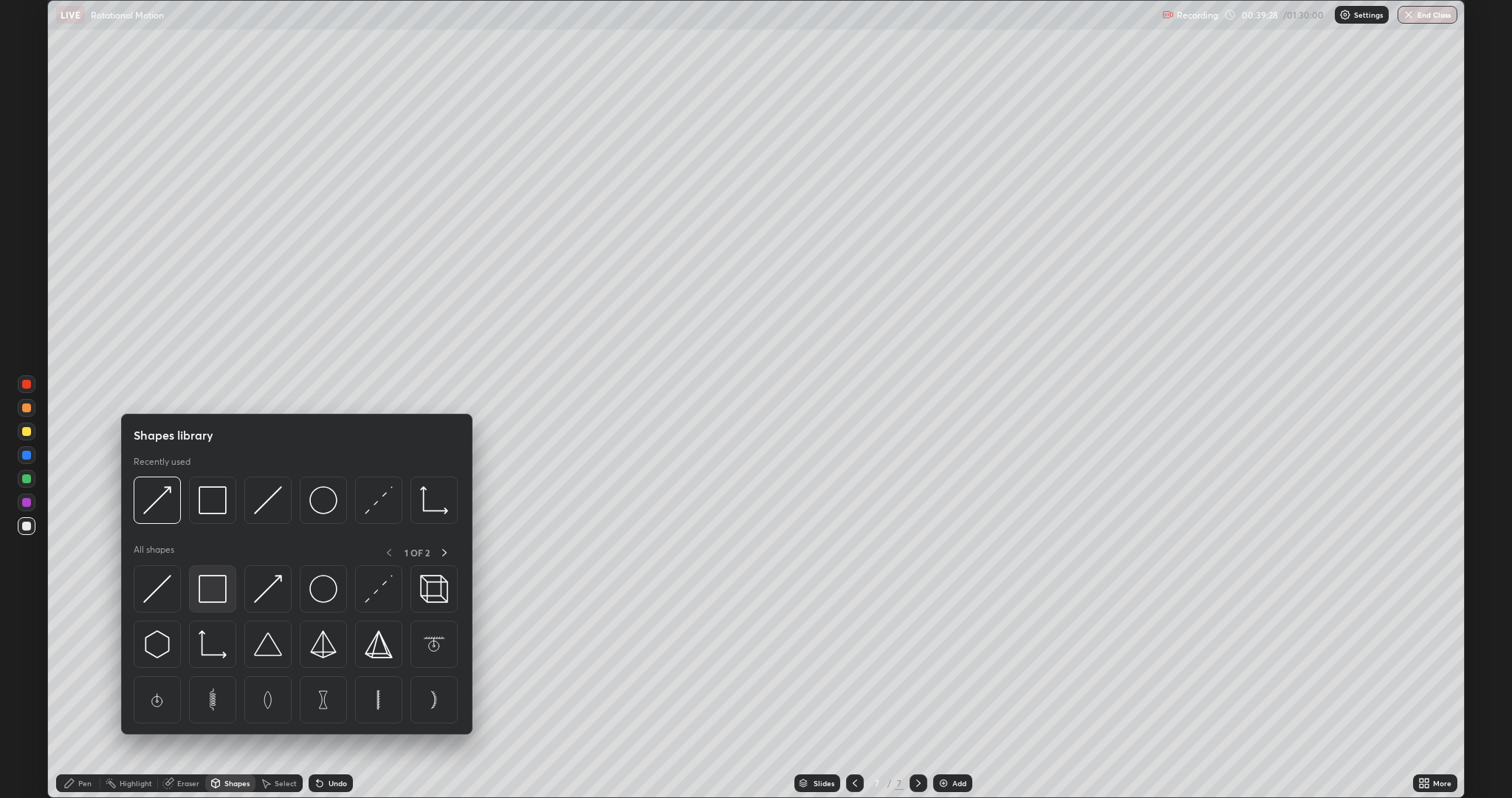
click at [210, 586] on img at bounding box center [212, 588] width 28 height 28
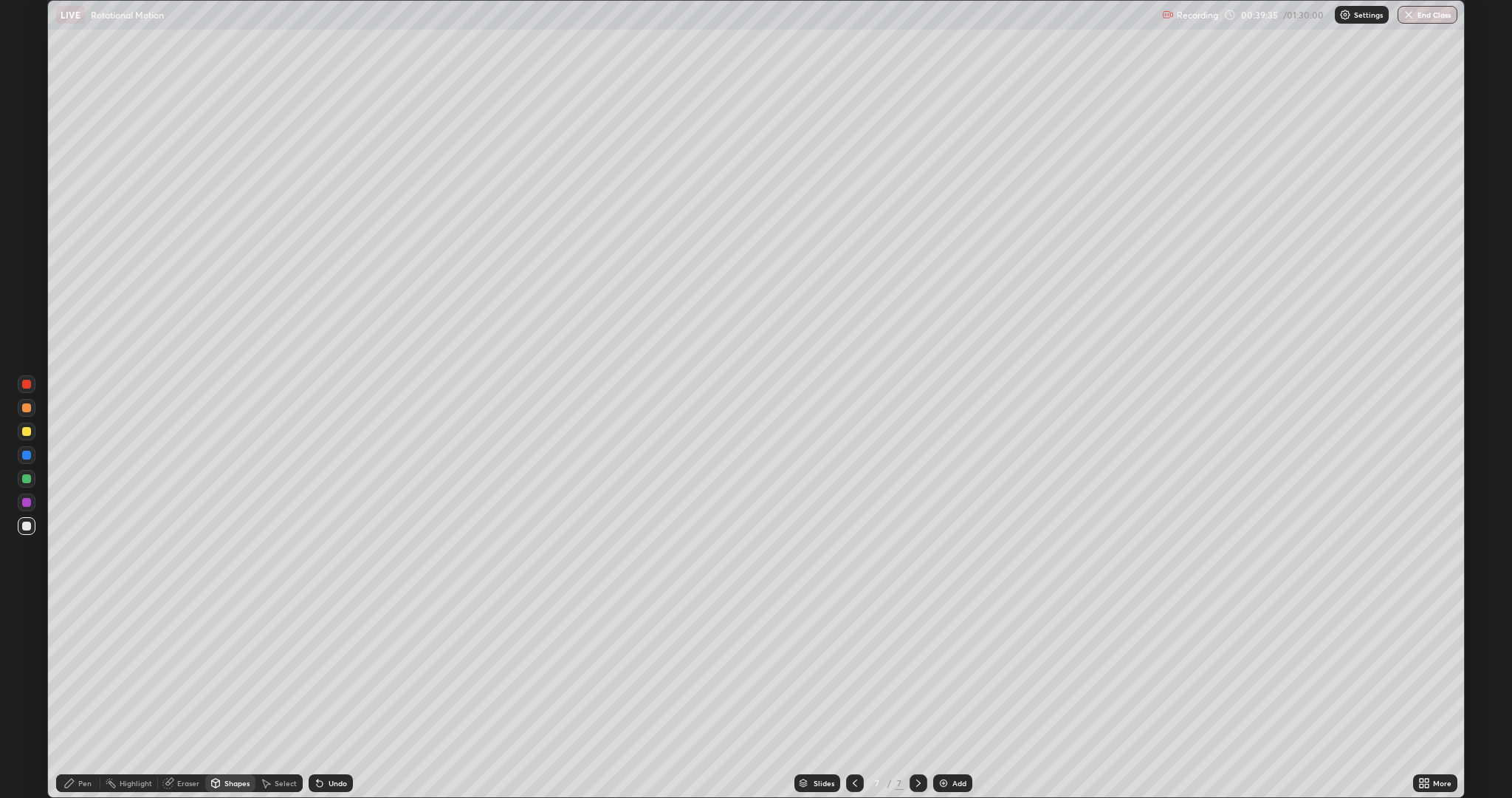
click at [106, 697] on circle at bounding box center [107, 782] width 2 height 2
click at [85, 697] on div "Pen" at bounding box center [84, 783] width 13 height 7
click at [27, 503] on div at bounding box center [27, 503] width 9 height 9
click at [135, 697] on div "Highlight" at bounding box center [135, 783] width 32 height 7
click at [230, 697] on div "Shapes" at bounding box center [237, 783] width 25 height 7
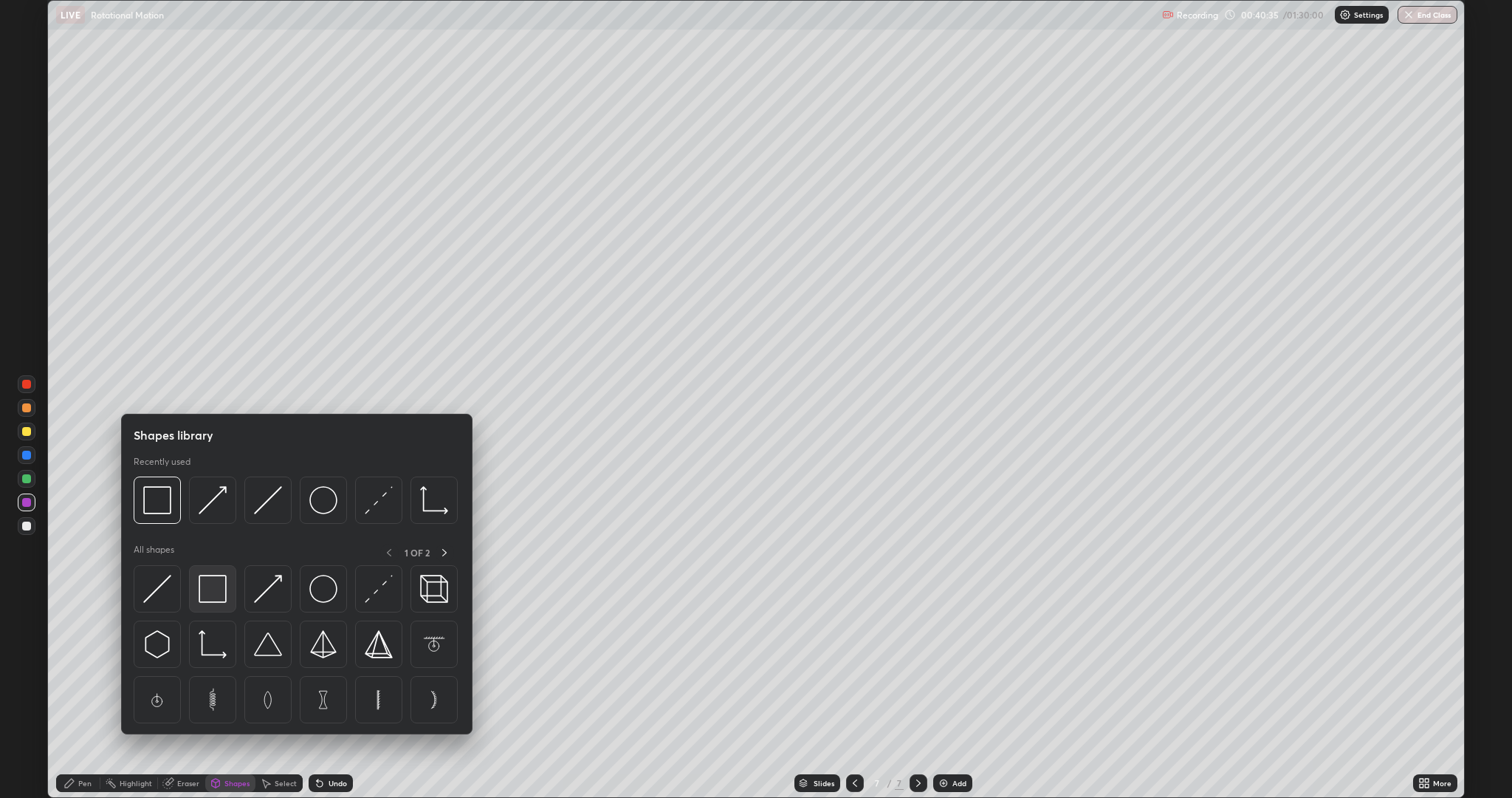
click at [208, 592] on img at bounding box center [212, 588] width 28 height 28
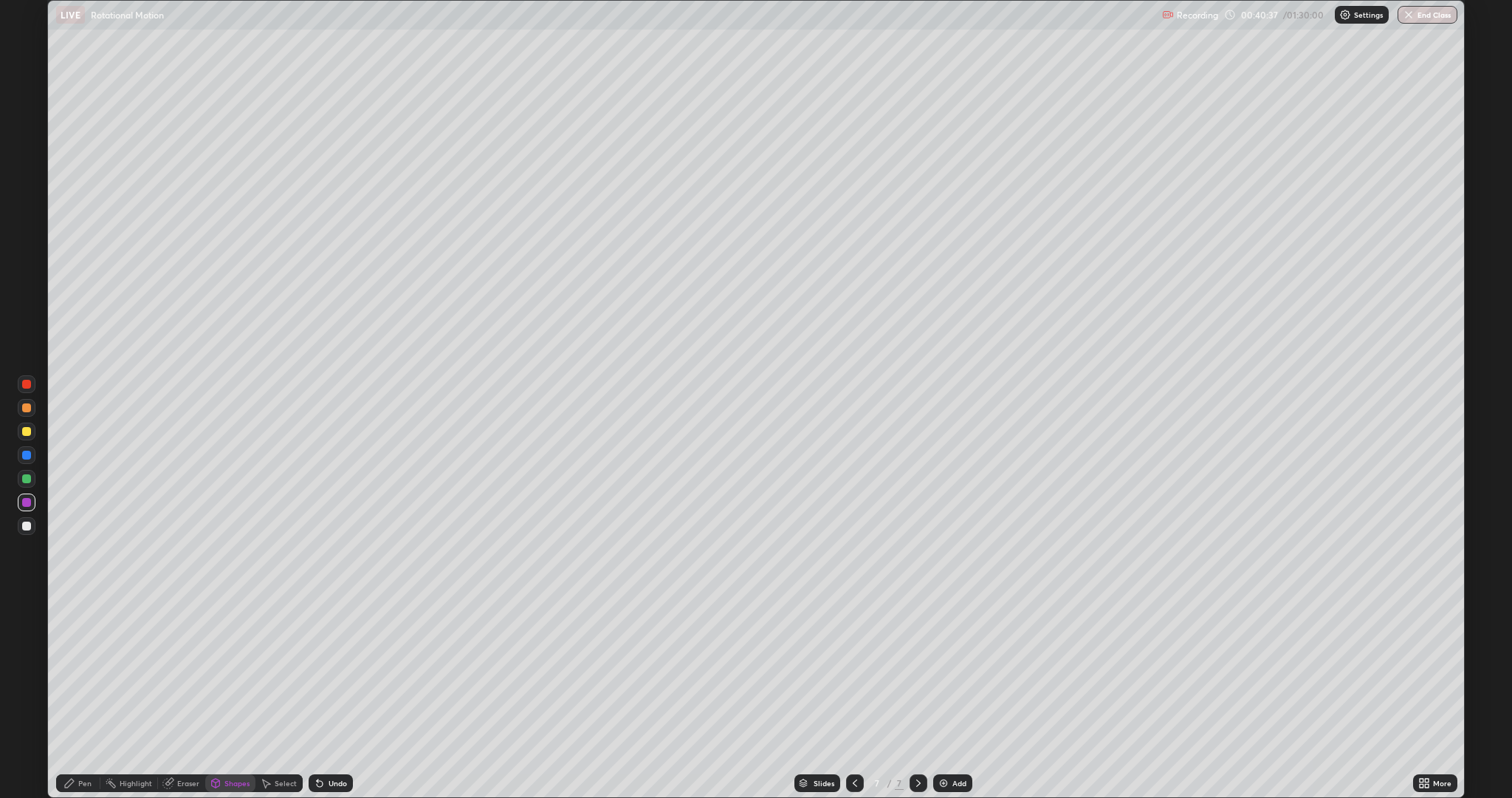
click at [276, 697] on div "Select" at bounding box center [285, 783] width 22 height 7
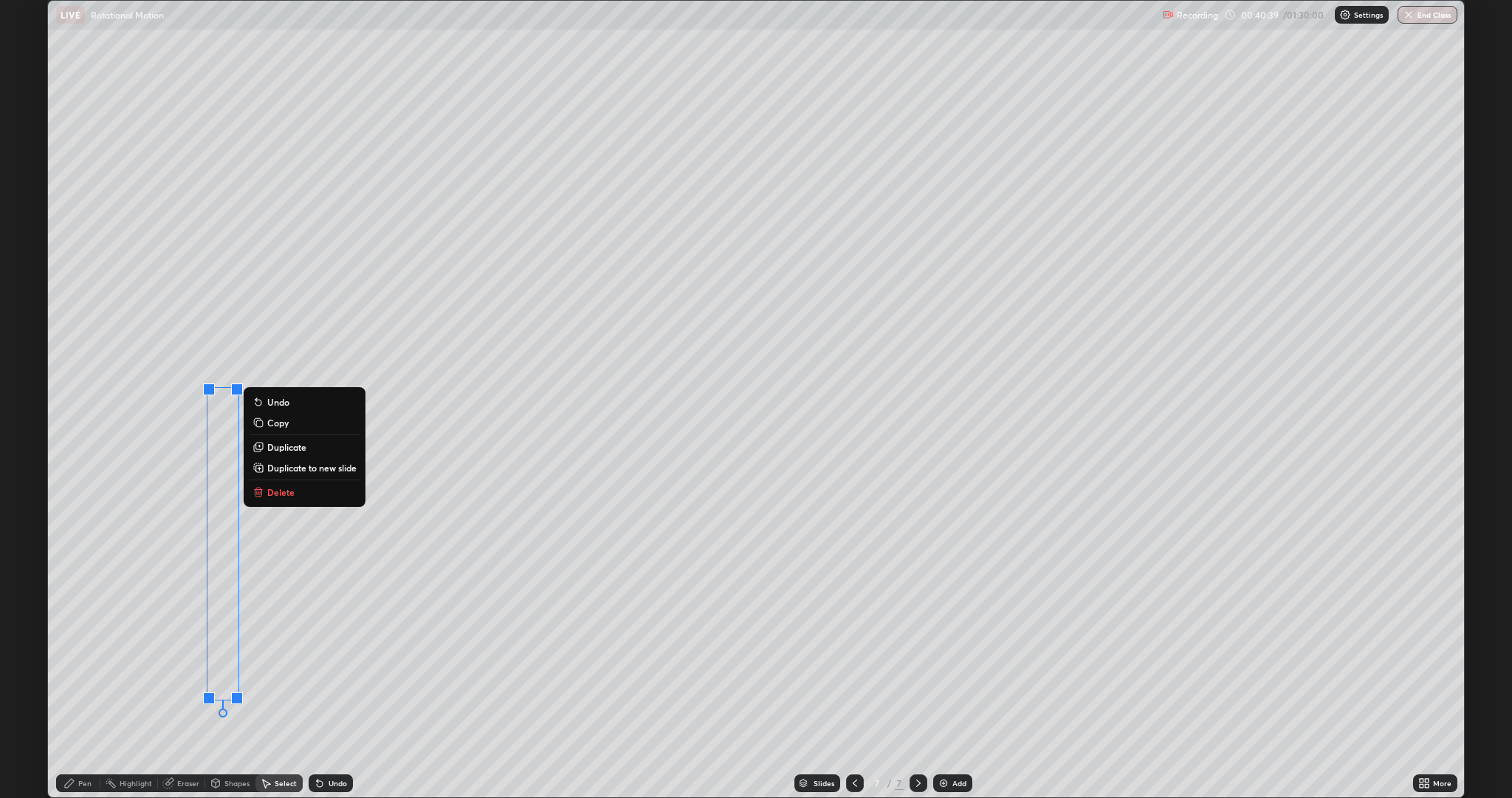
click at [278, 450] on p "Duplicate" at bounding box center [287, 446] width 39 height 12
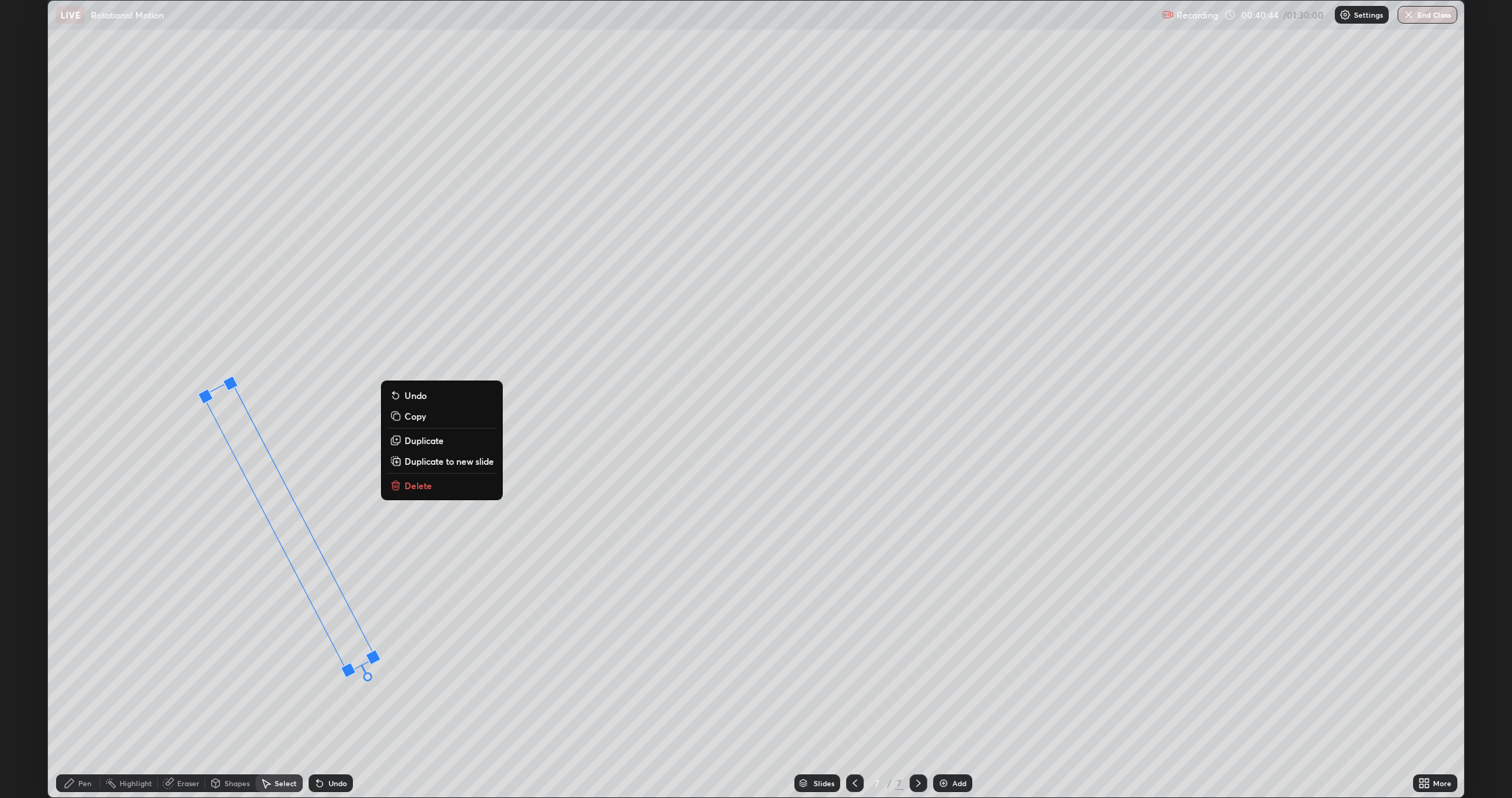
click at [84, 697] on div "Pen" at bounding box center [84, 783] width 13 height 7
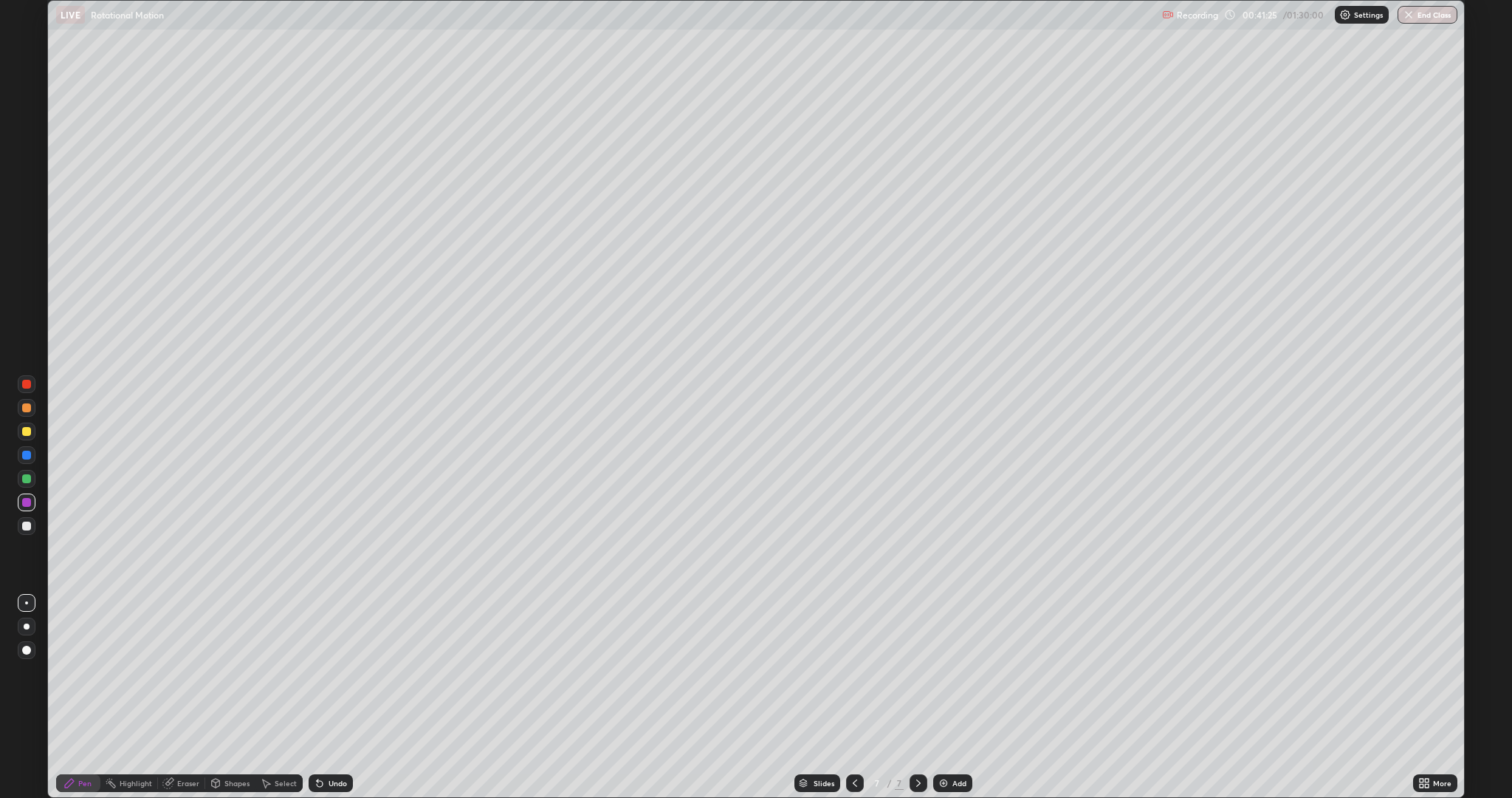
click at [243, 697] on div "Shapes" at bounding box center [231, 783] width 50 height 18
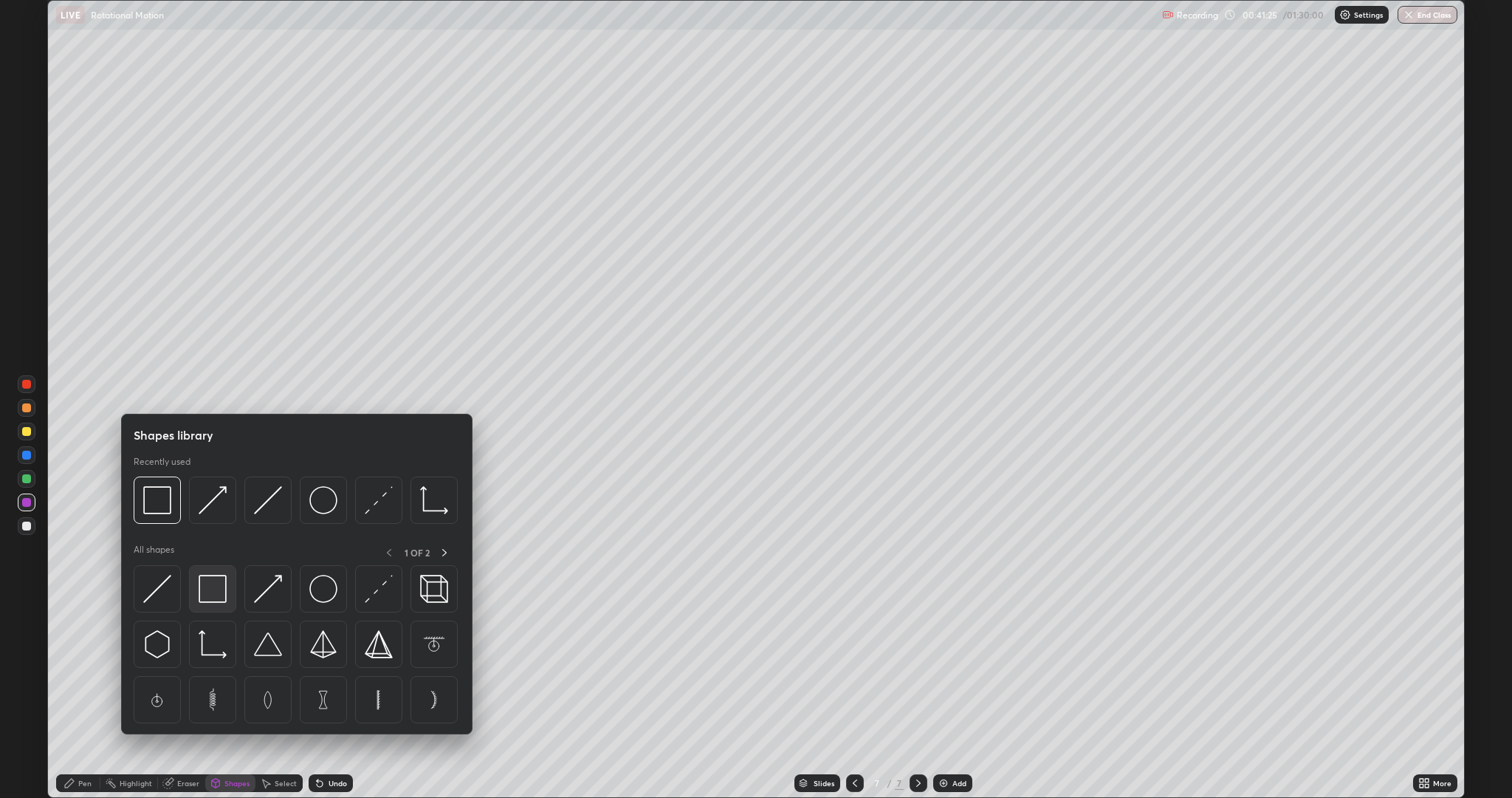
click at [221, 586] on img at bounding box center [212, 588] width 28 height 28
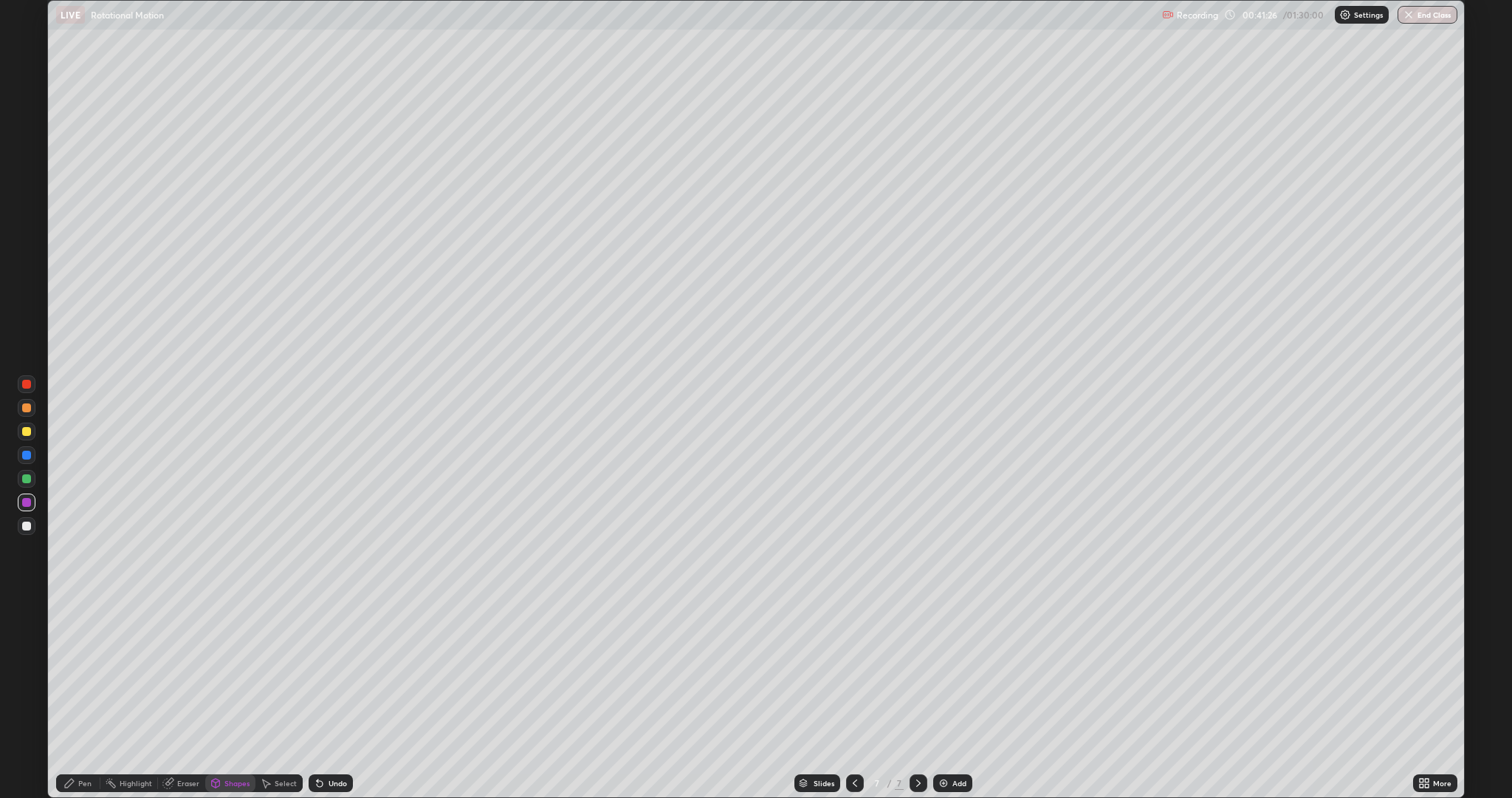
click at [271, 697] on div "Select" at bounding box center [279, 783] width 48 height 18
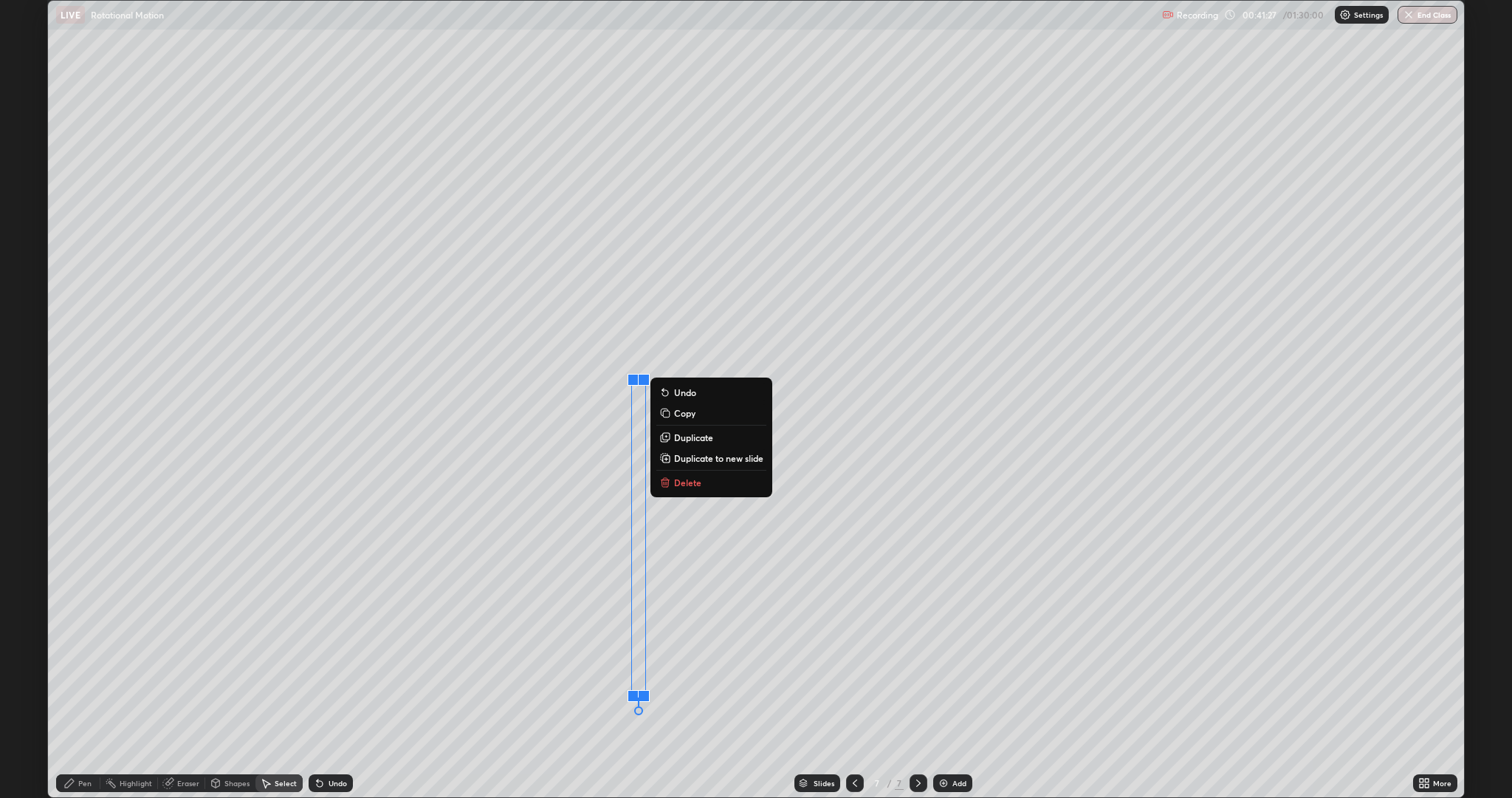
click at [695, 437] on p "Duplicate" at bounding box center [694, 437] width 39 height 12
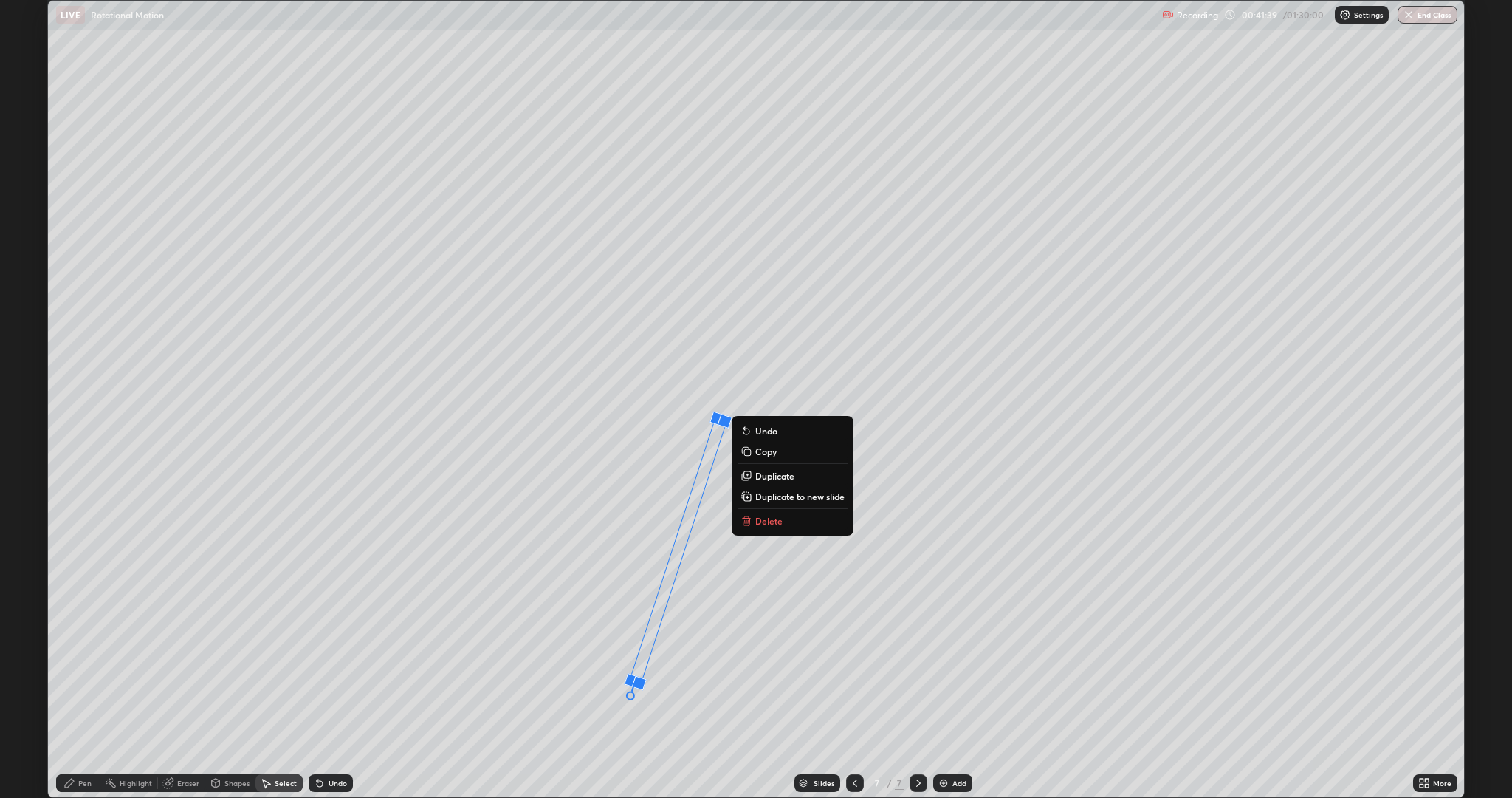
click at [72, 697] on icon at bounding box center [69, 783] width 9 height 9
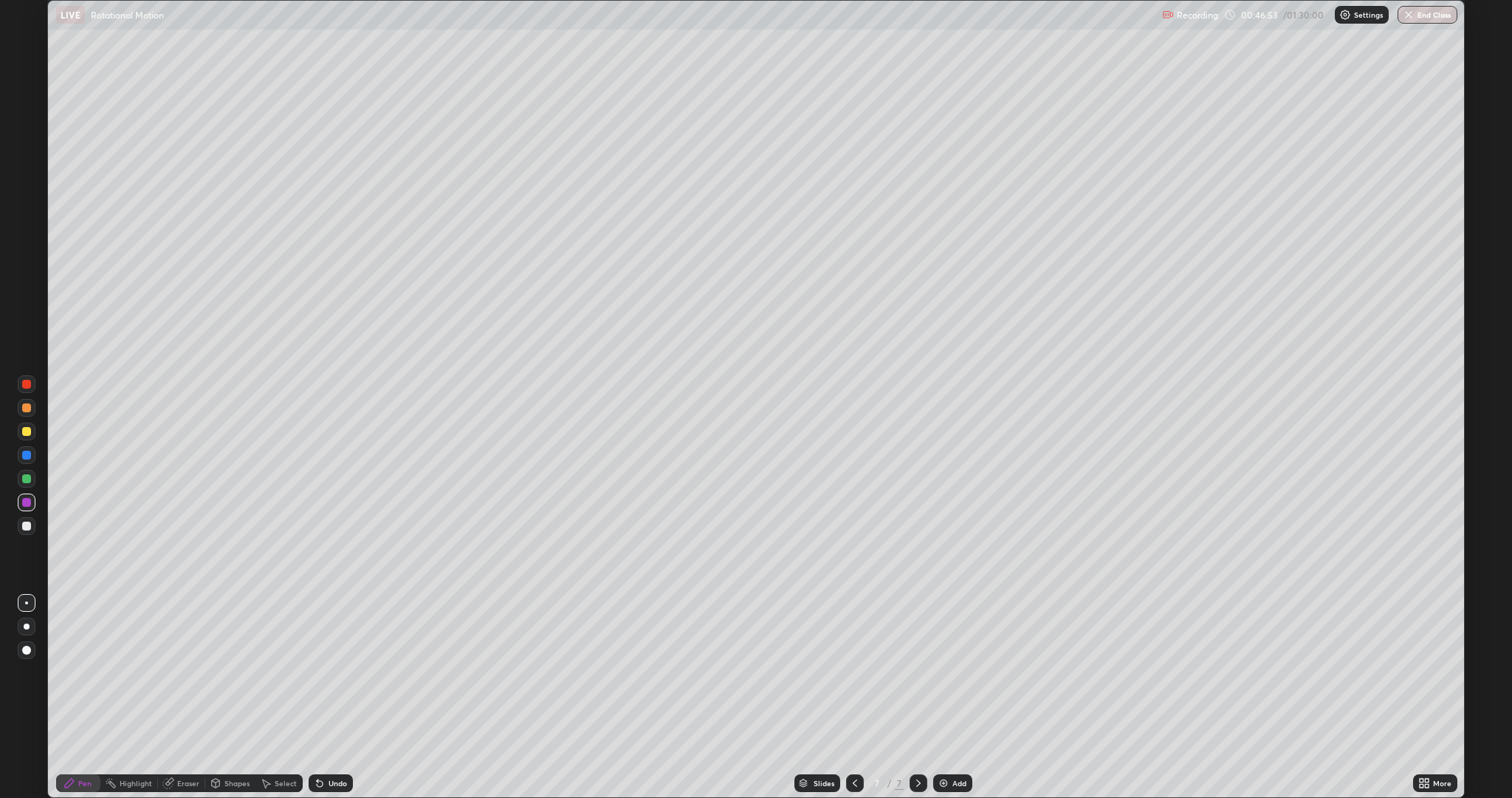
click at [27, 478] on div at bounding box center [27, 478] width 9 height 9
click at [953, 697] on div "Add" at bounding box center [960, 783] width 14 height 7
click at [224, 697] on div "Shapes" at bounding box center [237, 783] width 25 height 7
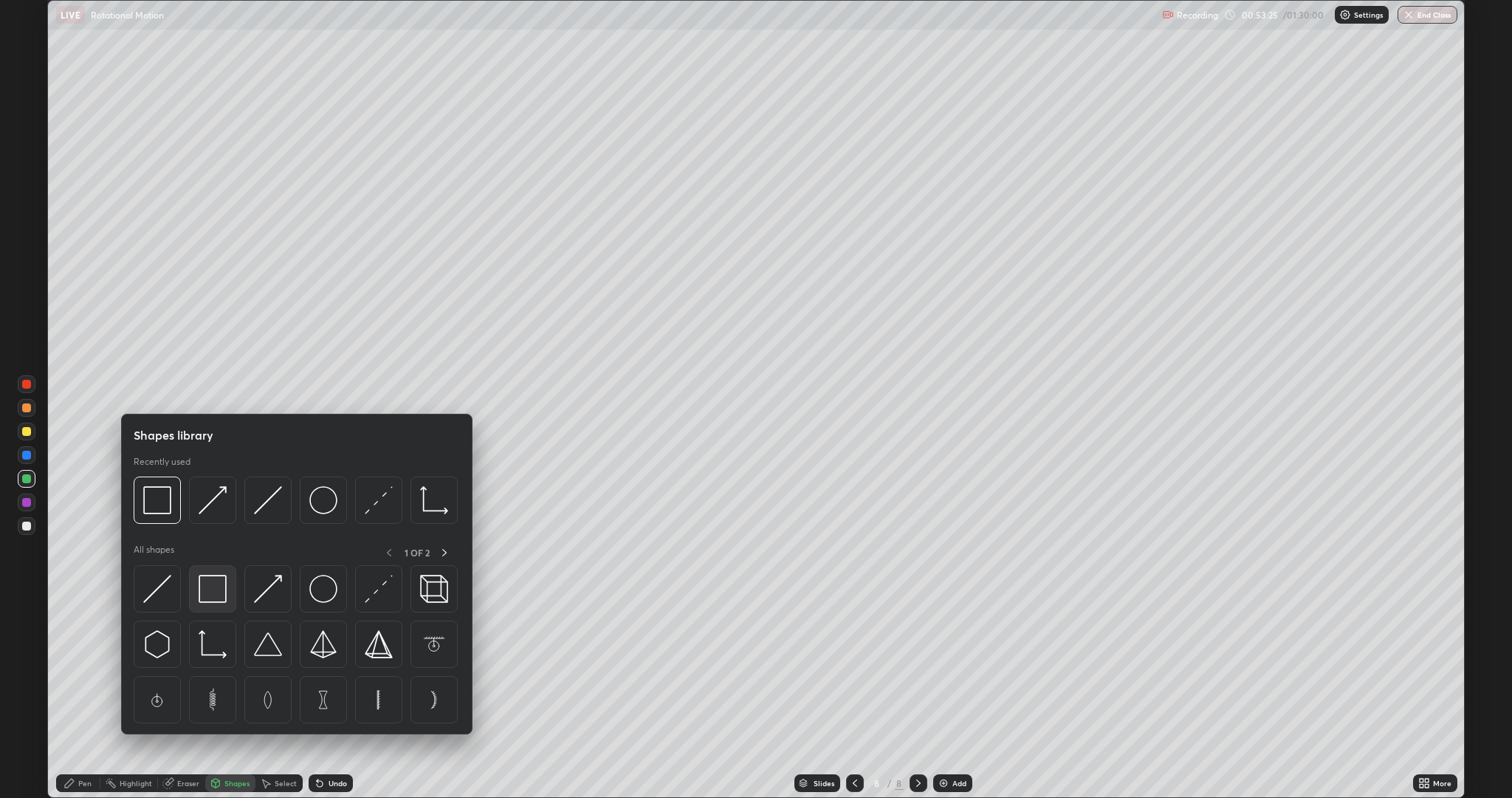
click at [210, 590] on img at bounding box center [212, 588] width 28 height 28
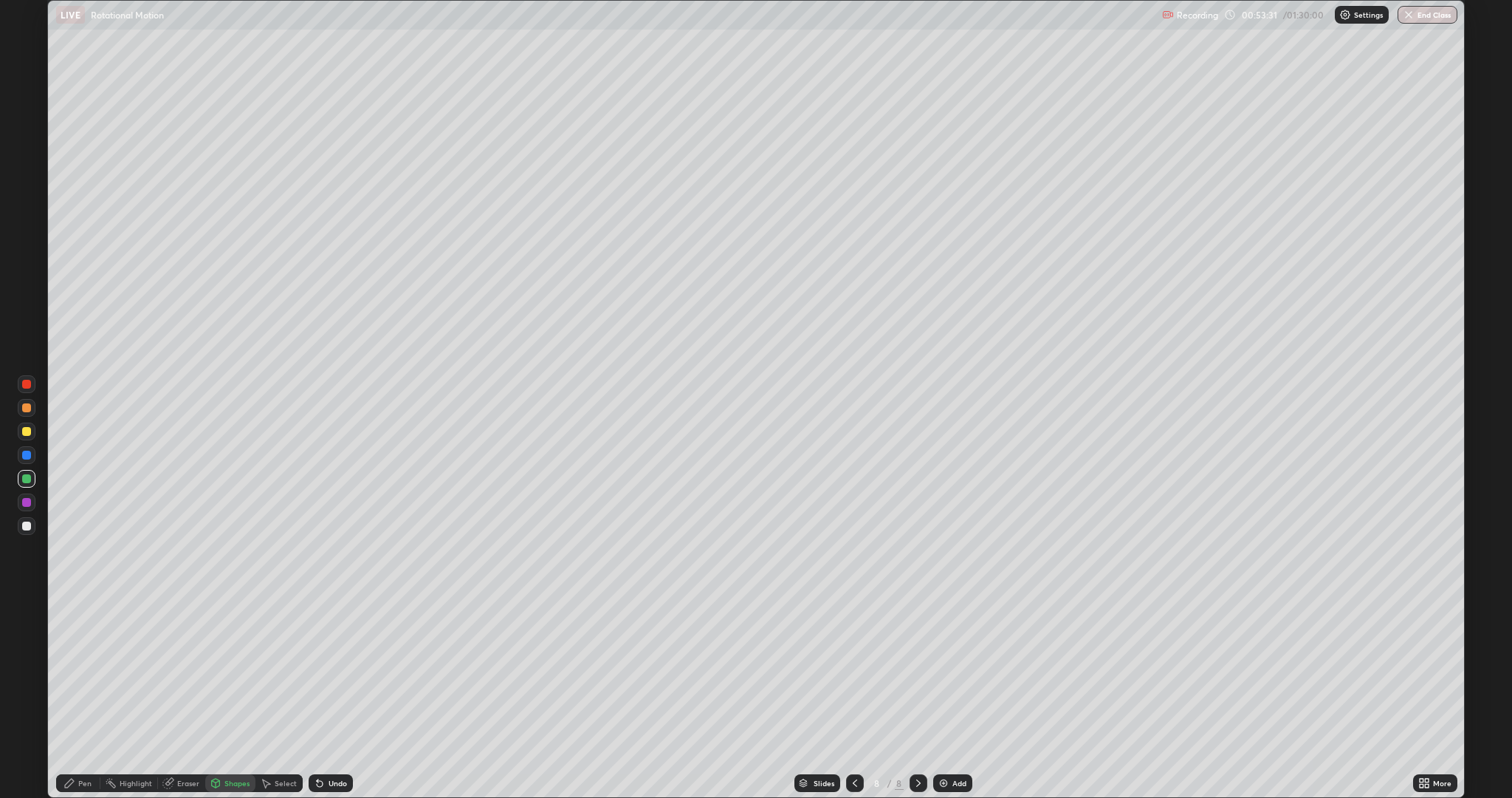
click at [221, 697] on div "Shapes" at bounding box center [231, 783] width 50 height 18
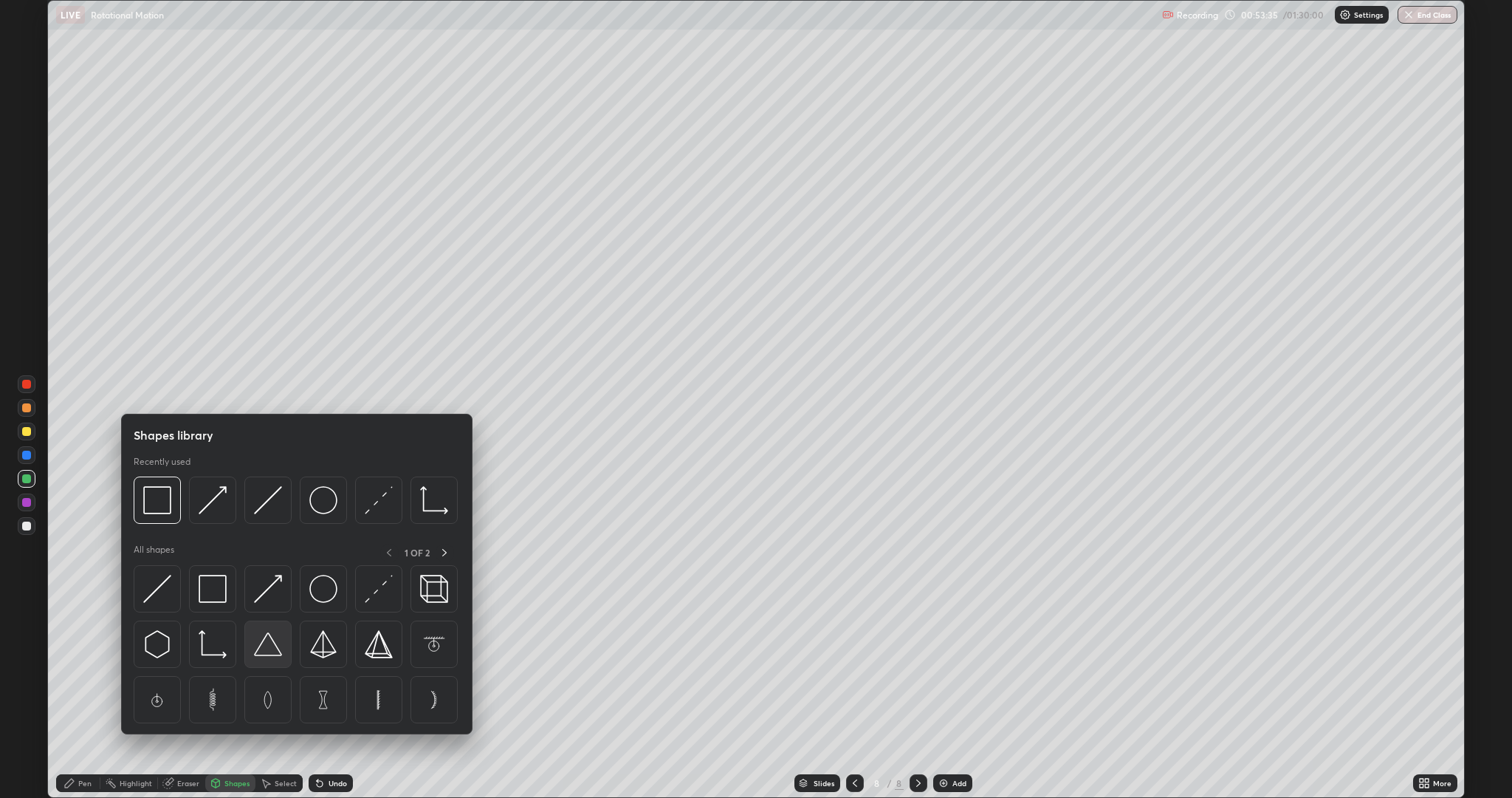
click at [269, 651] on img at bounding box center [267, 644] width 28 height 28
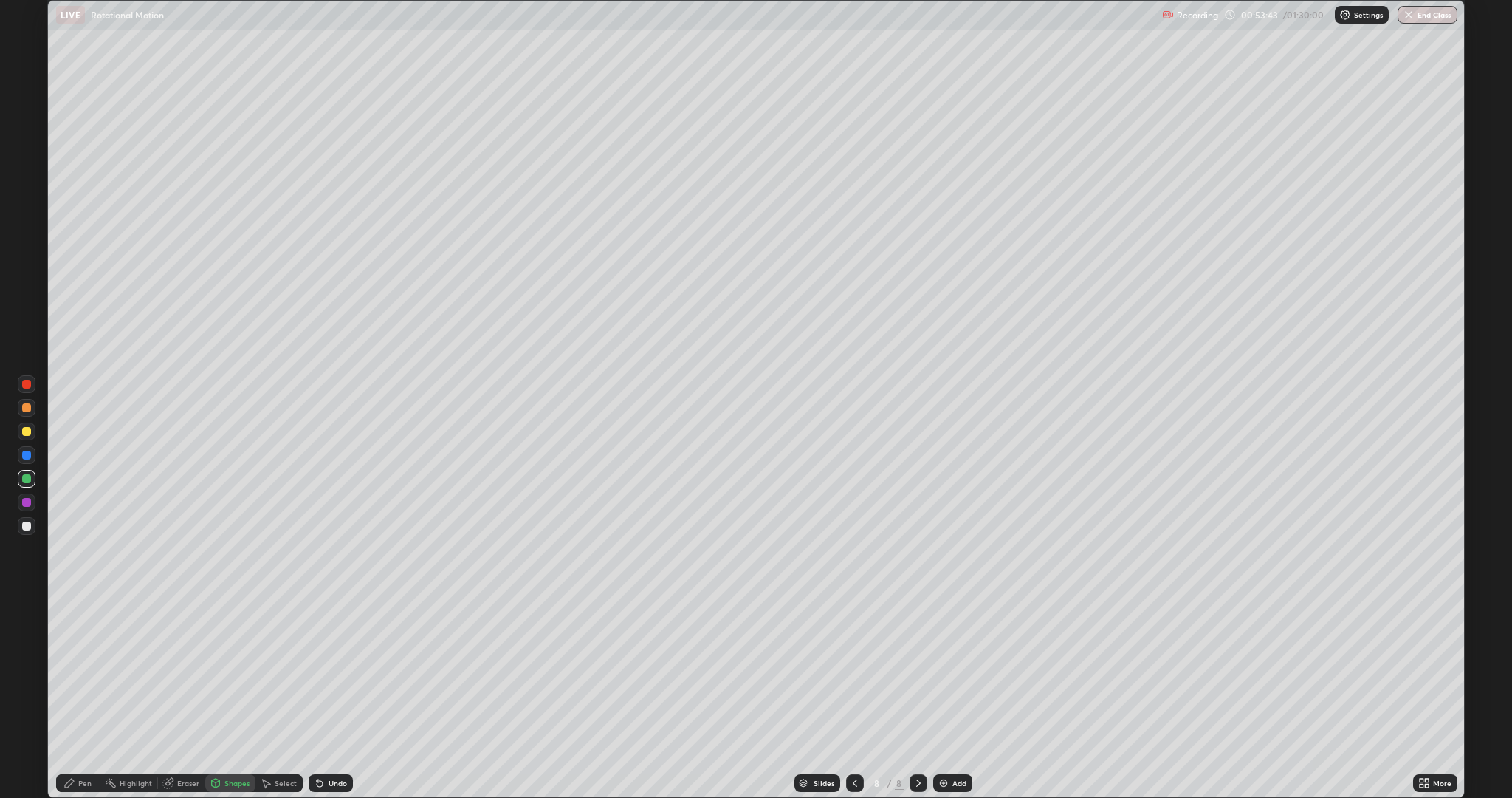
click at [90, 697] on div "Pen" at bounding box center [84, 783] width 13 height 7
click at [27, 525] on div at bounding box center [27, 526] width 9 height 9
click at [343, 697] on div "Undo" at bounding box center [337, 783] width 19 height 7
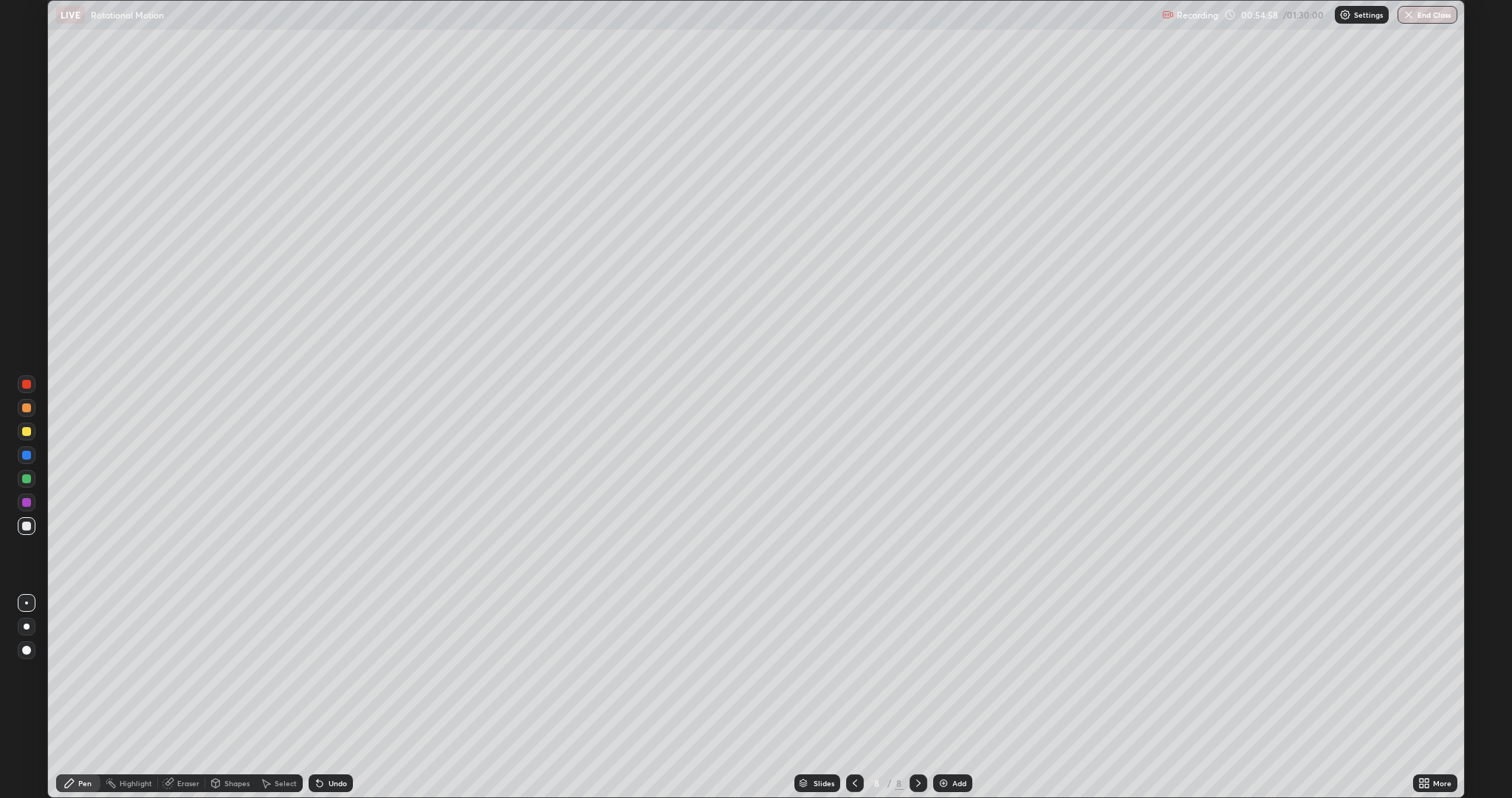
click at [345, 697] on div "Undo" at bounding box center [330, 783] width 44 height 18
click at [335, 697] on div "Undo" at bounding box center [337, 783] width 19 height 7
click at [28, 504] on div at bounding box center [27, 503] width 9 height 9
click at [188, 697] on div "Eraser" at bounding box center [188, 783] width 22 height 7
click at [27, 697] on icon at bounding box center [26, 733] width 12 height 13
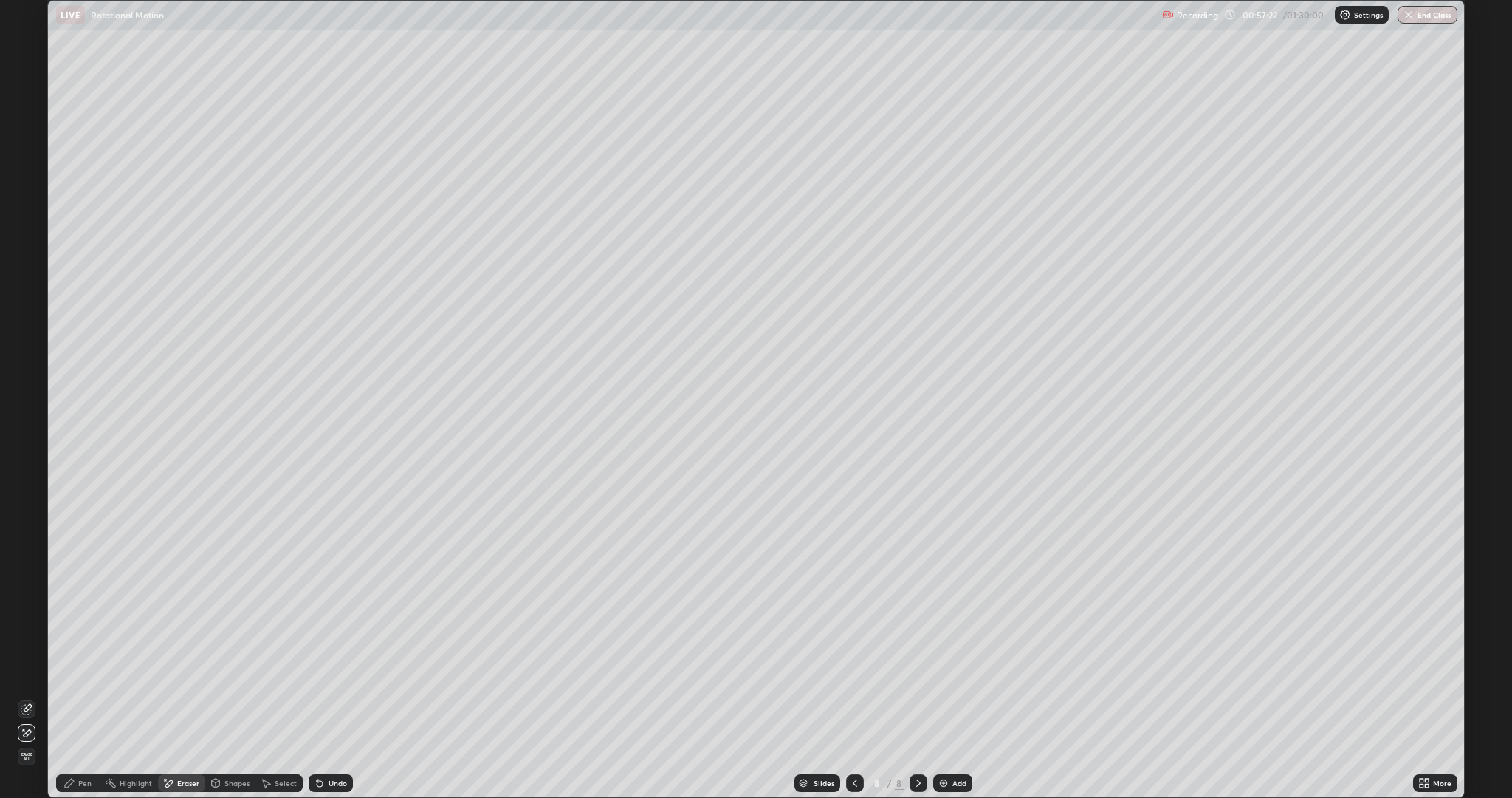
click at [106, 697] on circle at bounding box center [107, 782] width 2 height 2
click at [78, 697] on div "Pen" at bounding box center [84, 783] width 13 height 7
click at [27, 526] on div at bounding box center [27, 526] width 9 height 9
click at [25, 478] on div at bounding box center [27, 478] width 9 height 9
click at [27, 432] on div at bounding box center [27, 432] width 9 height 9
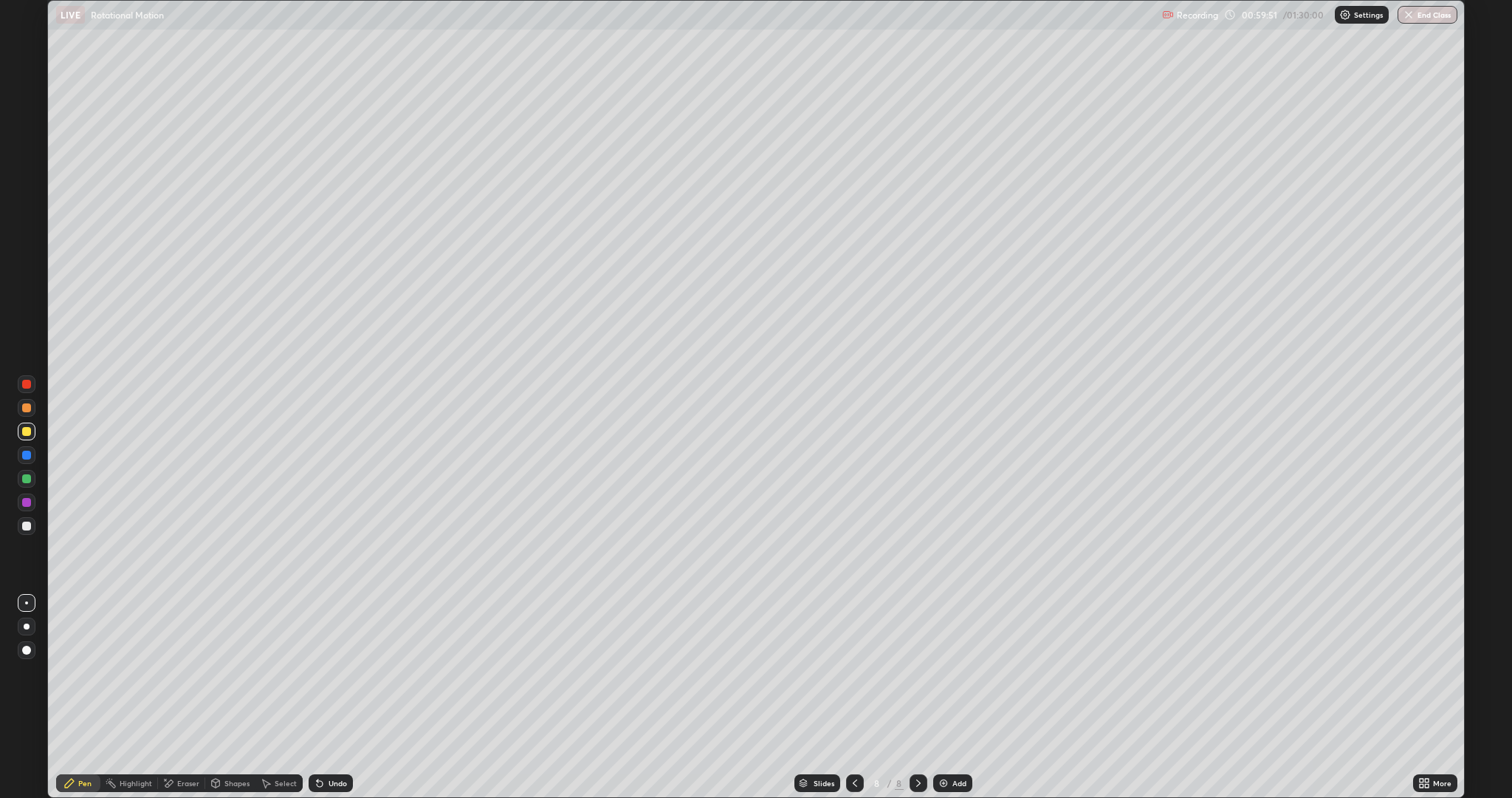
click at [346, 697] on div "Undo" at bounding box center [330, 783] width 44 height 18
click at [953, 697] on div "Add" at bounding box center [960, 783] width 14 height 7
click at [241, 697] on div "Shapes" at bounding box center [237, 783] width 25 height 7
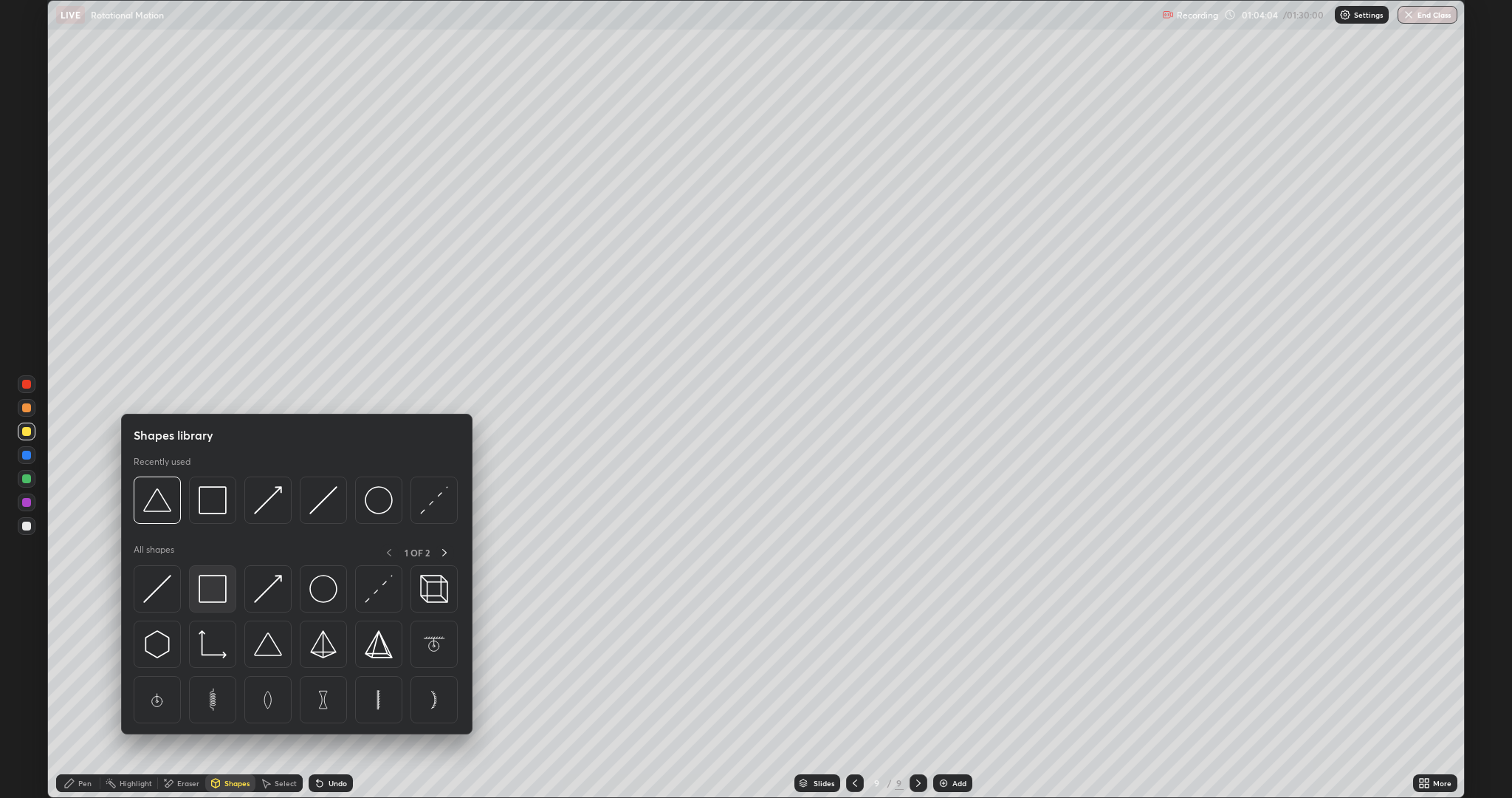
click at [202, 582] on img at bounding box center [212, 588] width 28 height 28
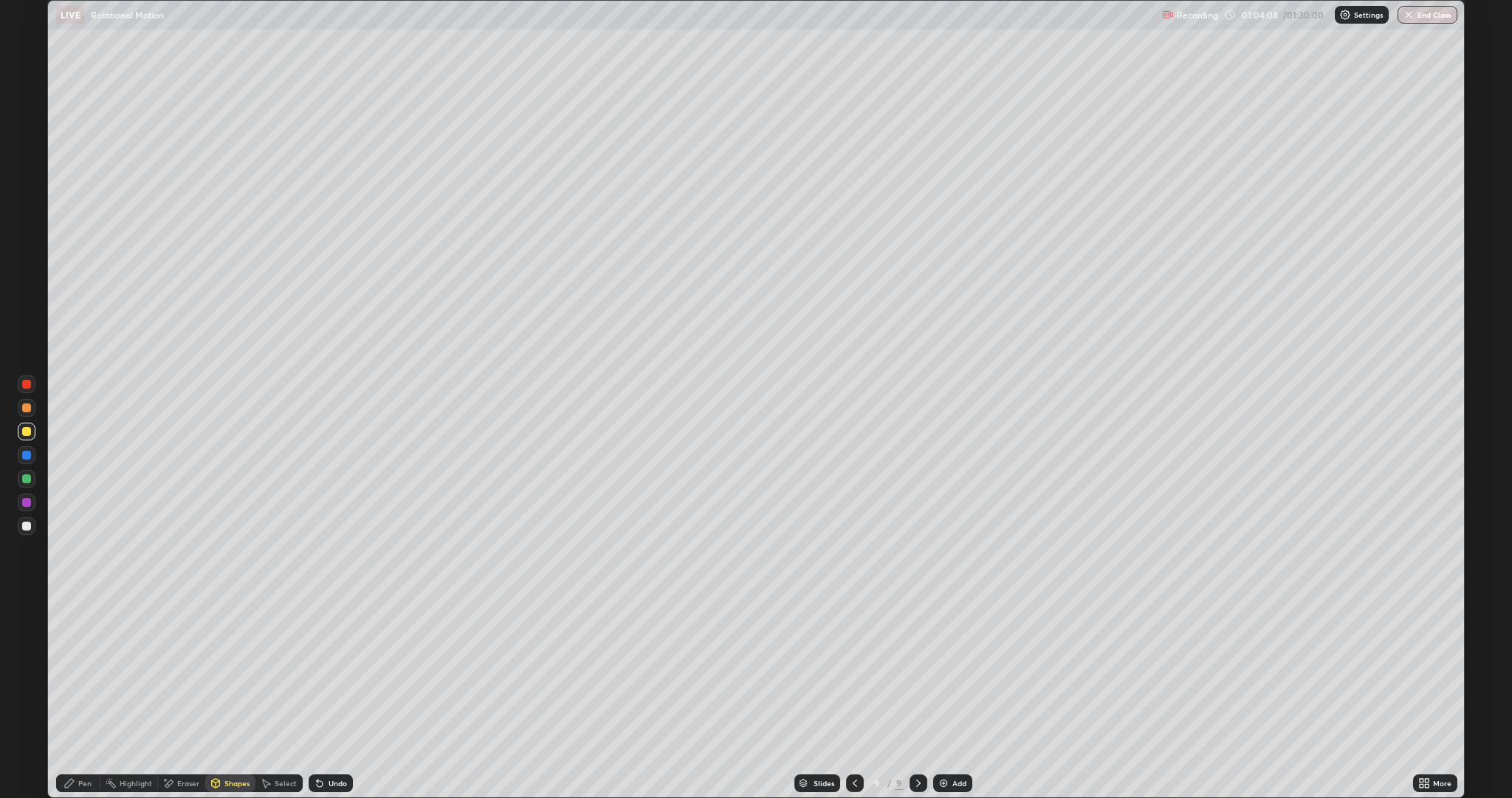
click at [27, 411] on div at bounding box center [27, 408] width 9 height 9
click at [328, 697] on div "Undo" at bounding box center [337, 783] width 19 height 7
click at [83, 697] on div "Pen" at bounding box center [84, 783] width 13 height 7
click at [27, 501] on div at bounding box center [27, 503] width 9 height 9
click at [31, 526] on div at bounding box center [27, 526] width 9 height 9
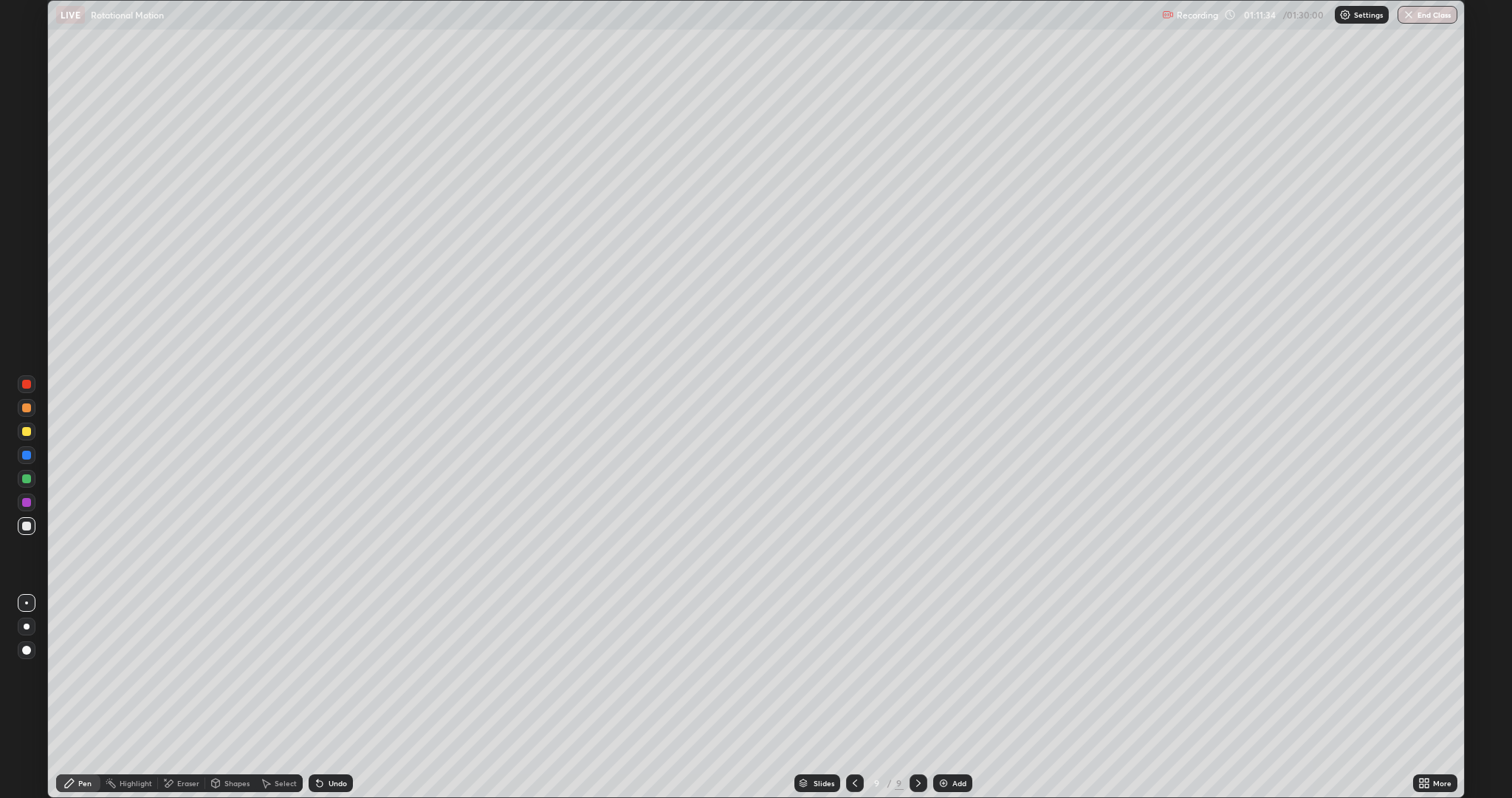
click at [966, 697] on div "Add" at bounding box center [953, 783] width 39 height 18
click at [226, 697] on div "Shapes" at bounding box center [237, 783] width 25 height 7
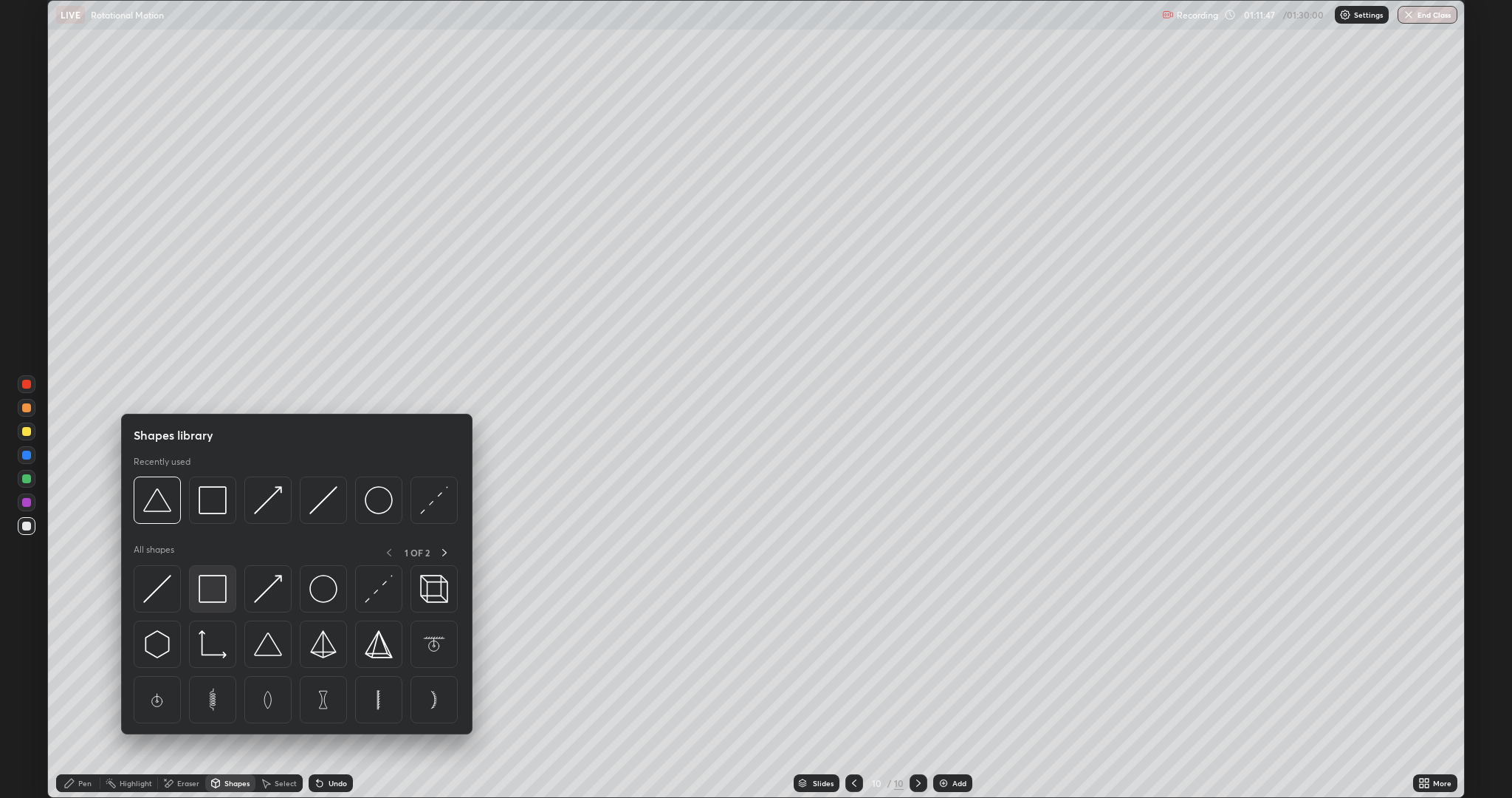
click at [218, 587] on img at bounding box center [212, 588] width 28 height 28
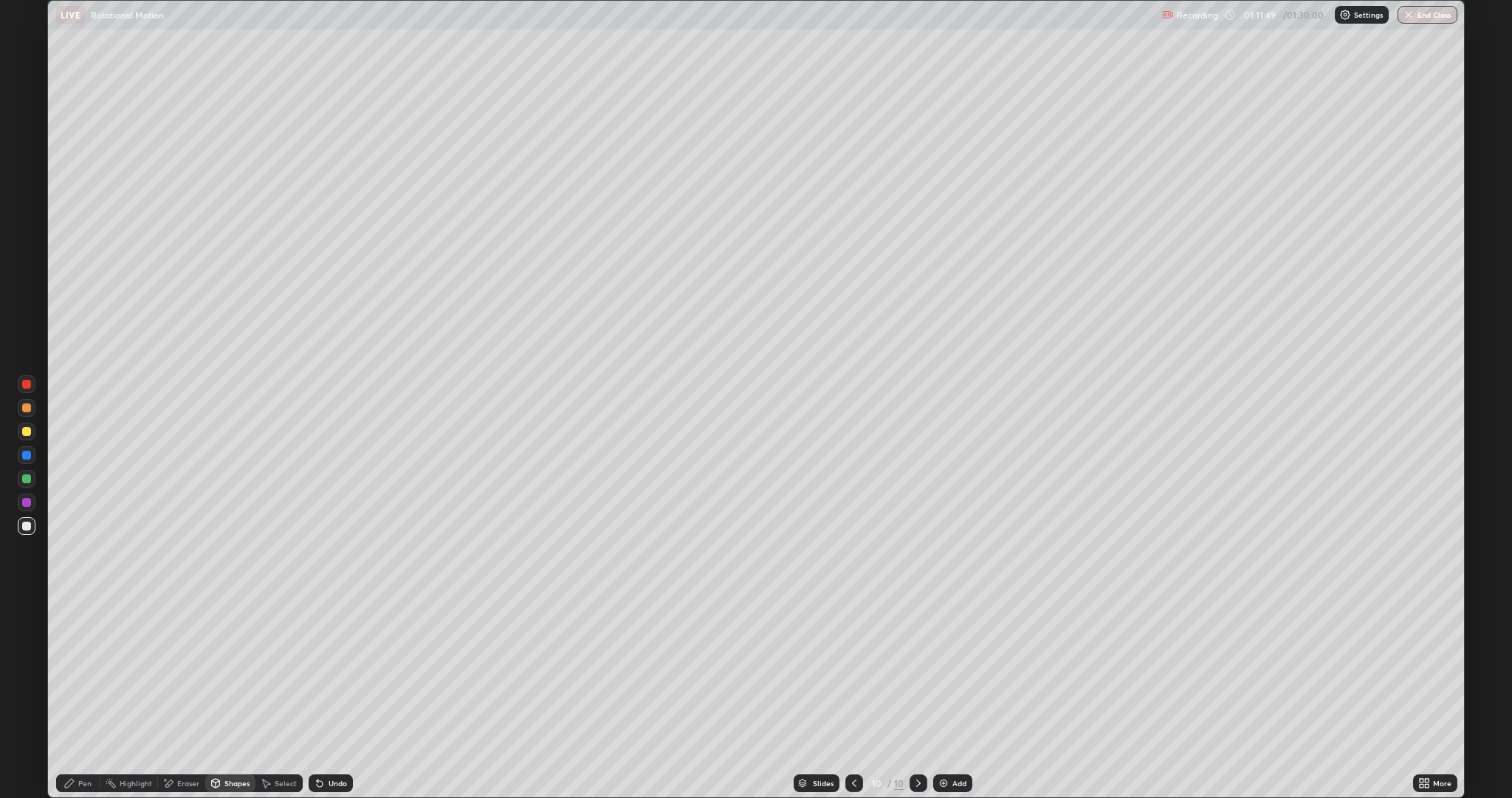
click at [214, 697] on icon at bounding box center [215, 782] width 8 height 2
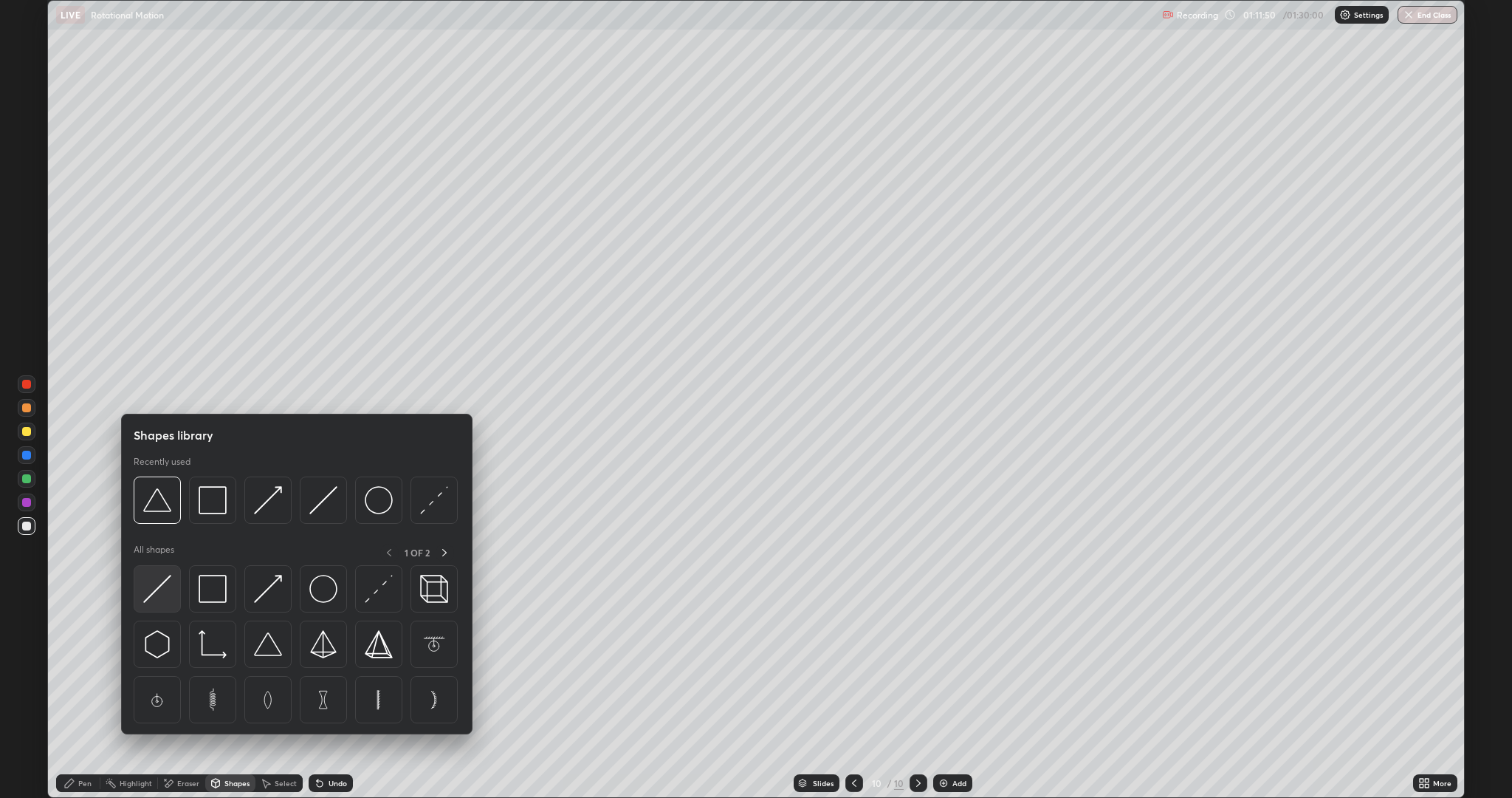
click at [163, 597] on img at bounding box center [157, 588] width 28 height 28
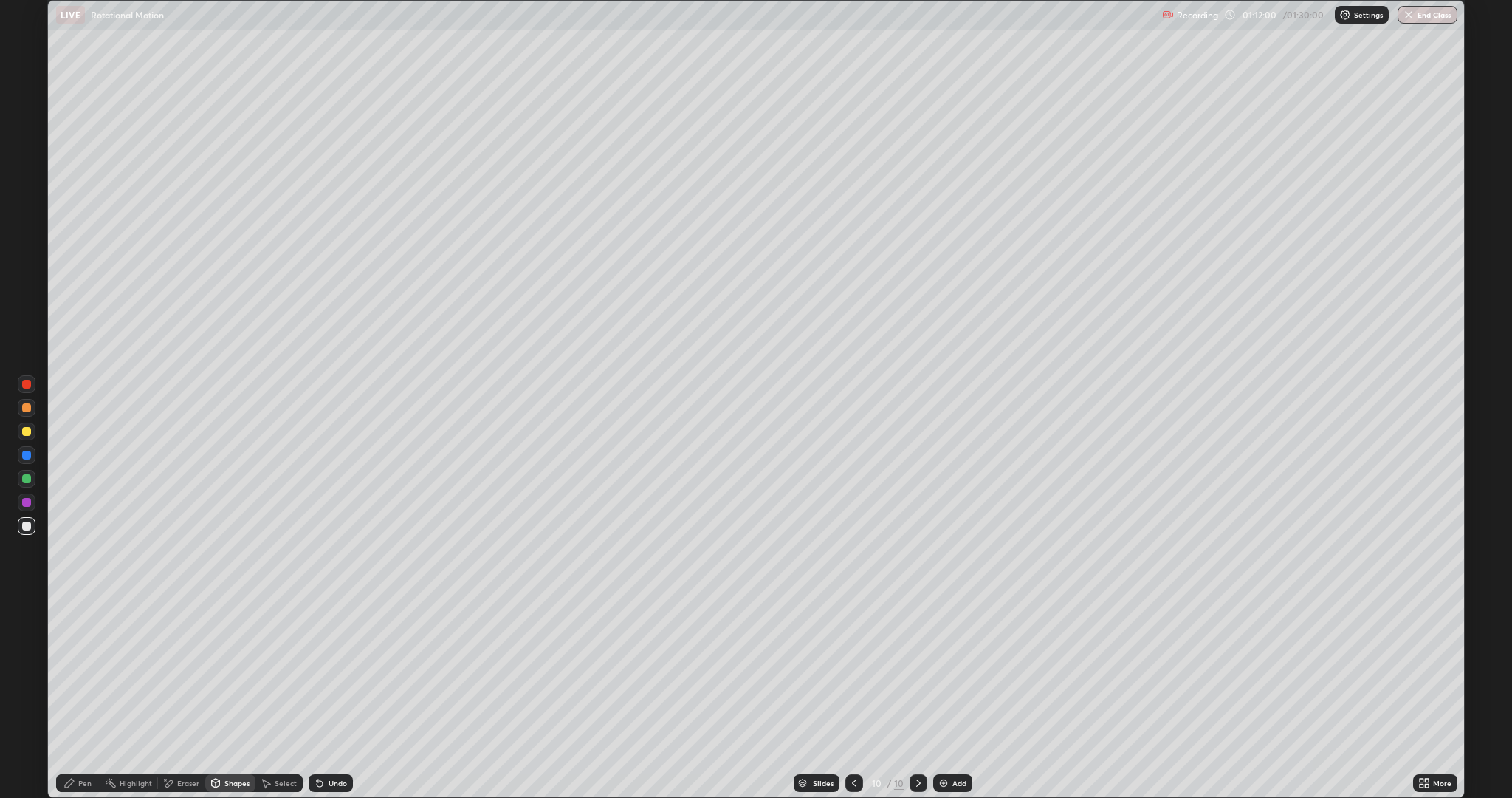
click at [29, 407] on div at bounding box center [27, 408] width 9 height 9
click at [78, 697] on div "Pen" at bounding box center [84, 783] width 13 height 7
click at [27, 478] on div at bounding box center [27, 478] width 9 height 9
click at [27, 432] on div at bounding box center [27, 432] width 9 height 9
click at [345, 697] on div "Undo" at bounding box center [330, 783] width 44 height 18
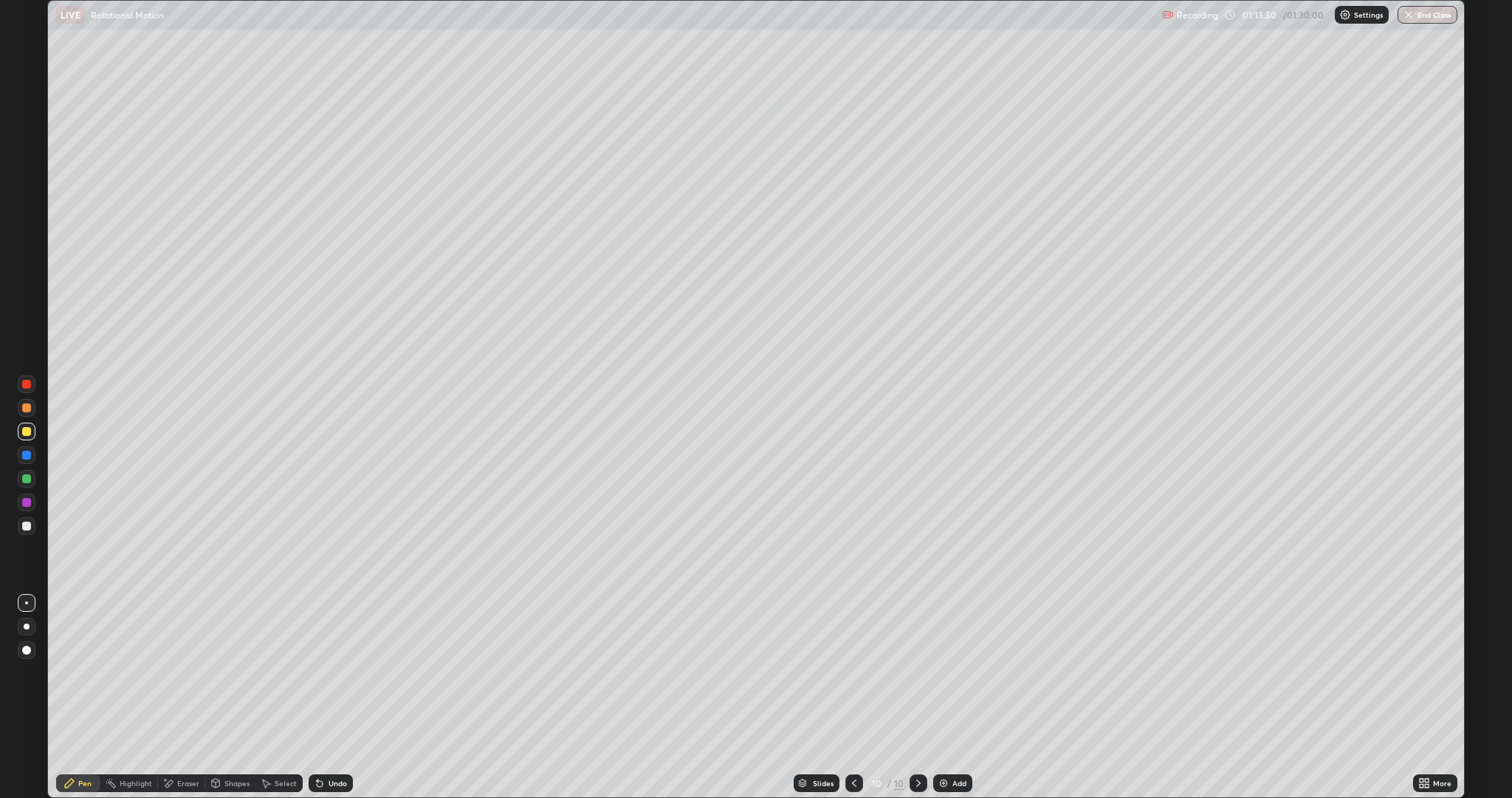
click at [345, 697] on div "Undo" at bounding box center [330, 783] width 44 height 18
click at [23, 529] on div at bounding box center [27, 526] width 9 height 9
click at [26, 500] on div at bounding box center [27, 503] width 9 height 9
click at [956, 697] on div "Add" at bounding box center [960, 783] width 14 height 7
click at [227, 697] on div "Shapes" at bounding box center [237, 783] width 25 height 7
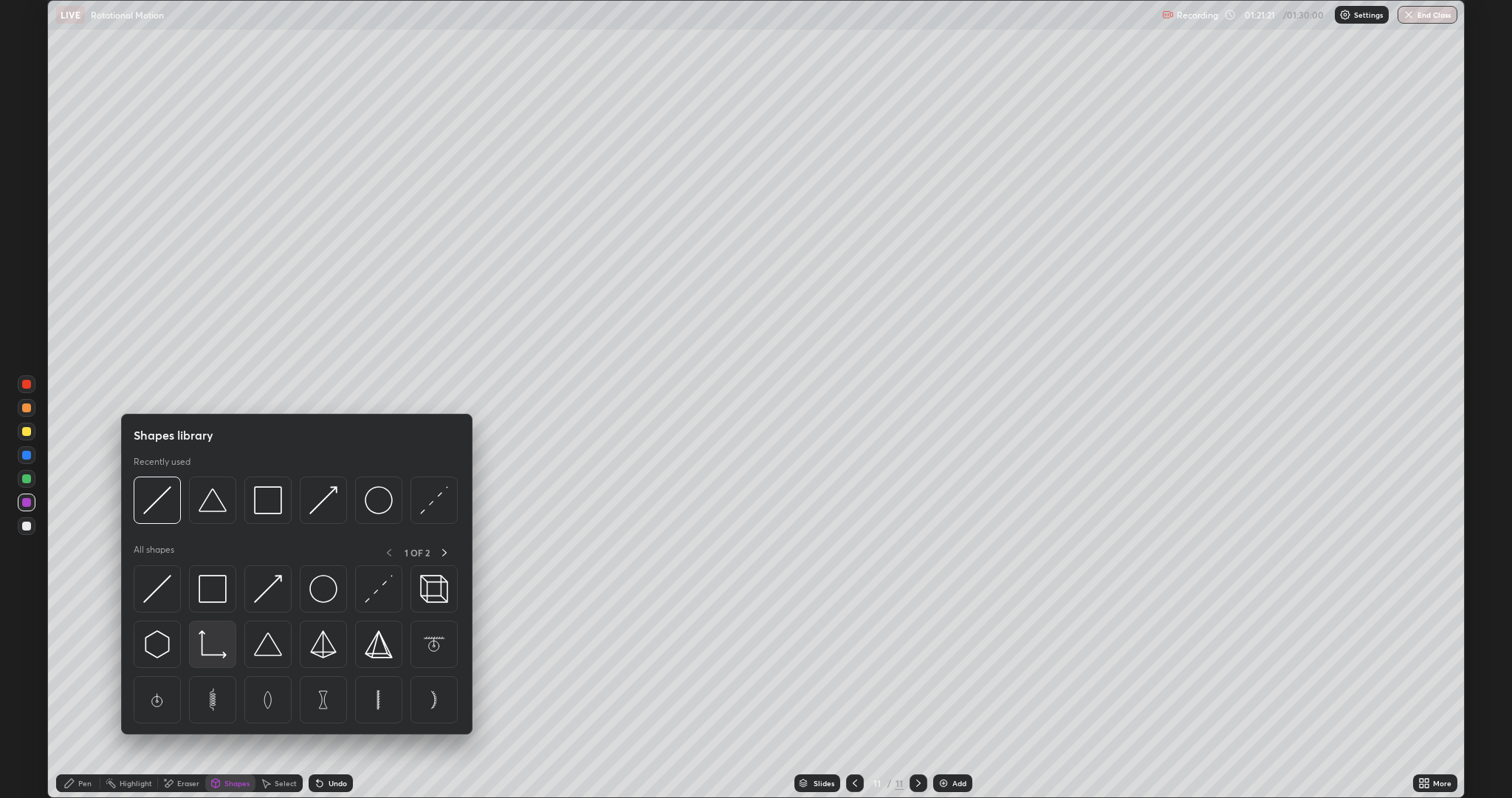
click at [215, 652] on img at bounding box center [212, 644] width 28 height 28
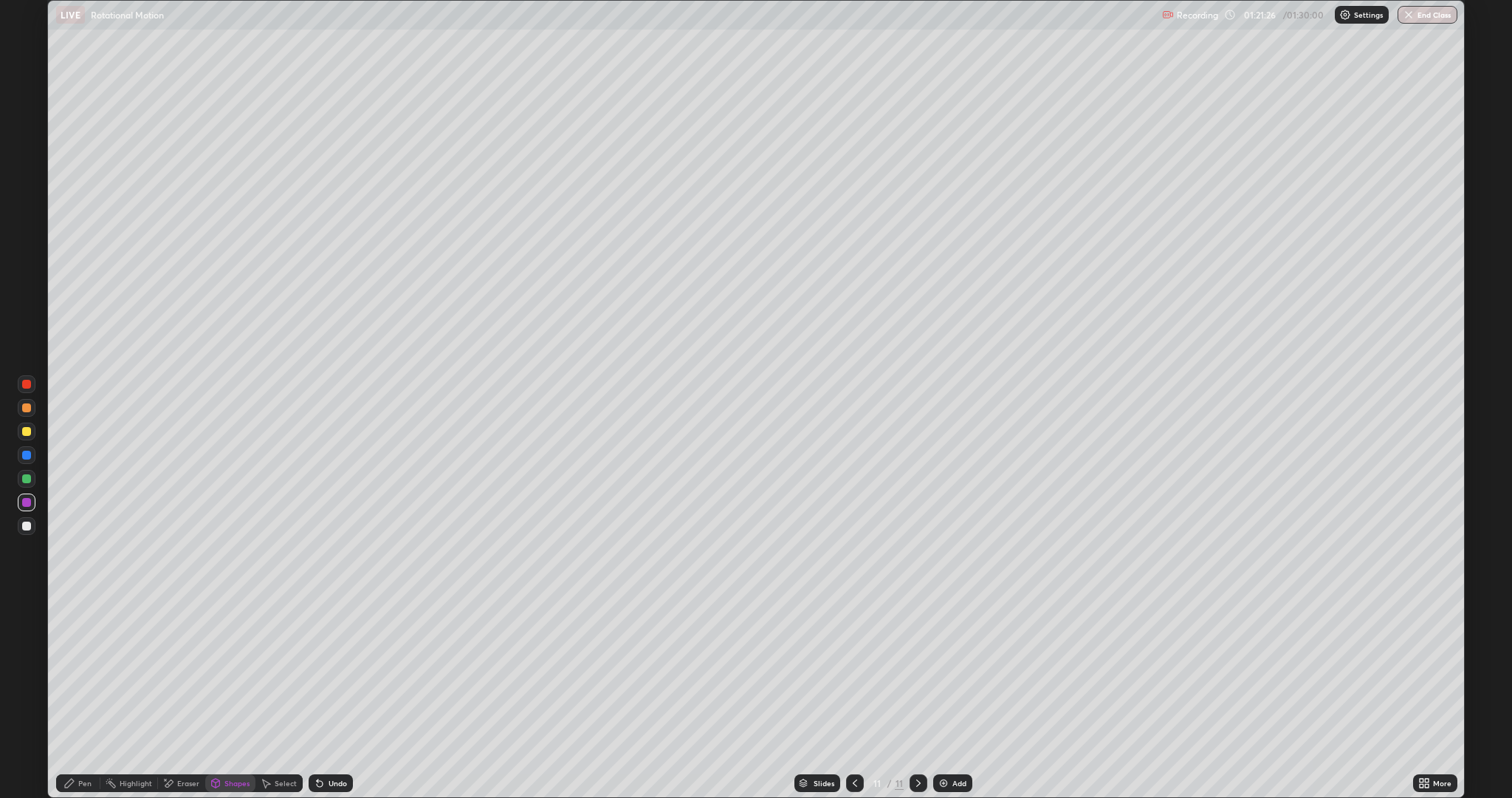
click at [189, 697] on div "Eraser" at bounding box center [188, 783] width 22 height 7
click at [28, 697] on icon at bounding box center [26, 708] width 12 height 12
click at [225, 697] on div "Shapes" at bounding box center [237, 783] width 25 height 7
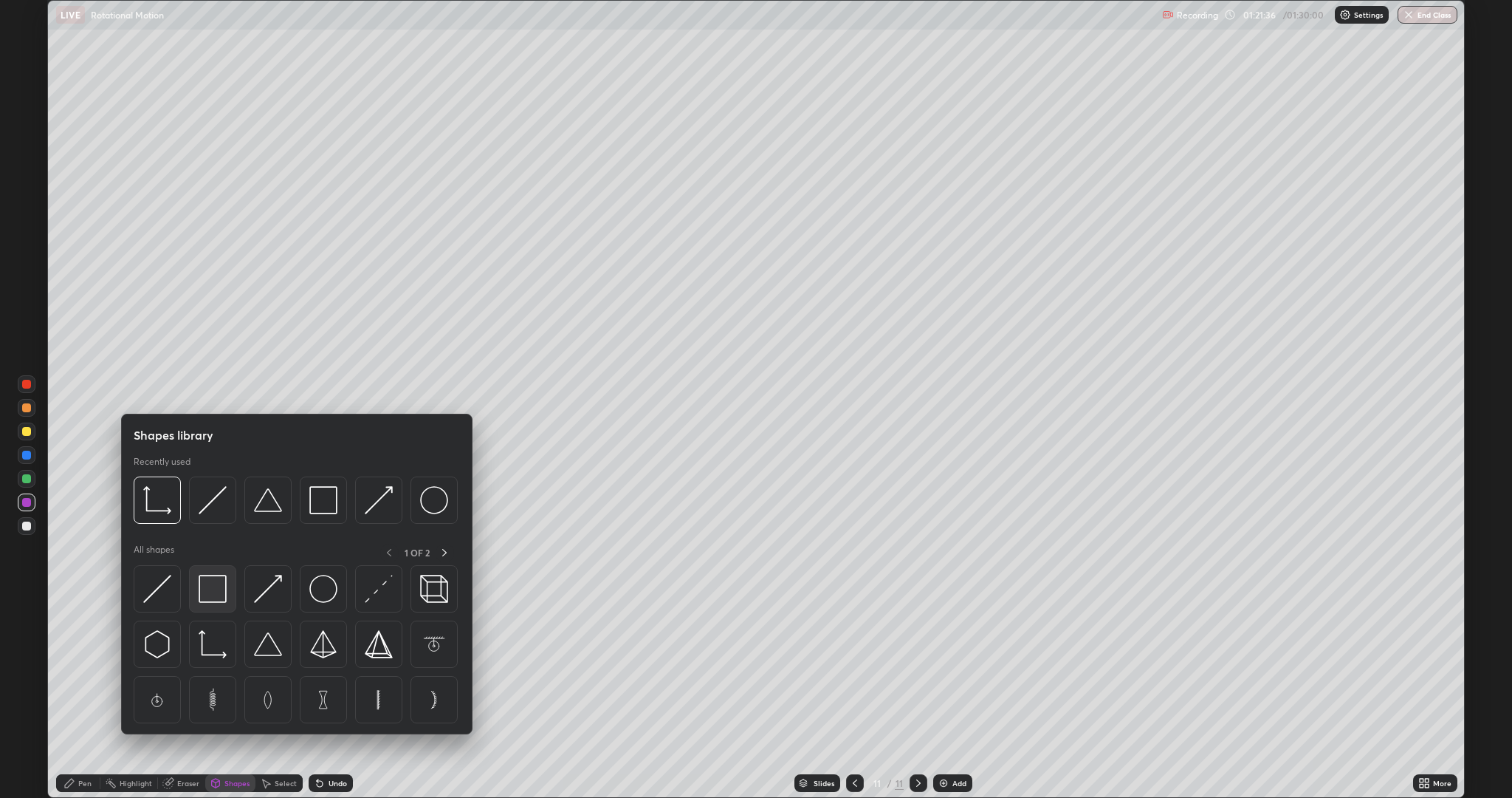
click at [220, 591] on img at bounding box center [212, 588] width 28 height 28
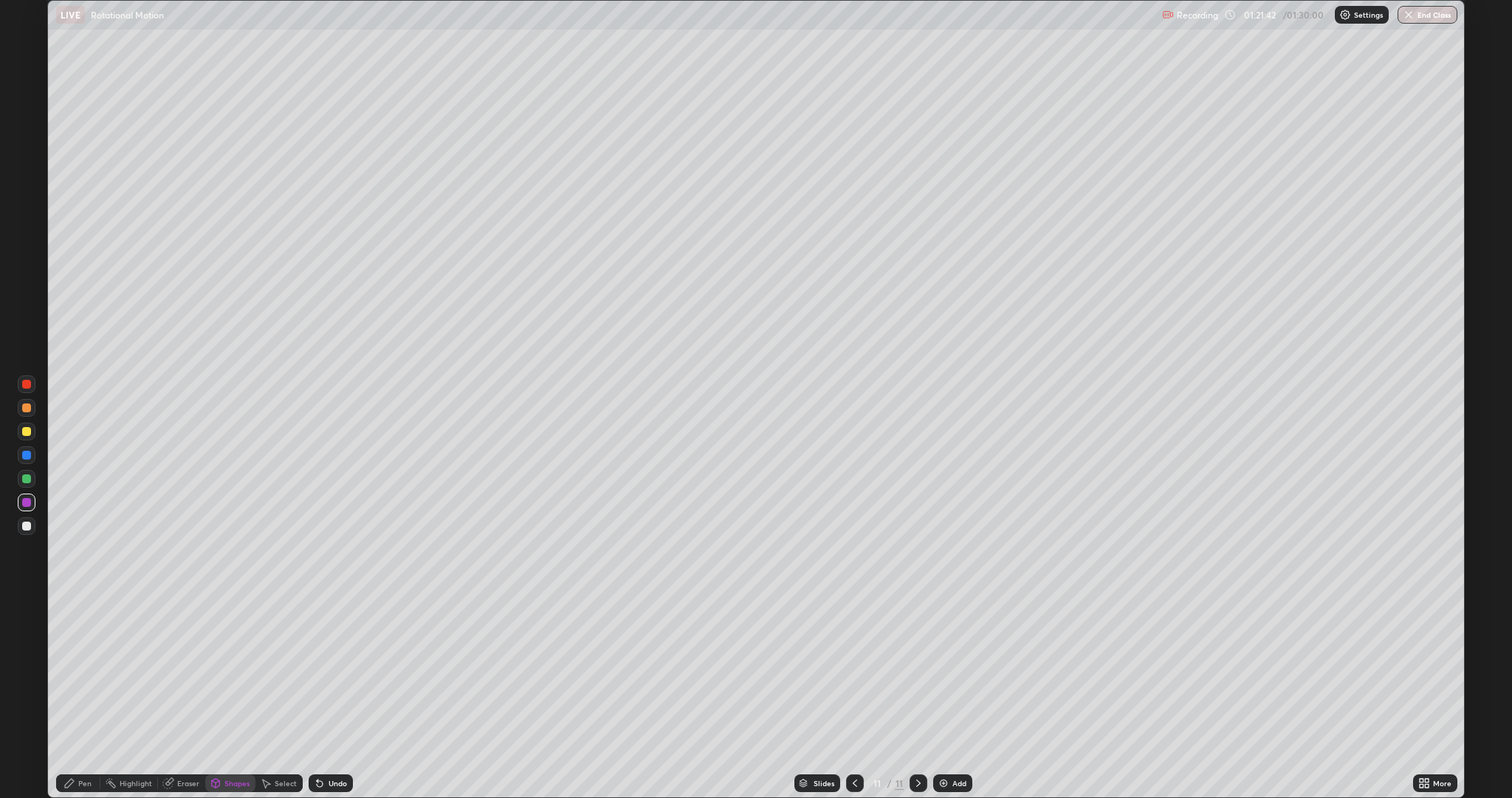
click at [292, 697] on div "Select" at bounding box center [285, 783] width 22 height 7
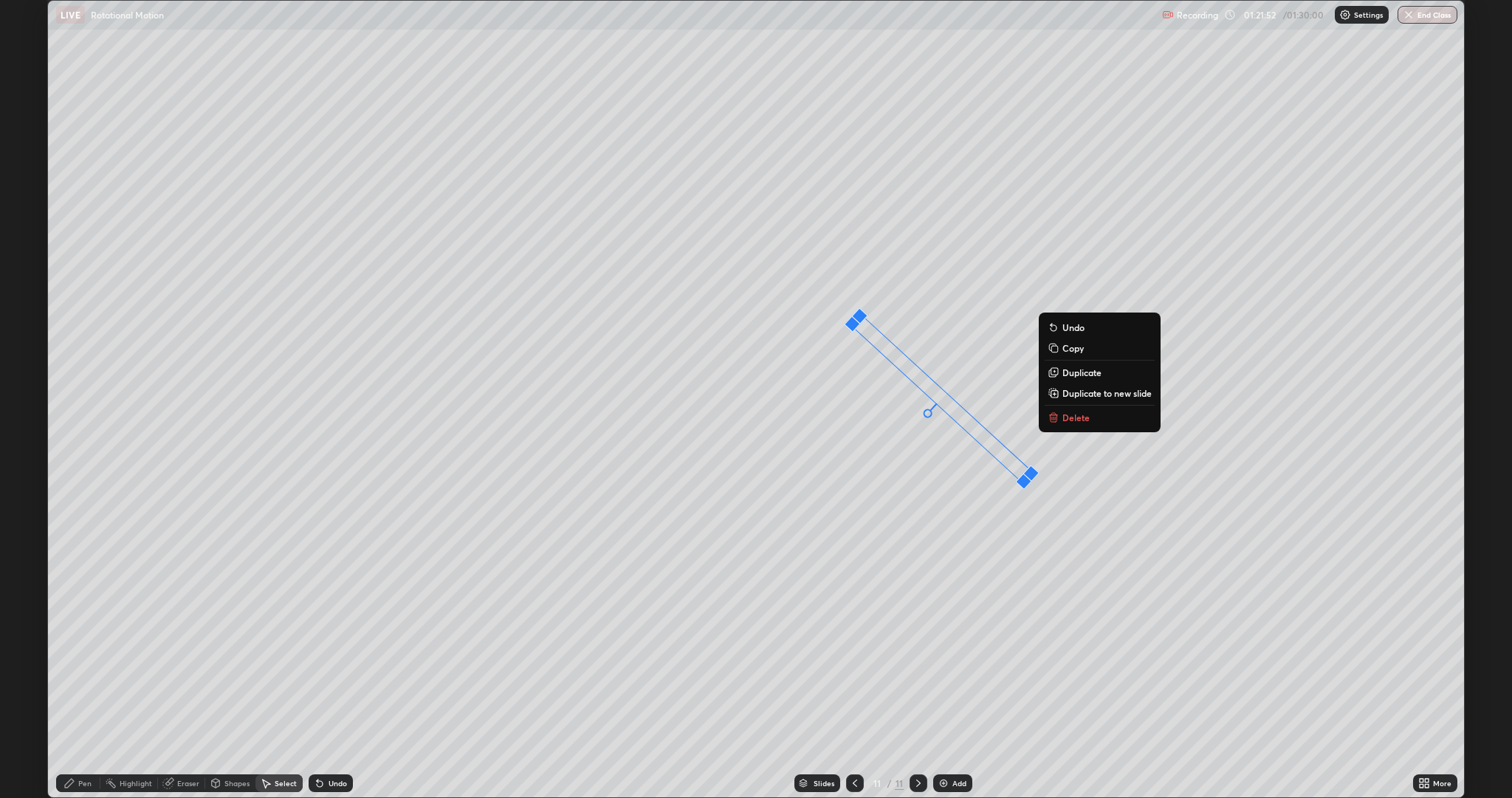
click at [774, 647] on div "47 ° Undo Copy Duplicate Duplicate to new slide Delete" at bounding box center [756, 399] width 1416 height 796
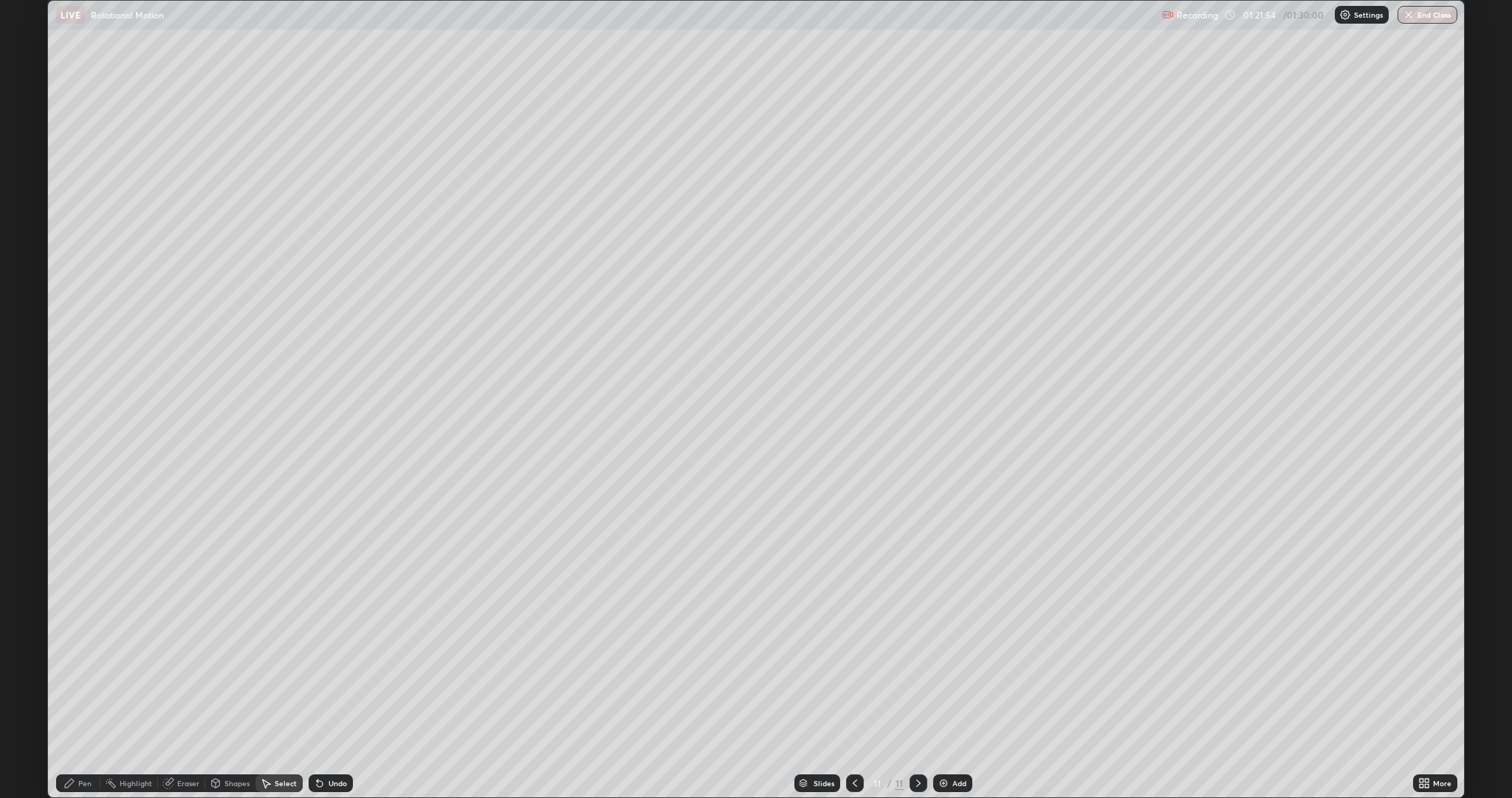
click at [86, 697] on div "Pen" at bounding box center [84, 783] width 13 height 7
click at [27, 526] on div at bounding box center [27, 526] width 9 height 9
click at [31, 478] on div at bounding box center [27, 478] width 18 height 18
click at [1428, 697] on icon at bounding box center [1427, 785] width 4 height 4
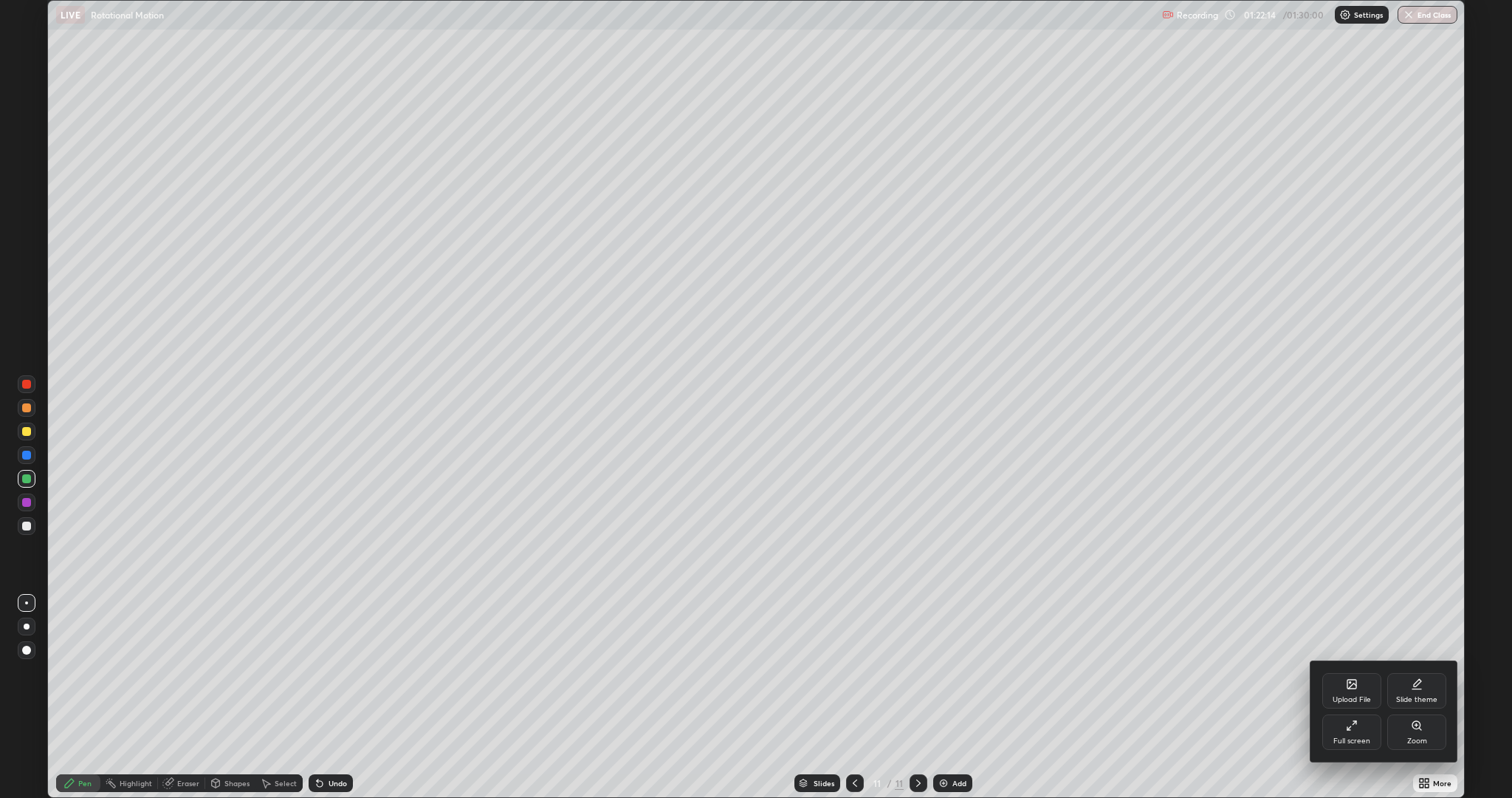
click at [1343, 697] on div "Full screen" at bounding box center [1352, 732] width 59 height 35
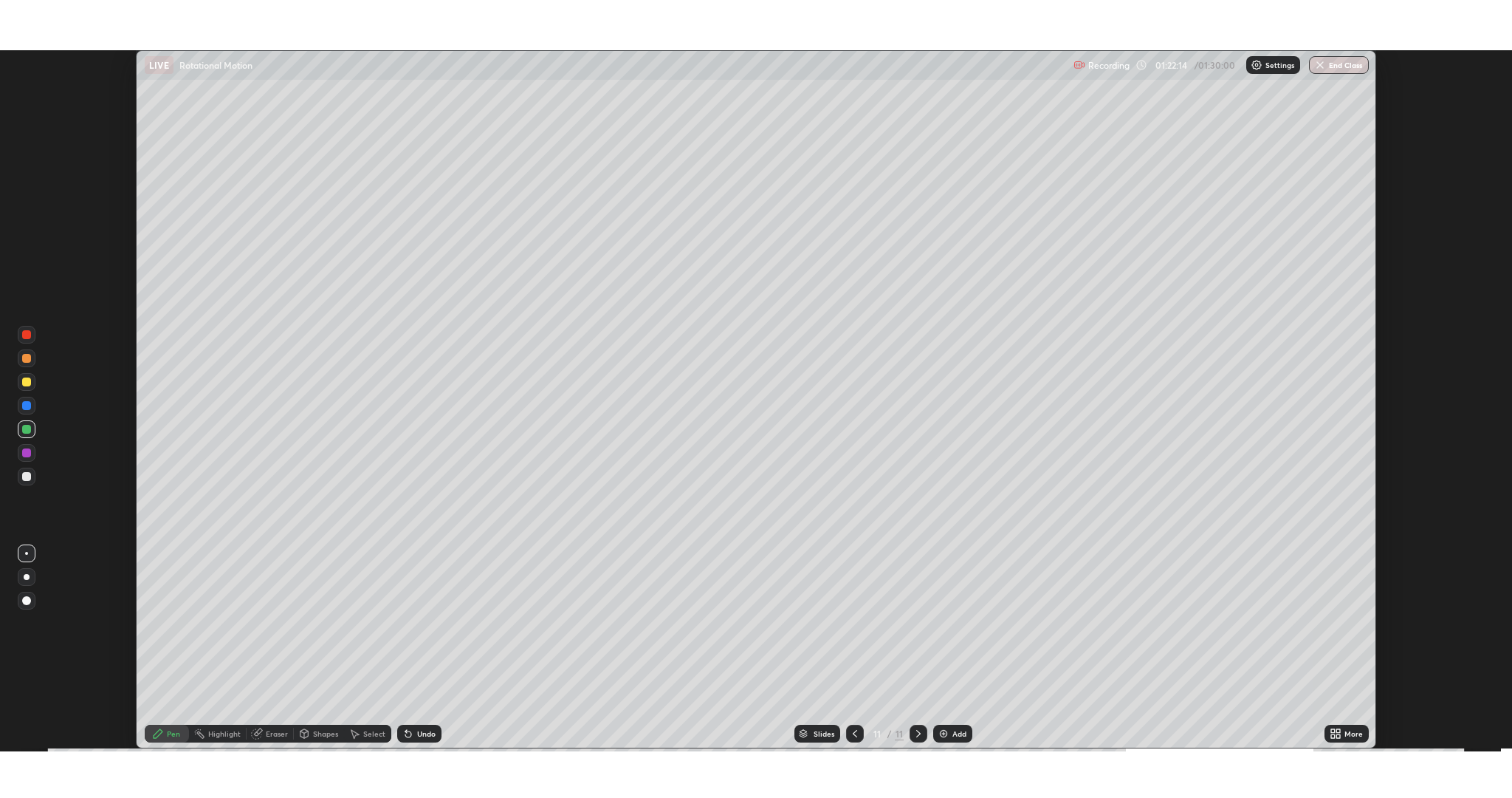
scroll to position [73167, 72327]
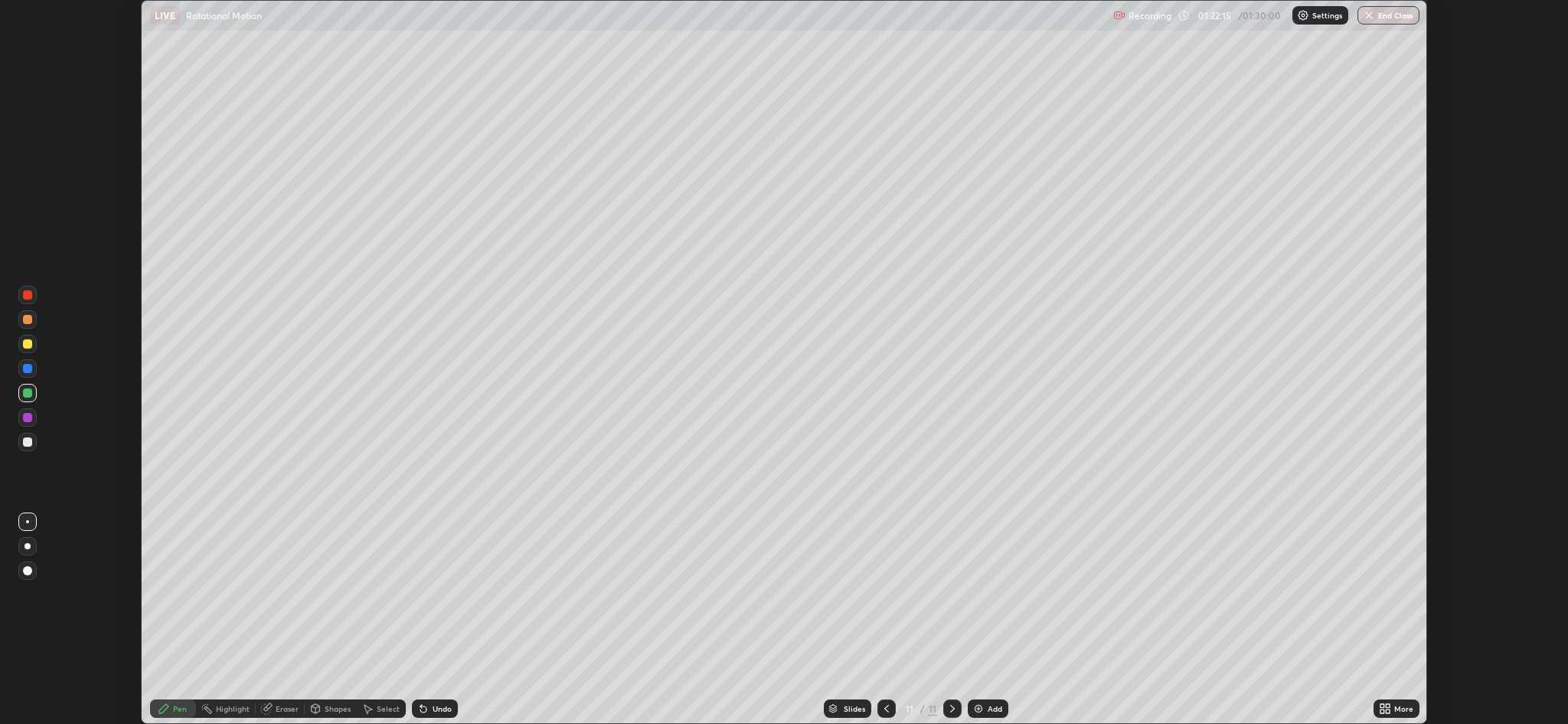
click at [1401, 707] on div "More" at bounding box center [1403, 708] width 20 height 7
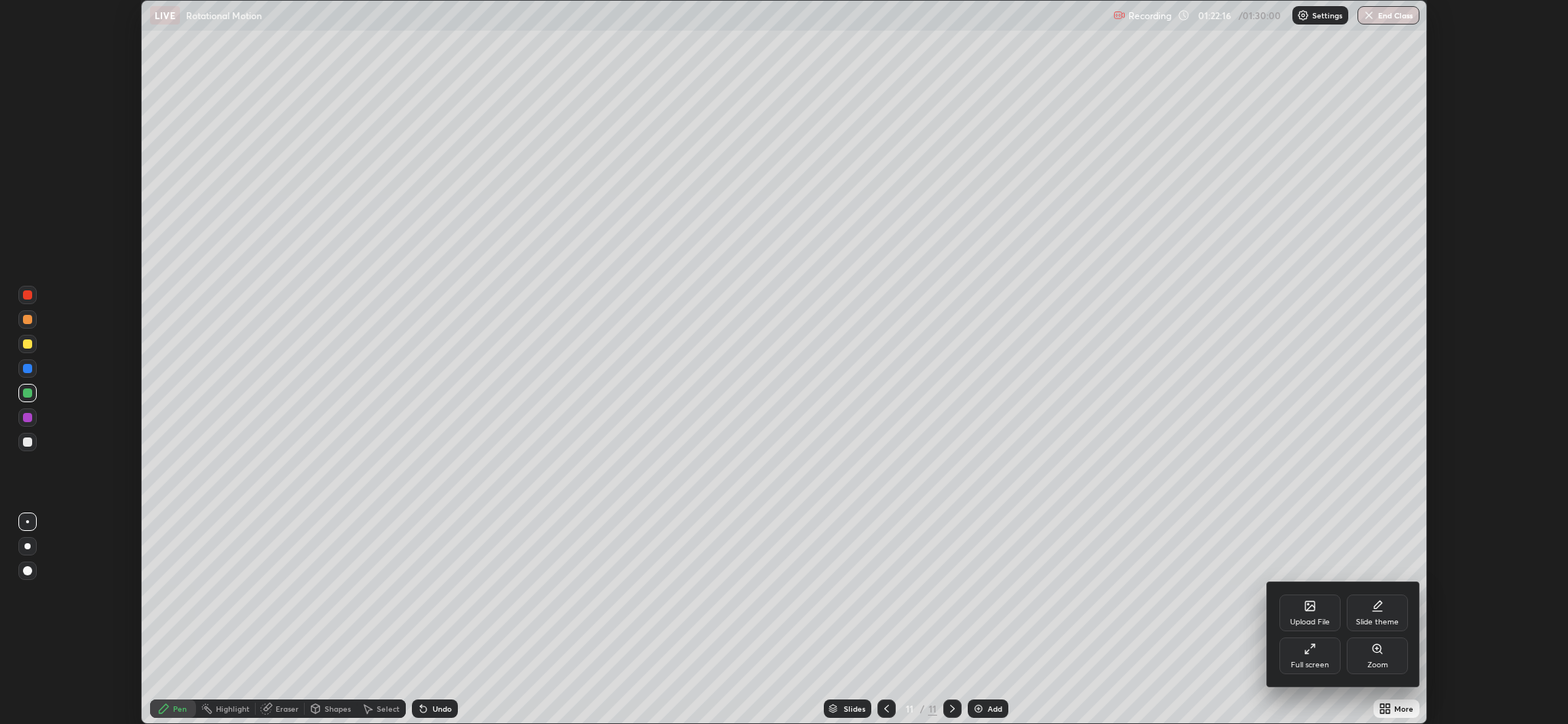
click at [1320, 650] on div "Full screen" at bounding box center [1310, 655] width 61 height 36
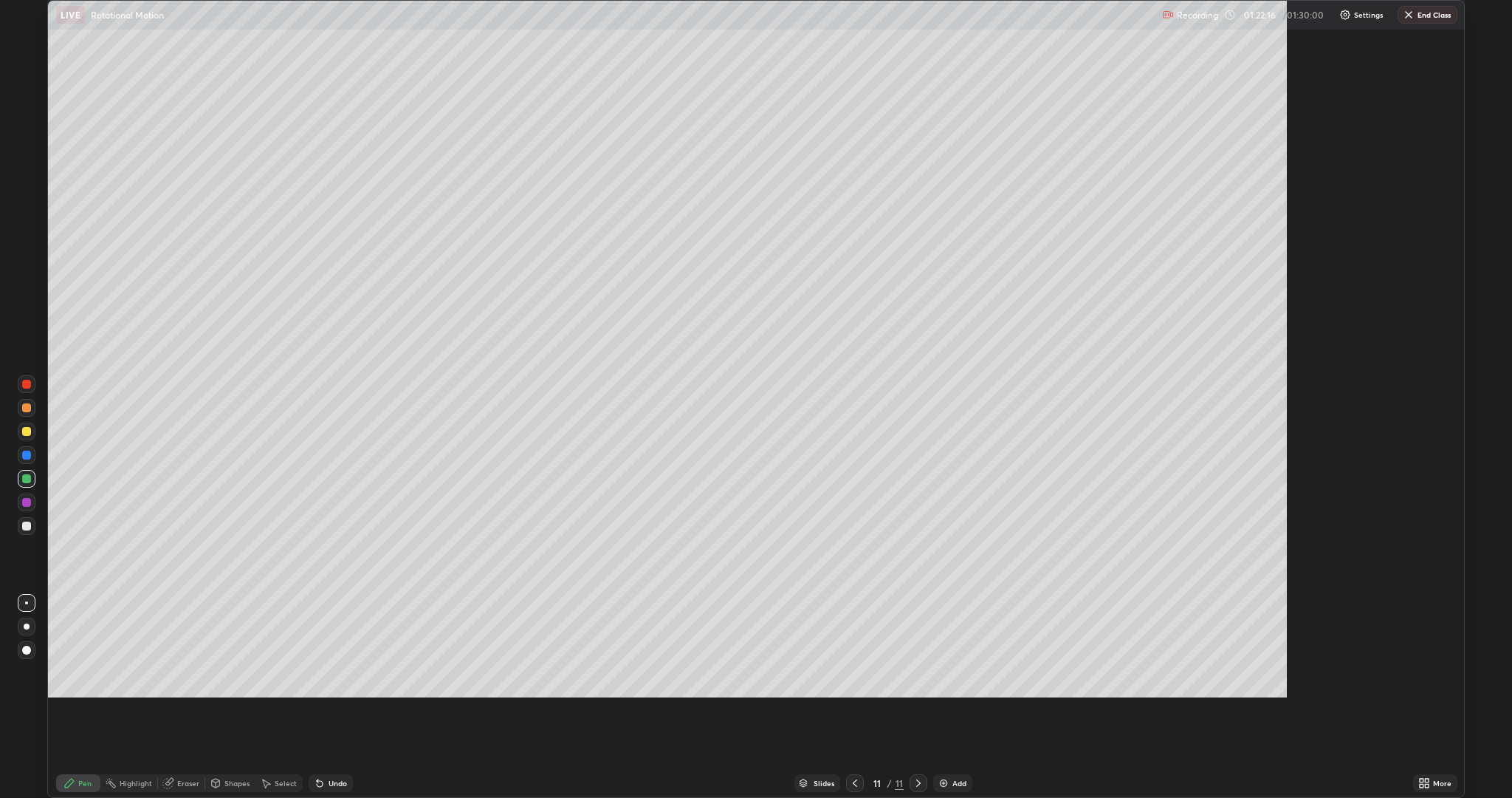
scroll to position [798, 1512]
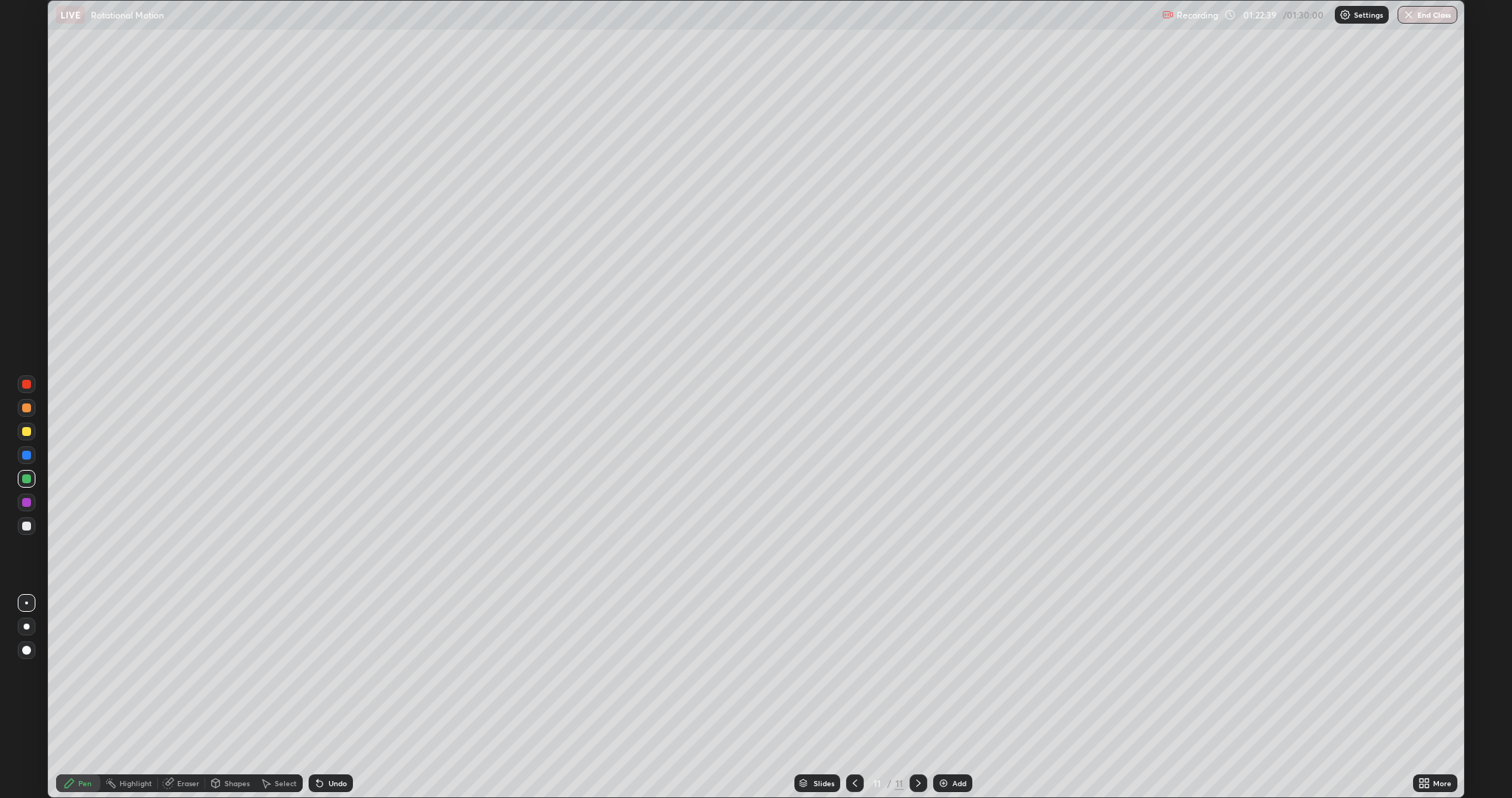
click at [27, 428] on div at bounding box center [27, 432] width 9 height 9
click at [187, 697] on div "Eraser" at bounding box center [188, 783] width 22 height 7
click at [69, 697] on icon at bounding box center [69, 783] width 9 height 9
click at [27, 526] on div at bounding box center [27, 526] width 9 height 9
click at [26, 381] on div at bounding box center [27, 384] width 9 height 9
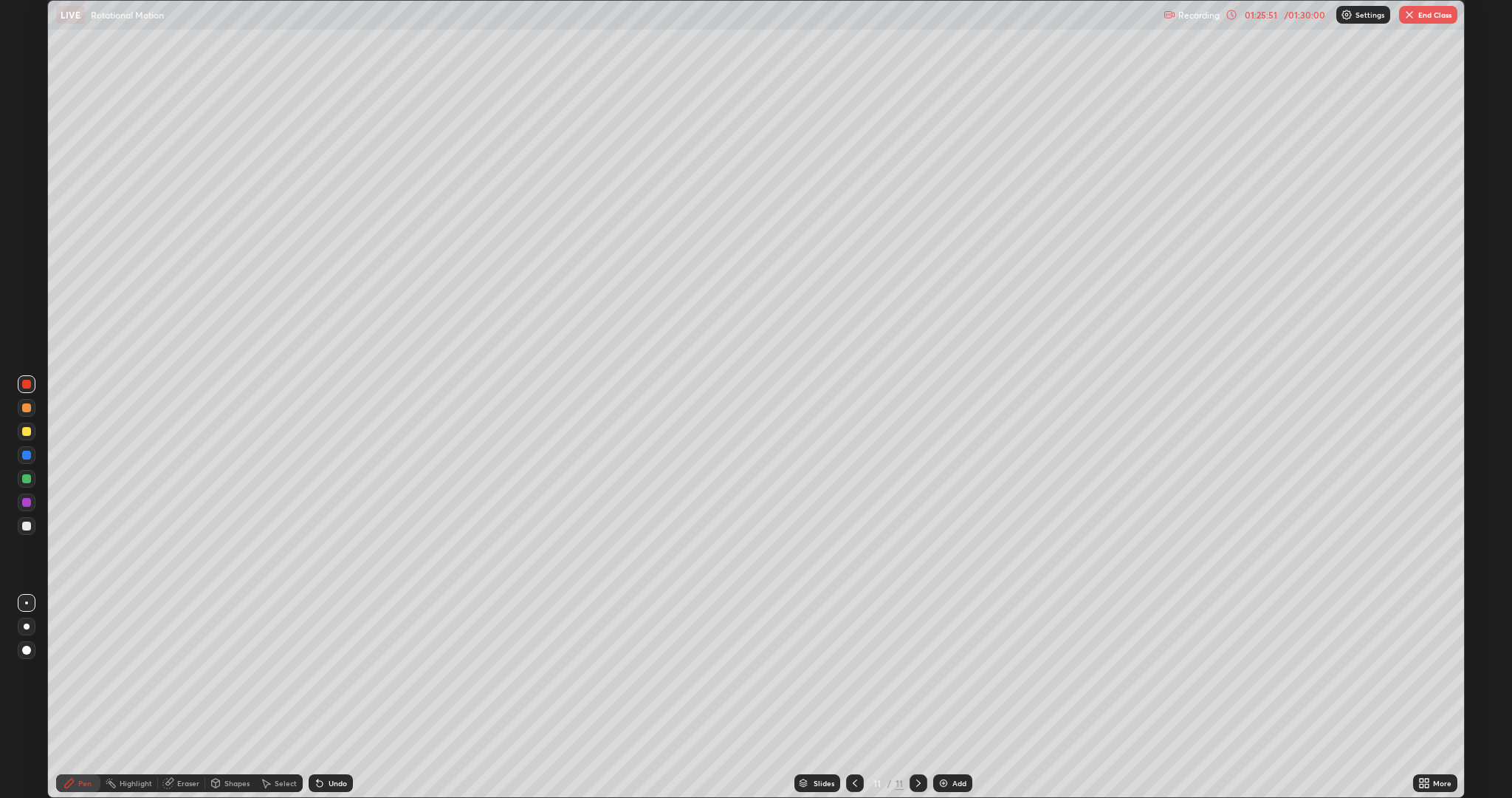
click at [340, 697] on div "Undo" at bounding box center [337, 783] width 19 height 7
click at [1282, 18] on div "/ 01:30:00" at bounding box center [1305, 15] width 46 height 9
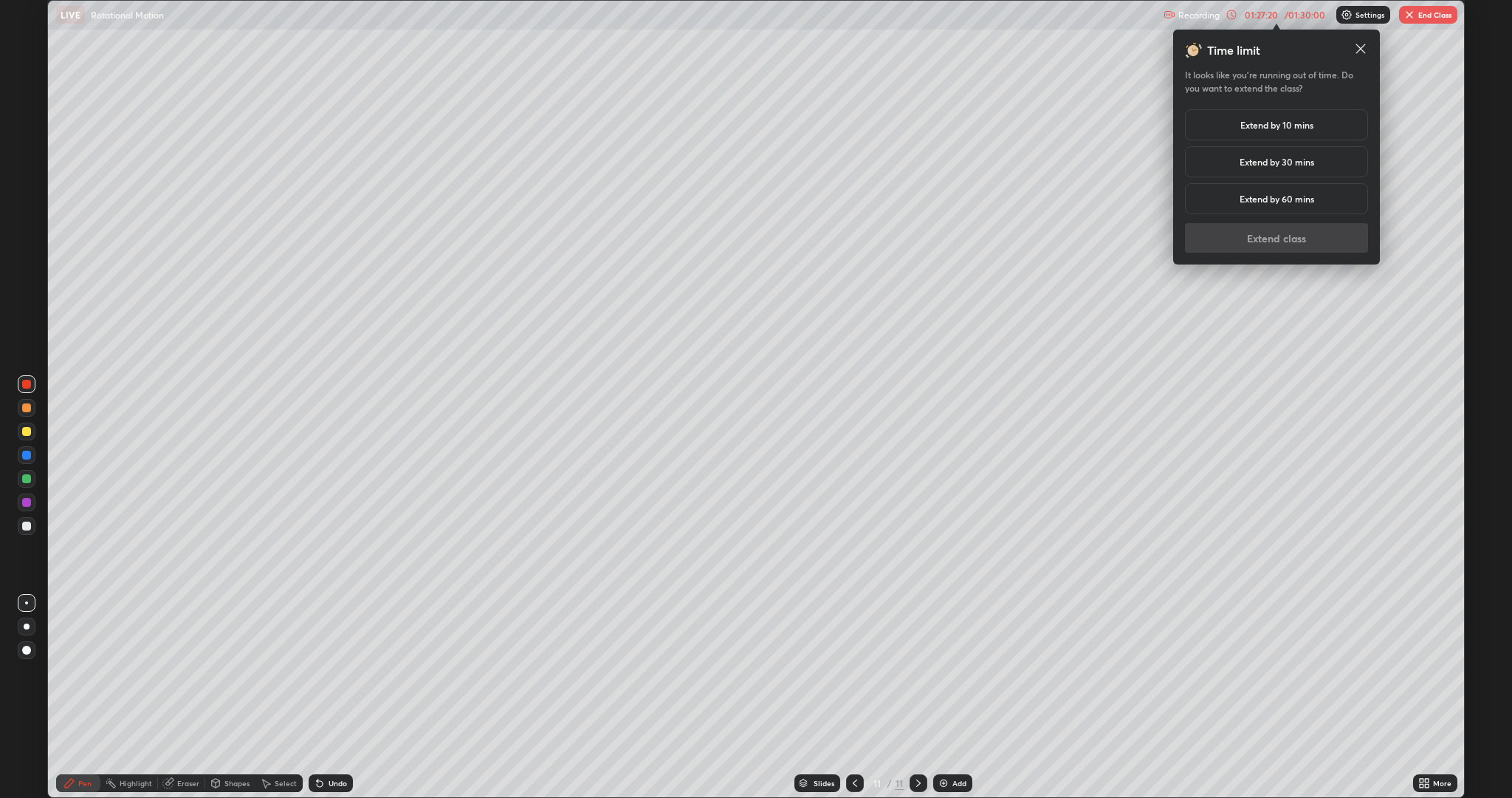
click at [1238, 118] on div "Extend by 10 mins" at bounding box center [1277, 125] width 183 height 31
click at [1250, 225] on button "Extend class" at bounding box center [1277, 238] width 183 height 30
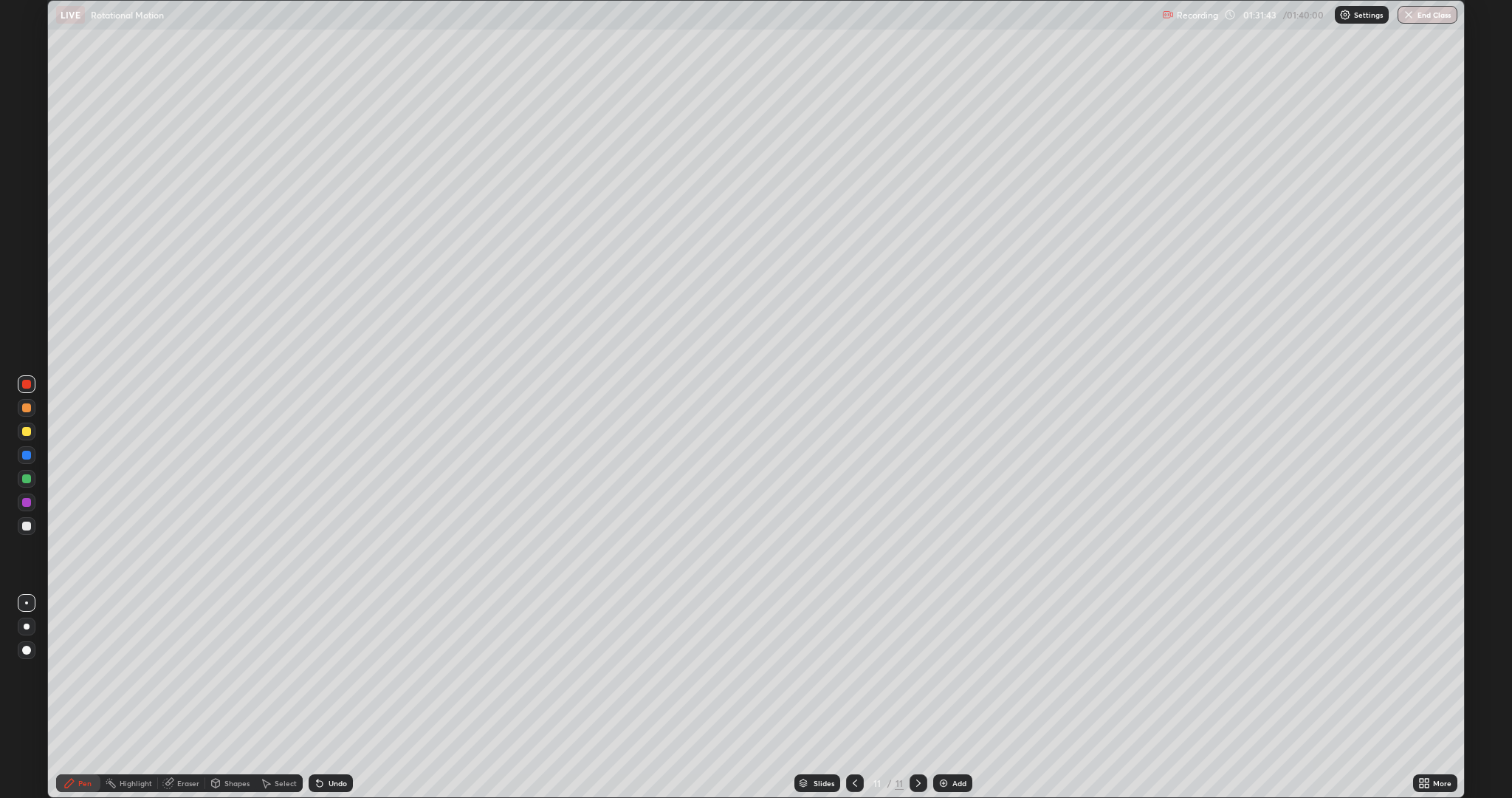
click at [964, 697] on div "Add" at bounding box center [960, 783] width 14 height 7
click at [27, 432] on div at bounding box center [27, 432] width 9 height 9
click at [333, 697] on div "Undo" at bounding box center [337, 783] width 19 height 7
click at [29, 411] on div at bounding box center [27, 408] width 9 height 9
click at [277, 697] on div "Select" at bounding box center [285, 783] width 22 height 7
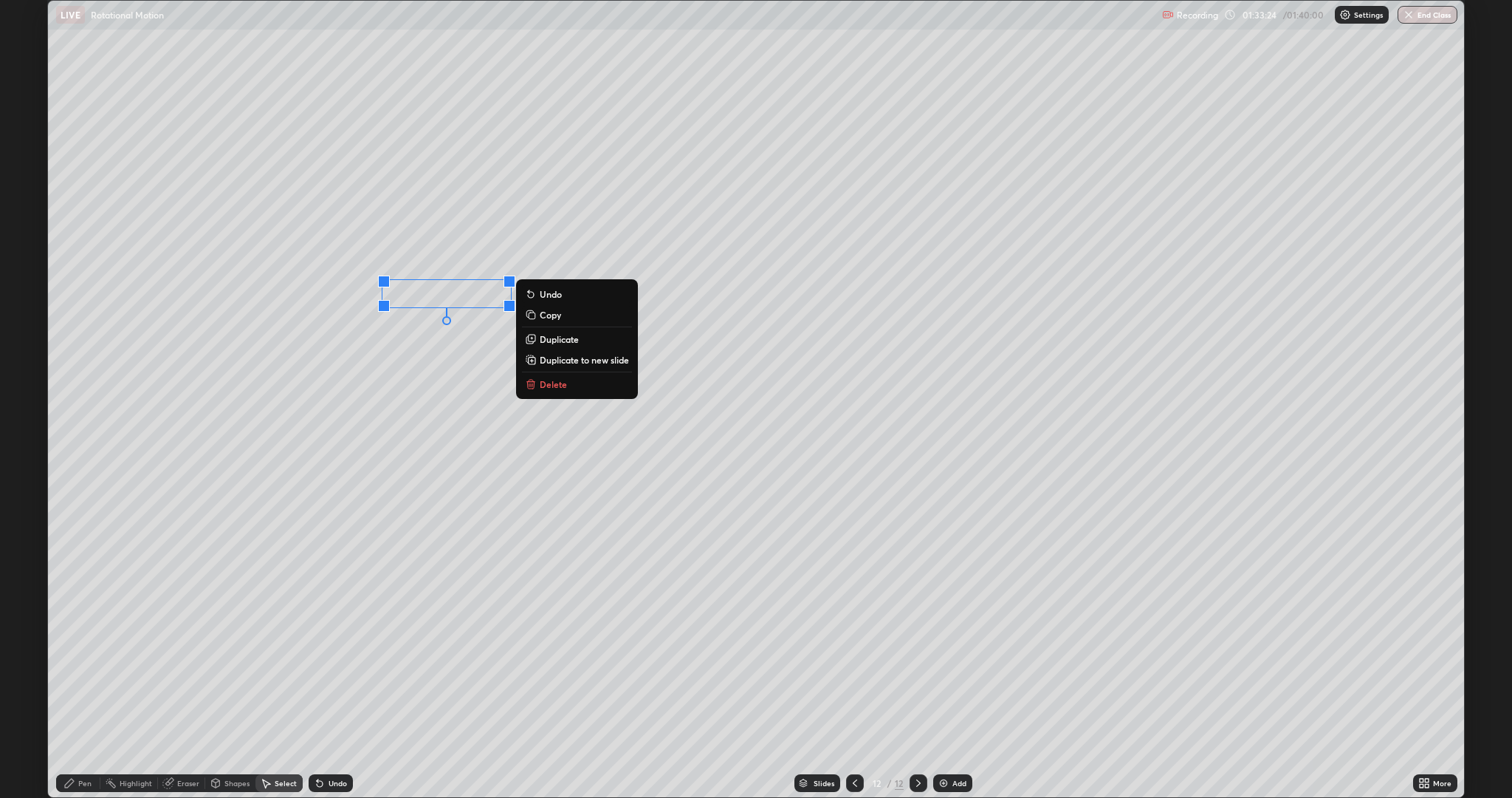
click at [547, 390] on p "Delete" at bounding box center [554, 383] width 27 height 12
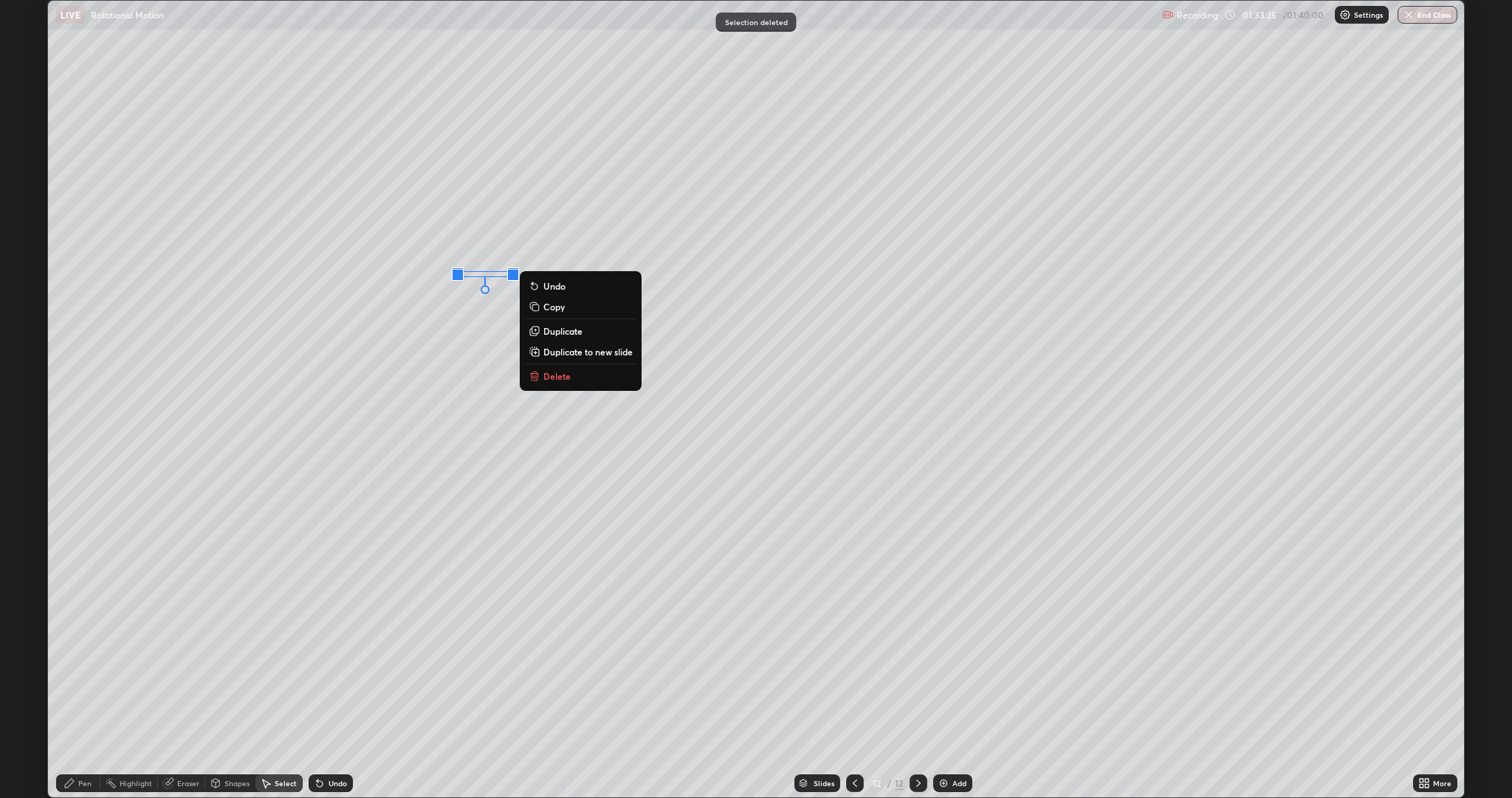
click at [552, 373] on p "Delete" at bounding box center [557, 375] width 27 height 12
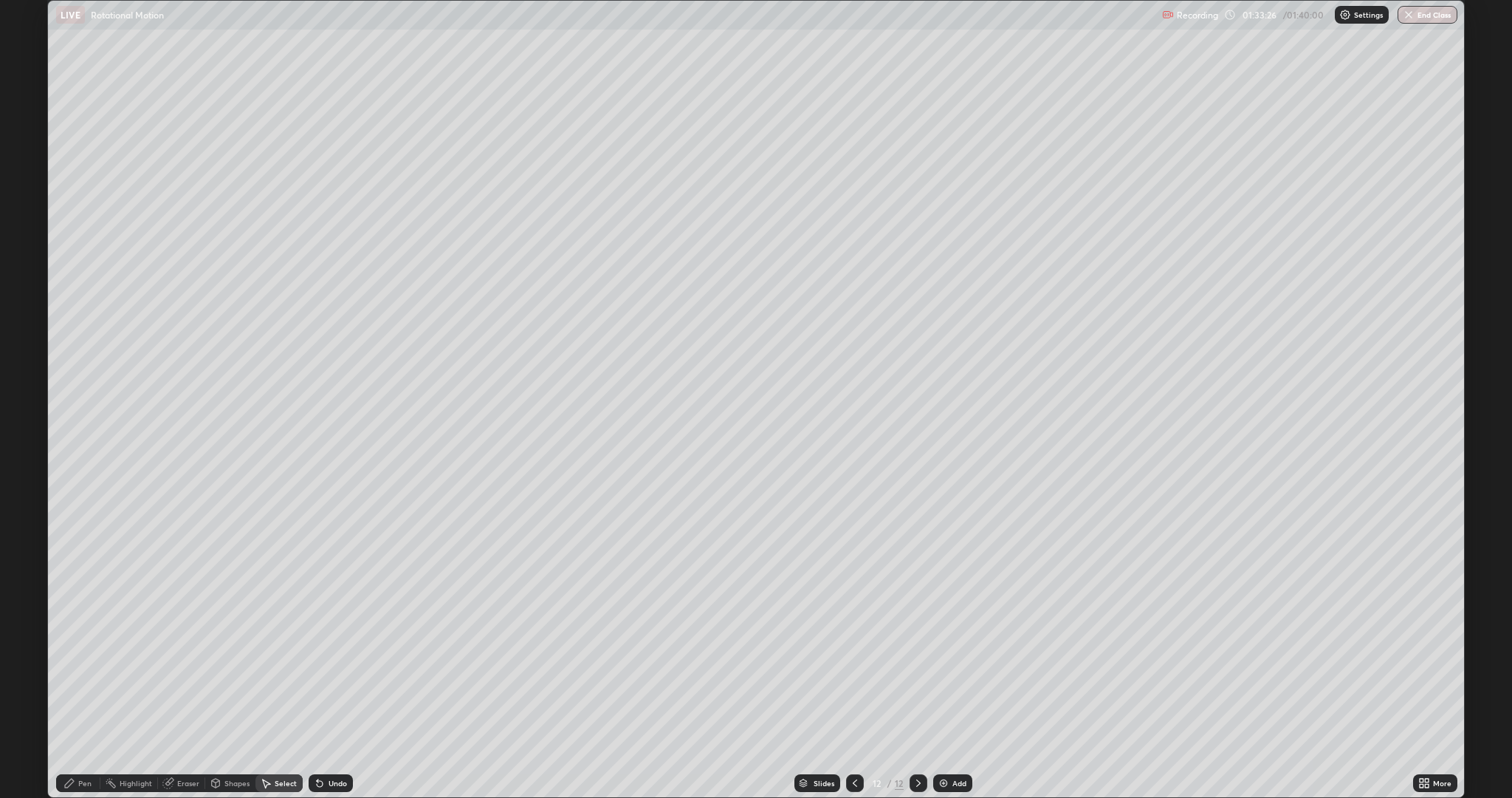
click at [96, 697] on div "Pen" at bounding box center [78, 783] width 44 height 18
click at [27, 432] on div at bounding box center [27, 432] width 9 height 9
click at [337, 697] on div "Undo" at bounding box center [337, 783] width 19 height 7
click at [27, 478] on div at bounding box center [27, 478] width 9 height 9
click at [336, 697] on div "Undo" at bounding box center [337, 783] width 19 height 7
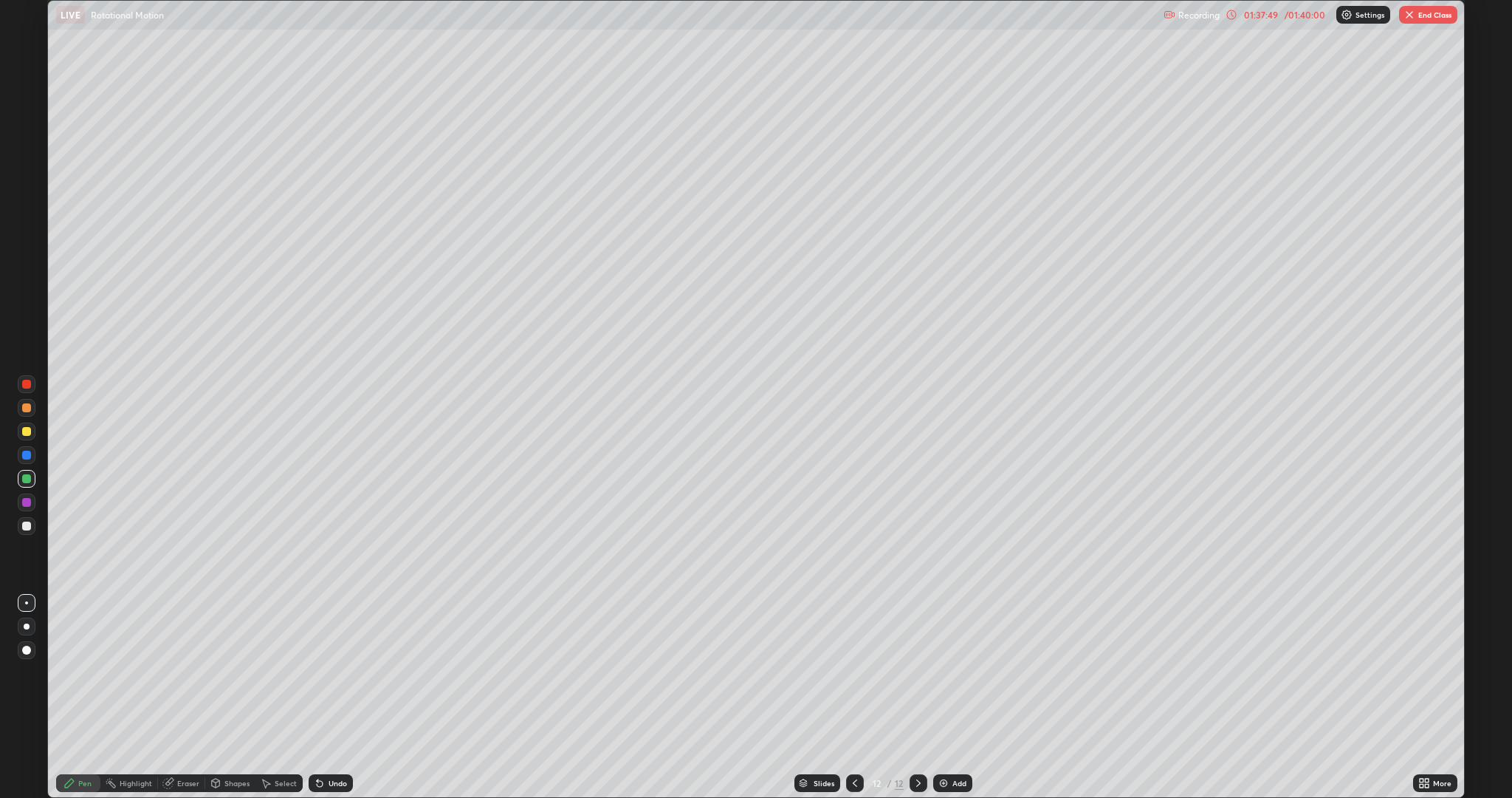
click at [239, 697] on div "Shapes" at bounding box center [237, 783] width 25 height 7
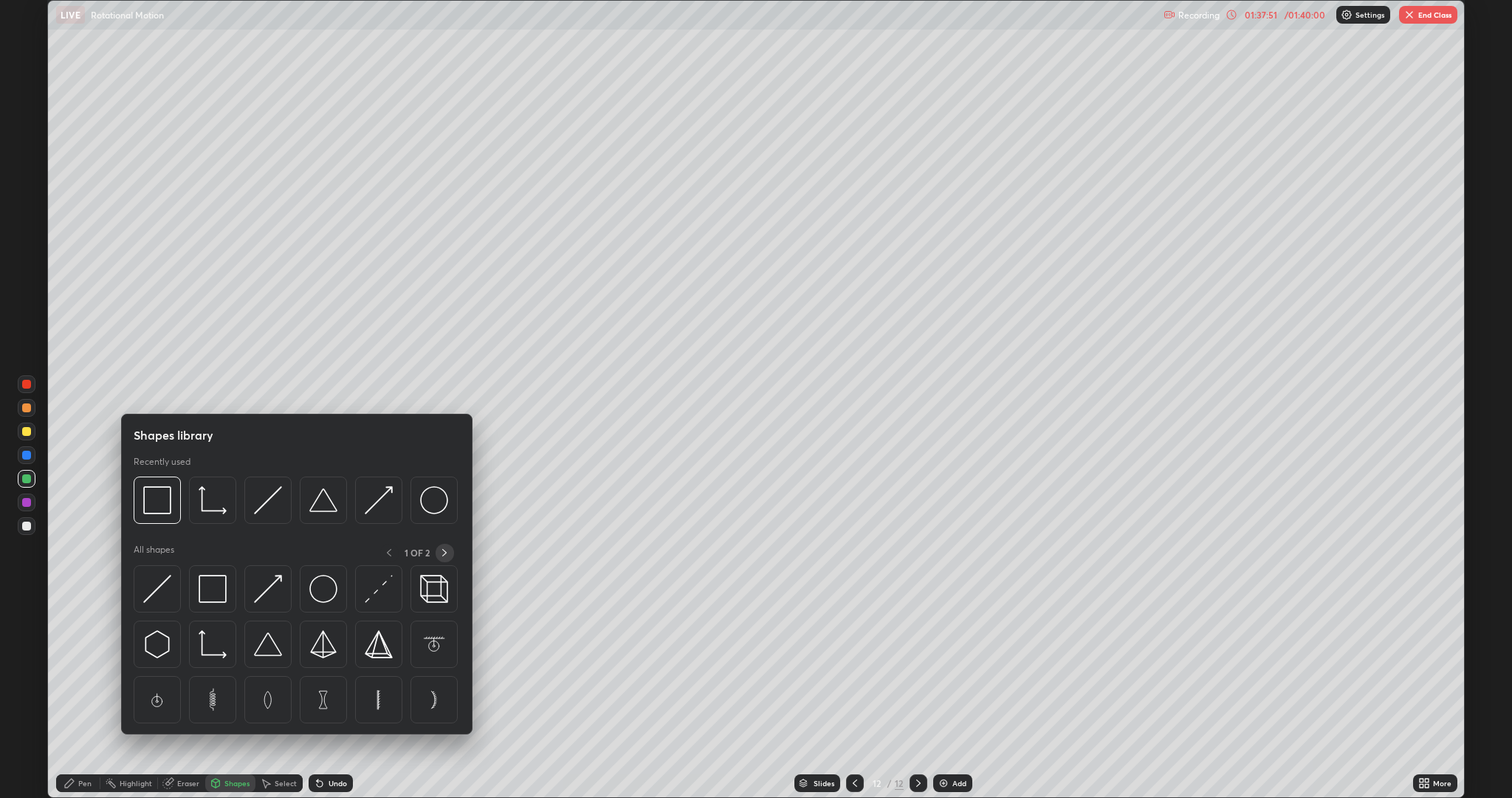
click at [439, 557] on icon at bounding box center [444, 552] width 12 height 12
click at [150, 642] on img at bounding box center [157, 644] width 28 height 28
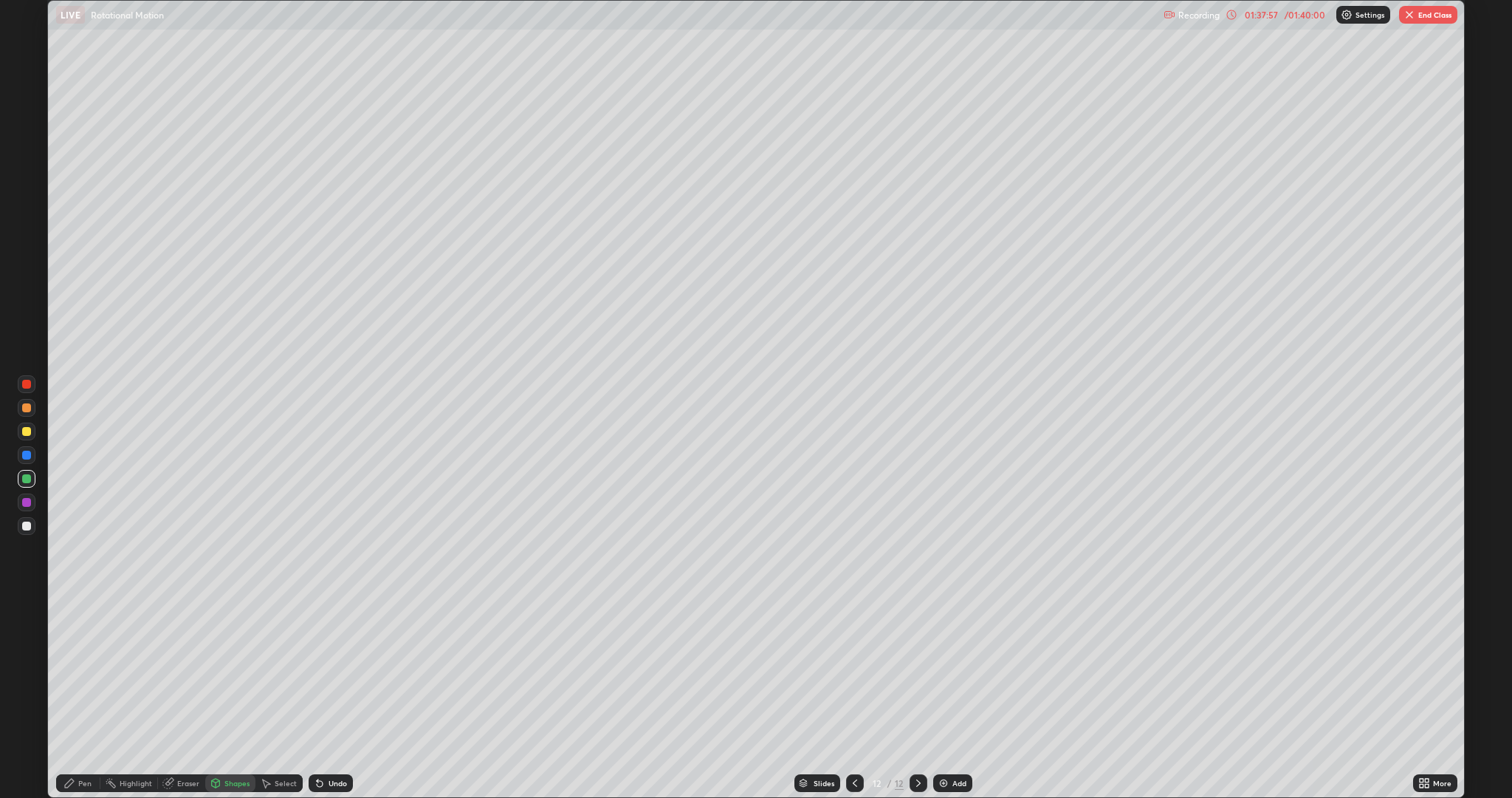
click at [240, 697] on div "Shapes" at bounding box center [237, 783] width 25 height 7
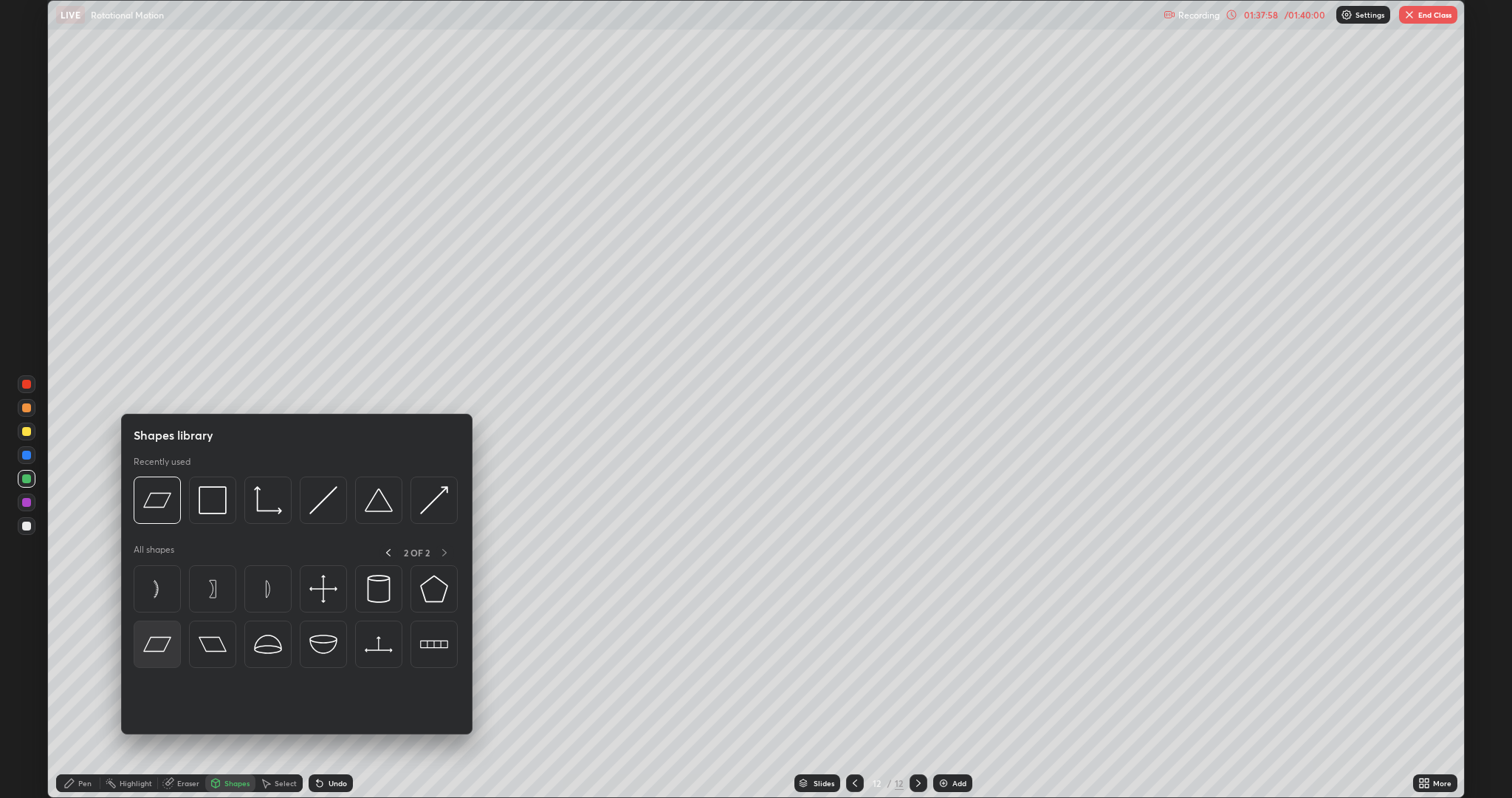
click at [163, 640] on img at bounding box center [157, 644] width 28 height 28
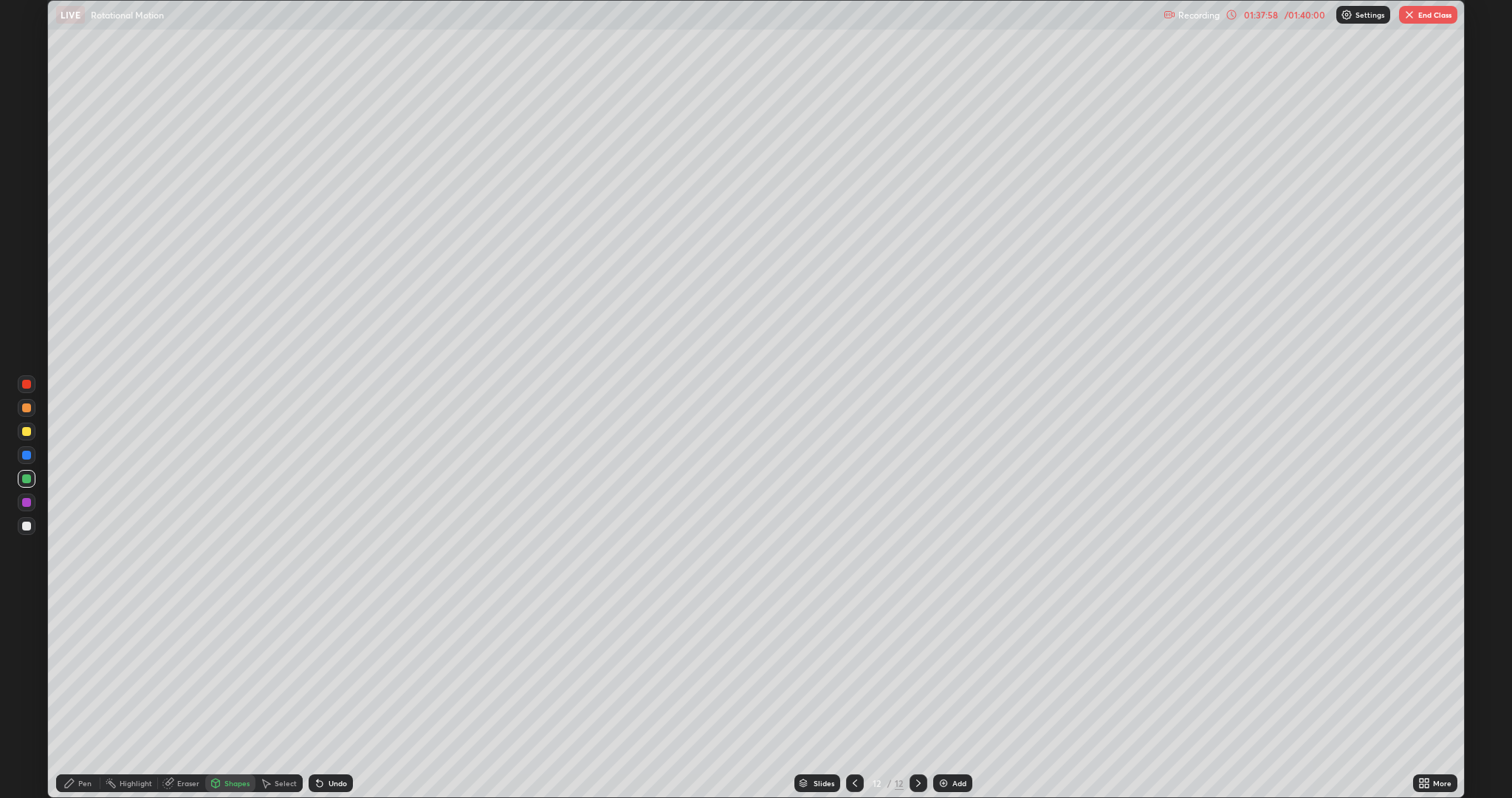
click at [229, 697] on div "Shapes" at bounding box center [237, 783] width 25 height 7
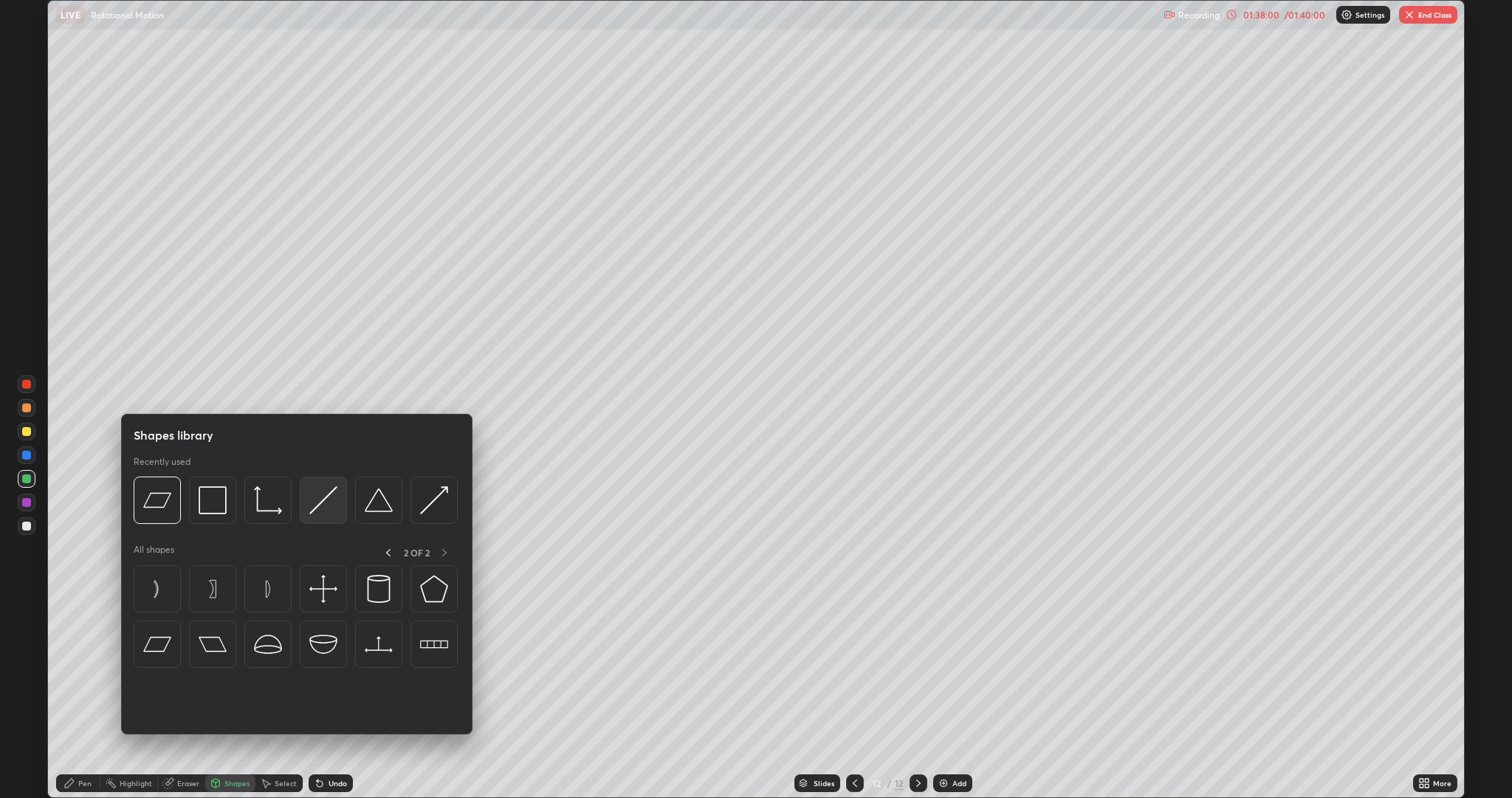
click at [330, 510] on img at bounding box center [323, 499] width 28 height 28
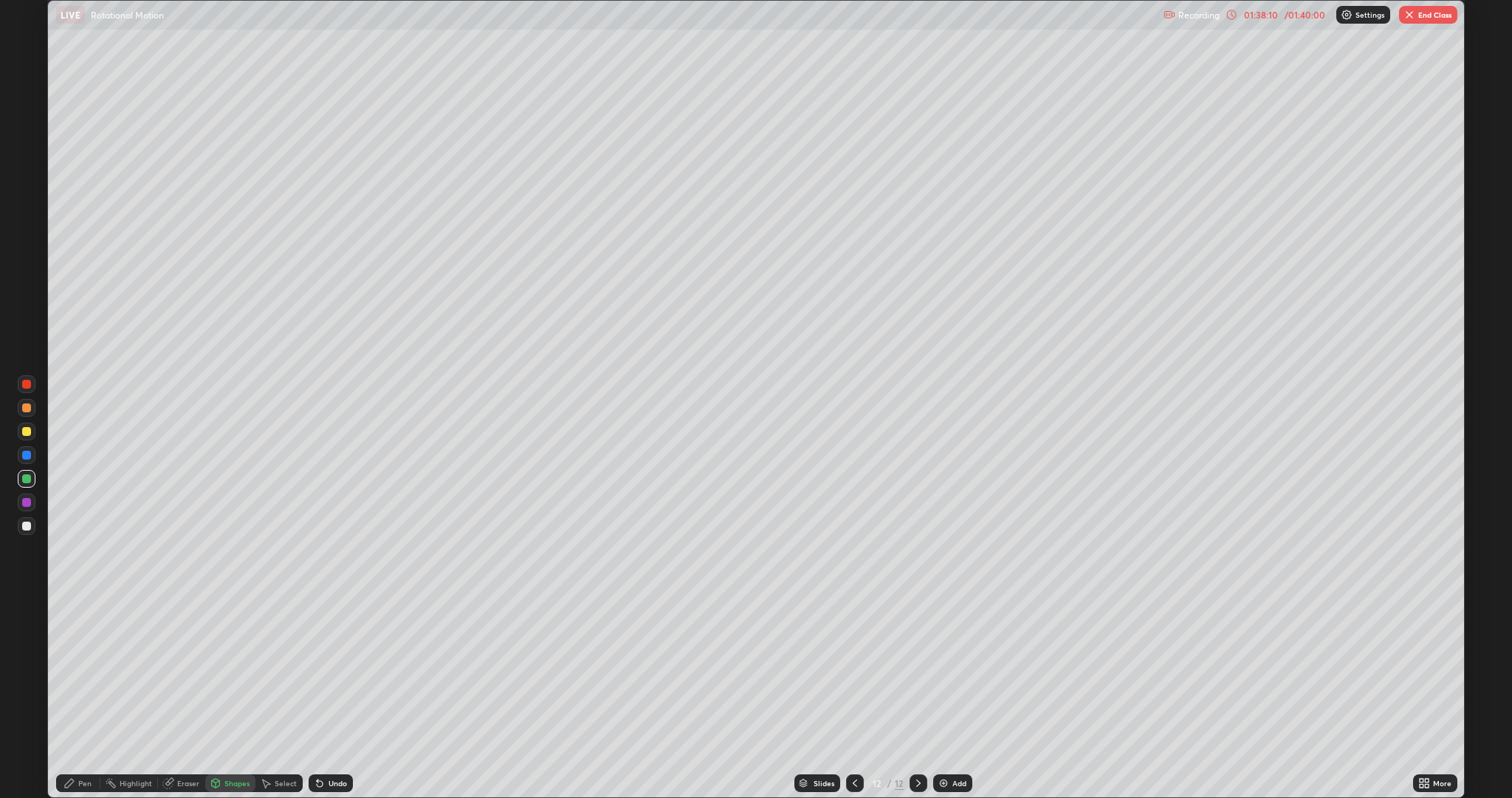
click at [91, 697] on div "Pen" at bounding box center [84, 783] width 13 height 7
click at [29, 522] on div at bounding box center [27, 526] width 9 height 9
click at [343, 697] on div "Undo" at bounding box center [337, 783] width 19 height 7
click at [24, 506] on div at bounding box center [27, 503] width 9 height 9
click at [1431, 13] on button "End Class" at bounding box center [1428, 15] width 58 height 18
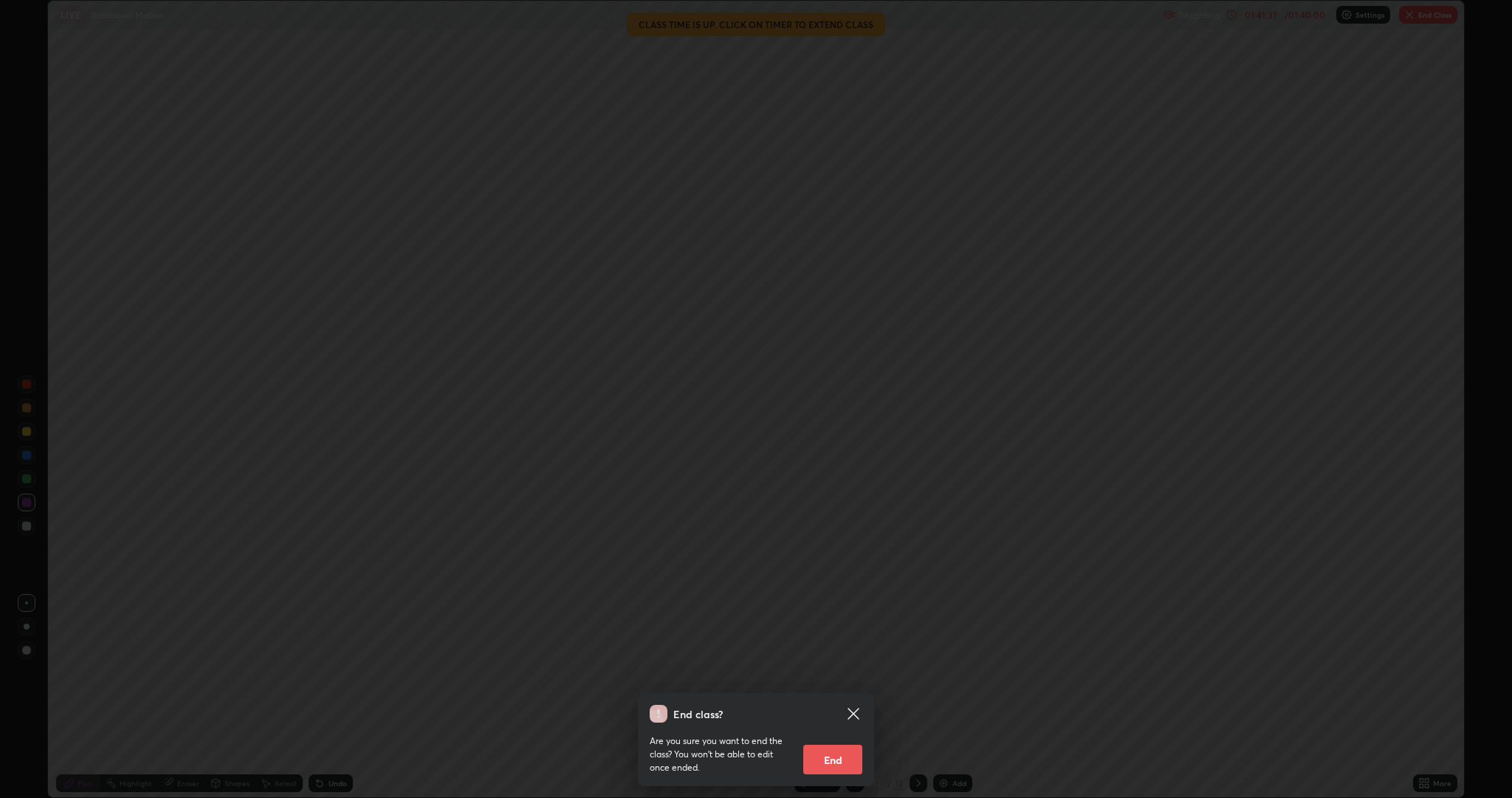
click at [845, 697] on button "End" at bounding box center [833, 759] width 59 height 30
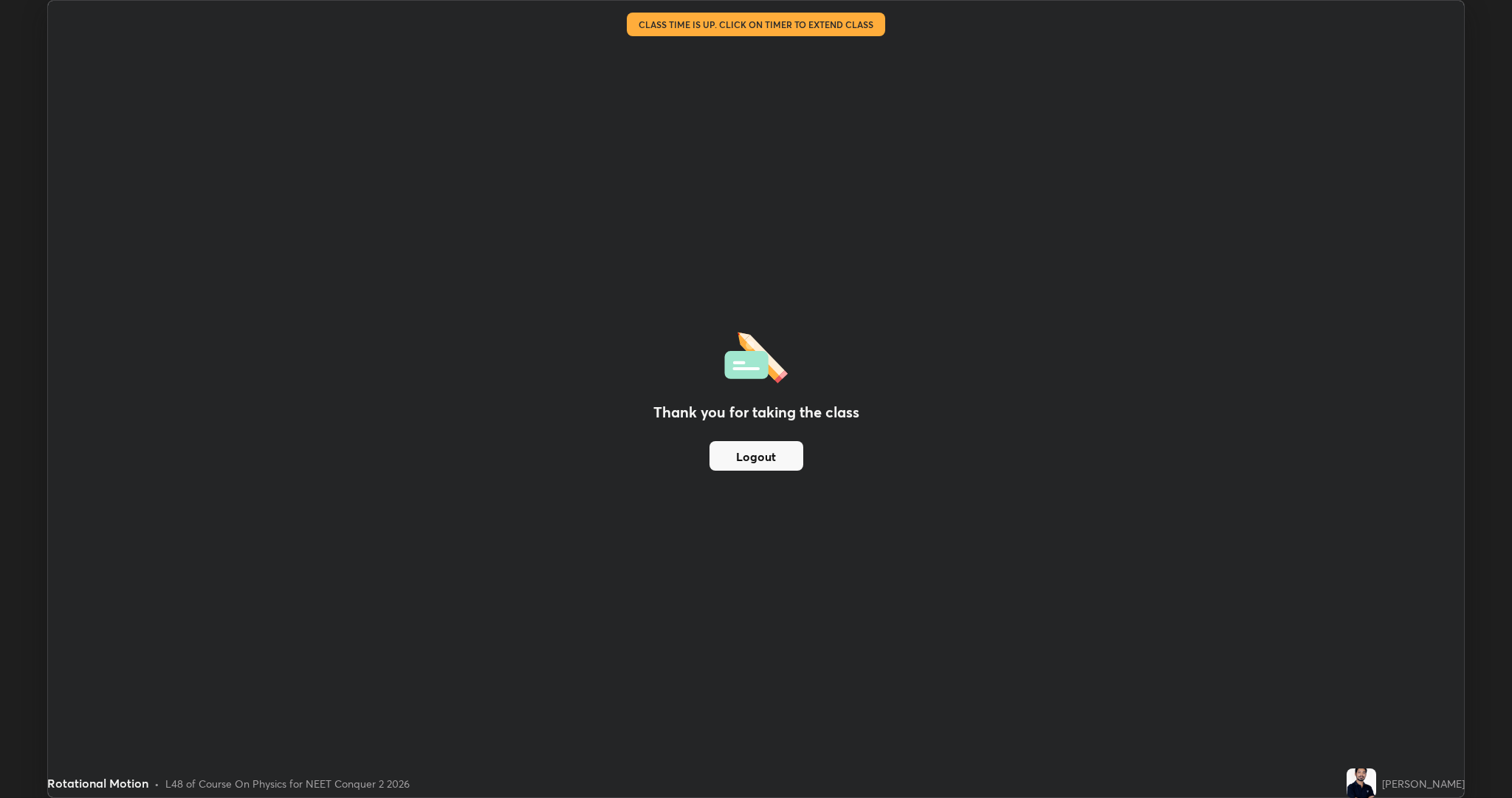
click at [765, 462] on button "Logout" at bounding box center [756, 455] width 94 height 30
click at [765, 458] on button "Logout" at bounding box center [756, 455] width 94 height 30
